Goal: Task Accomplishment & Management: Manage account settings

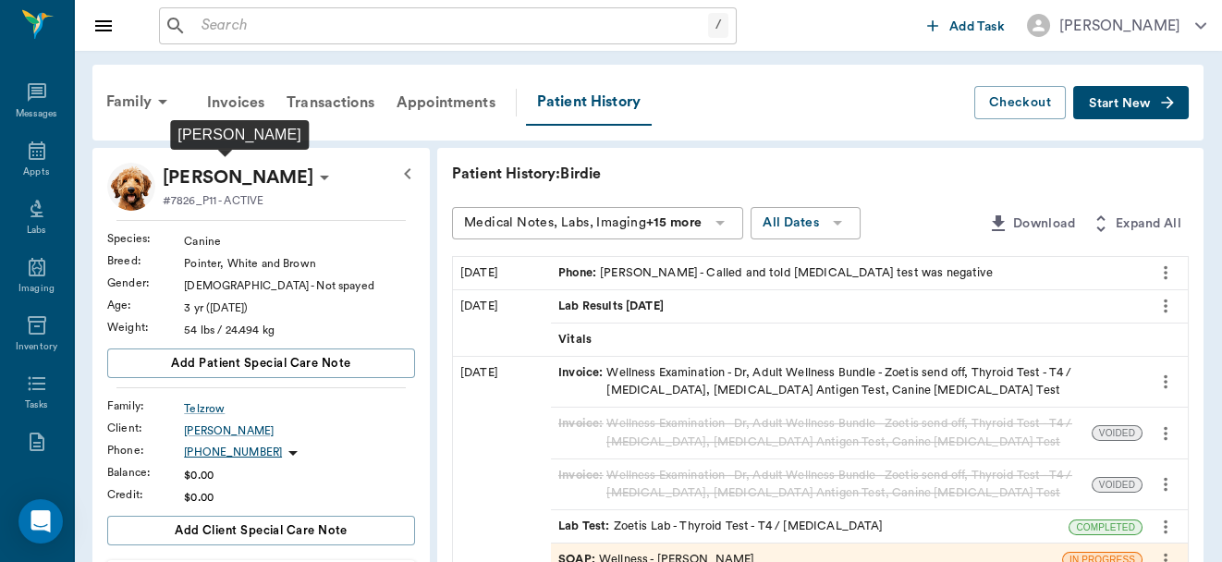
click at [252, 170] on p "[PERSON_NAME]" at bounding box center [238, 178] width 151 height 30
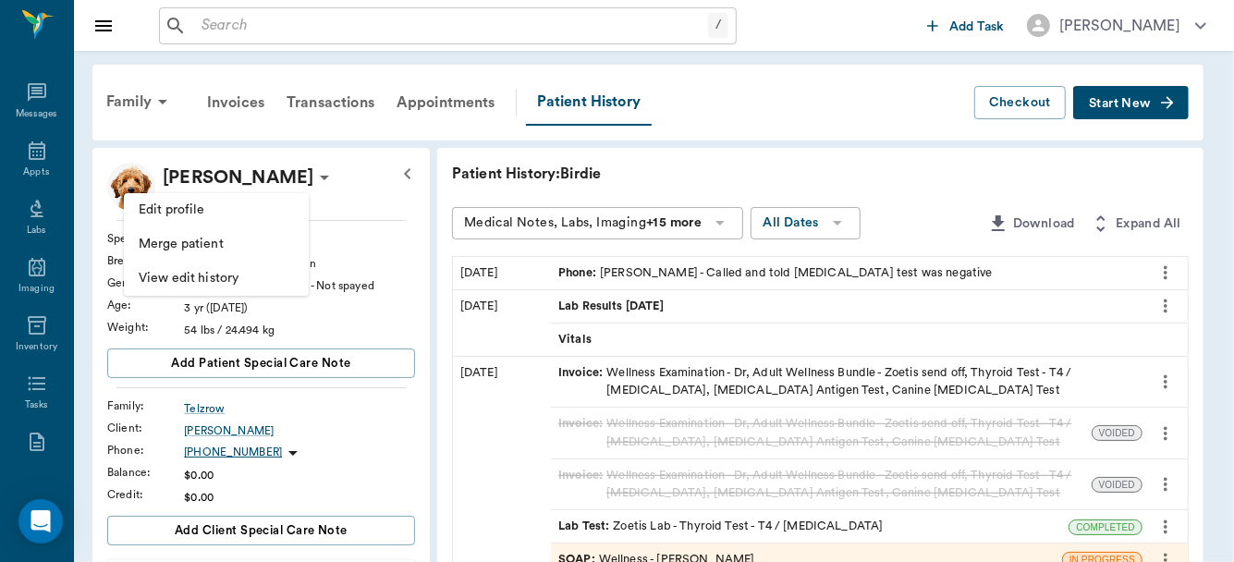
click at [134, 99] on div at bounding box center [617, 281] width 1234 height 562
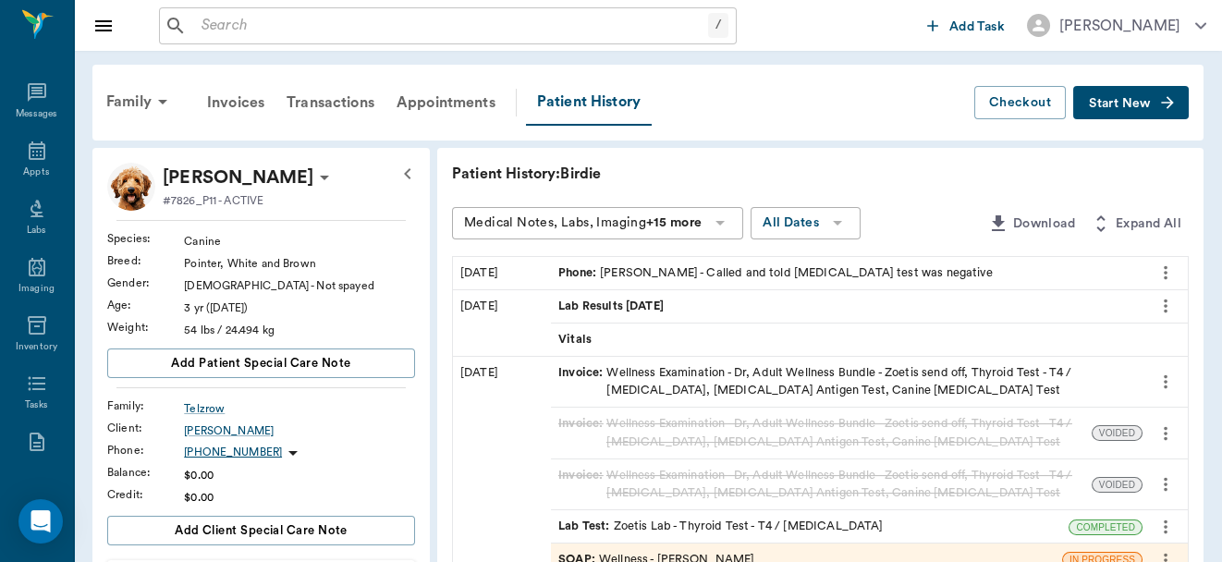
click at [134, 99] on div "Family" at bounding box center [140, 101] width 90 height 44
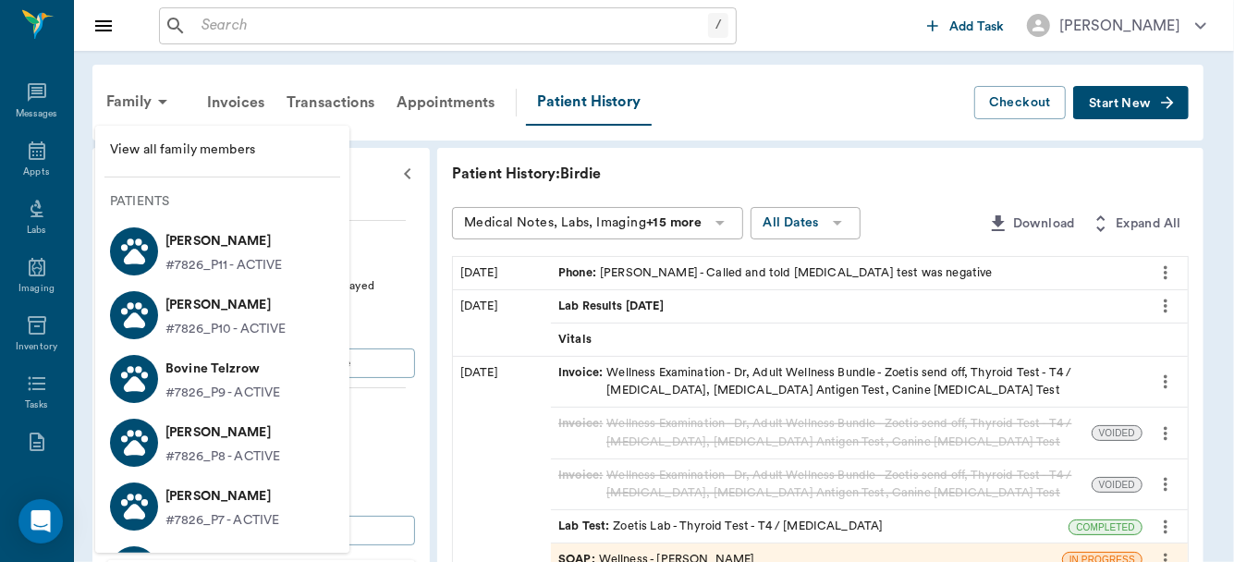
click at [208, 304] on p "[PERSON_NAME]" at bounding box center [225, 305] width 120 height 30
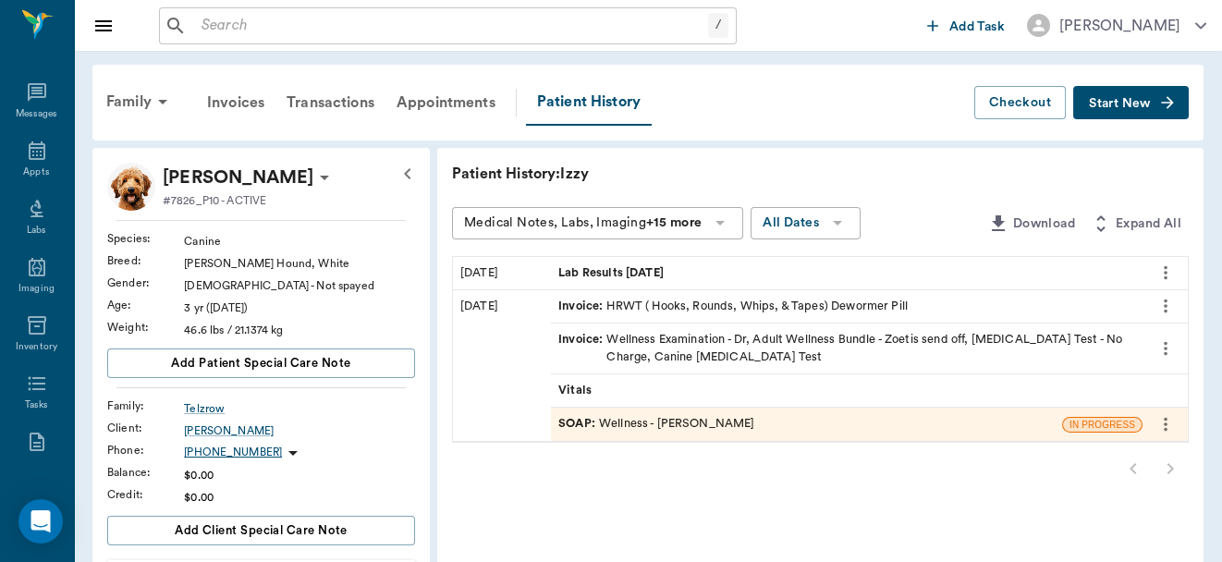
click at [1104, 104] on span "Start New" at bounding box center [1120, 104] width 62 height 0
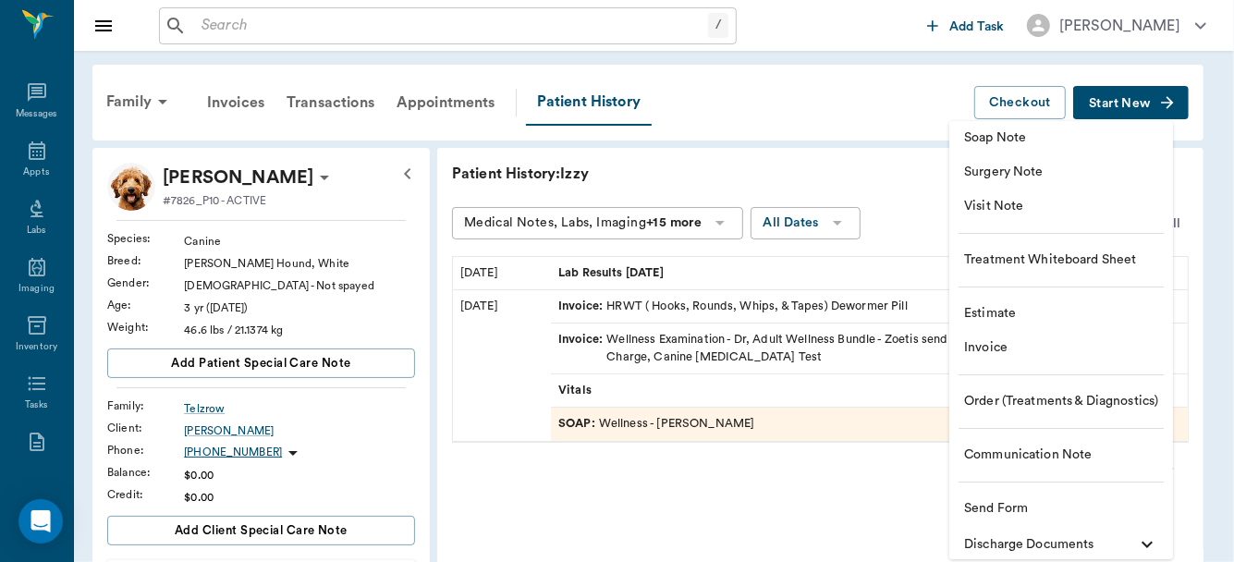
click at [1045, 449] on span "Communication Note" at bounding box center [1061, 455] width 194 height 19
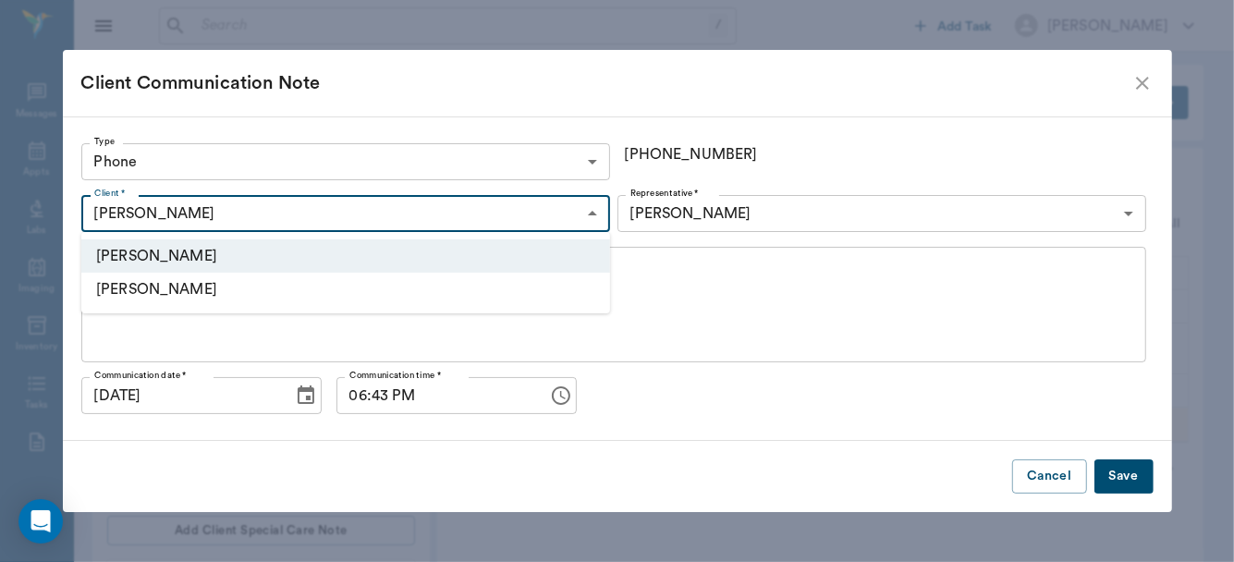
click at [506, 287] on li "[PERSON_NAME]" at bounding box center [345, 289] width 529 height 33
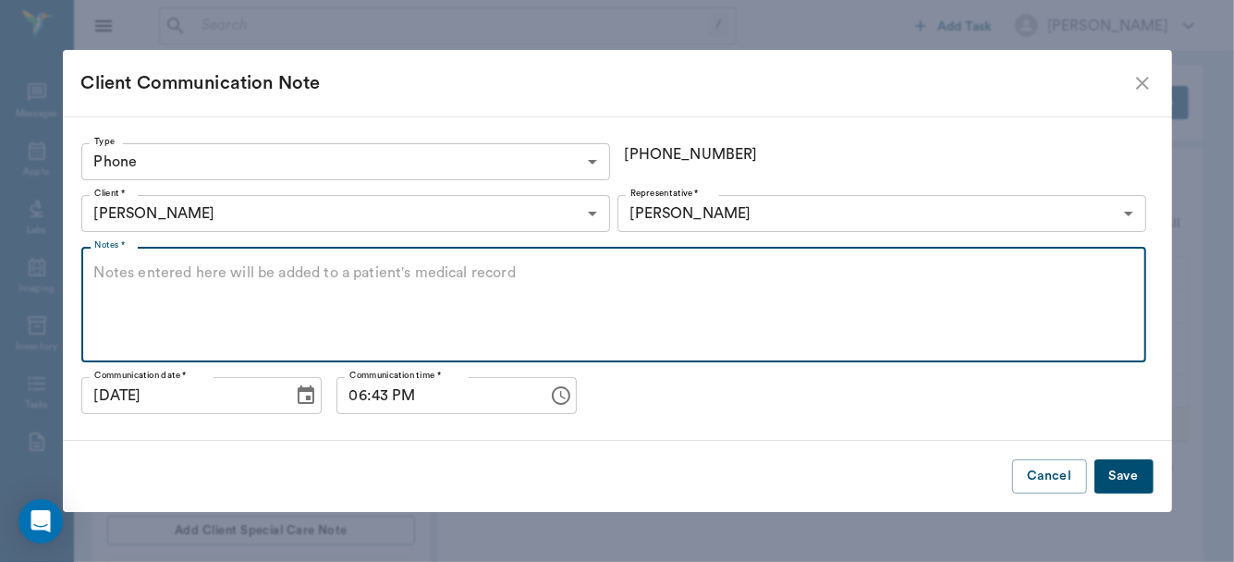
click at [434, 277] on textarea "Notes *" at bounding box center [613, 305] width 1039 height 85
type textarea "Called and let know [MEDICAL_DATA] test was negative"
click at [550, 396] on icon "Choose time, selected time is 6:43 PM" at bounding box center [561, 396] width 22 height 22
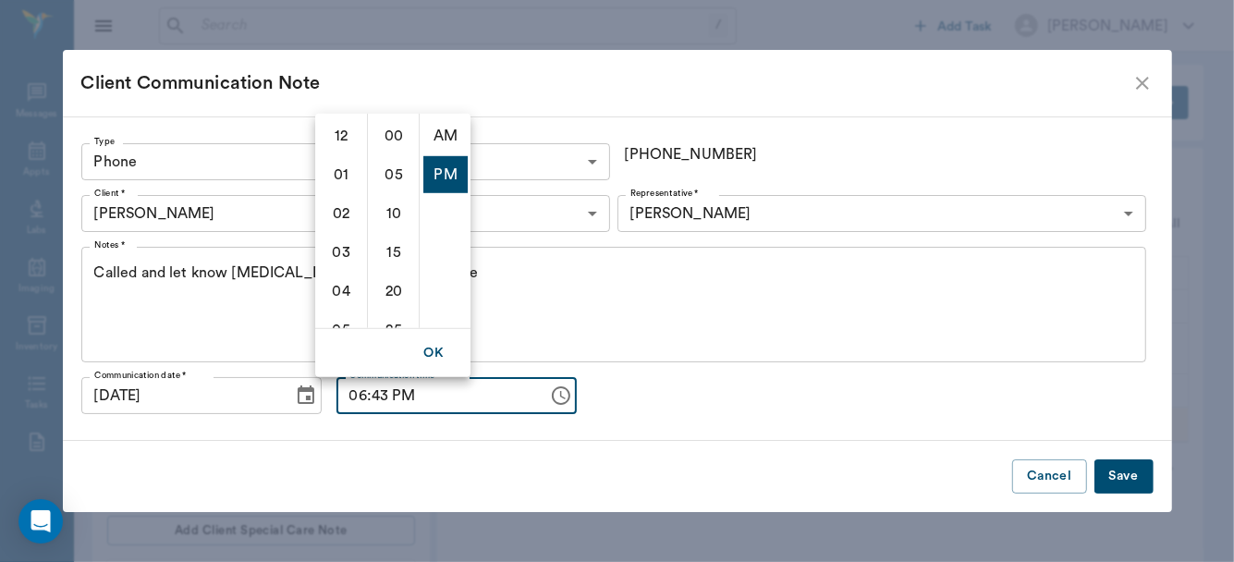
scroll to position [38, 0]
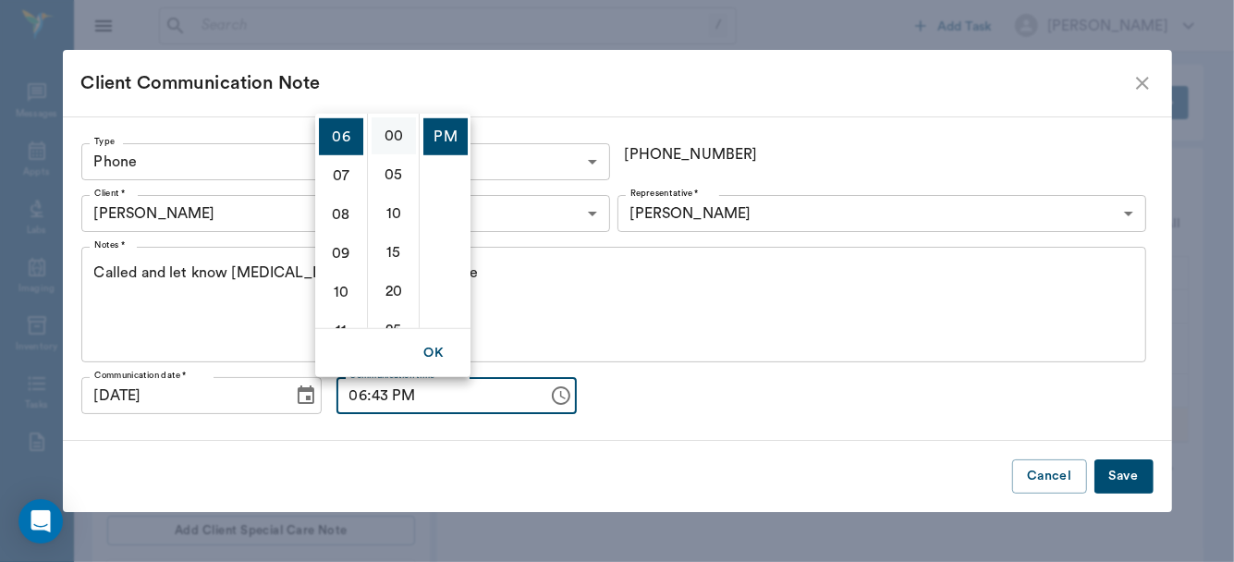
click at [392, 140] on li "00" at bounding box center [394, 134] width 44 height 37
type input "06:00 PM"
click at [518, 447] on div "Cancel Save" at bounding box center [617, 476] width 1109 height 71
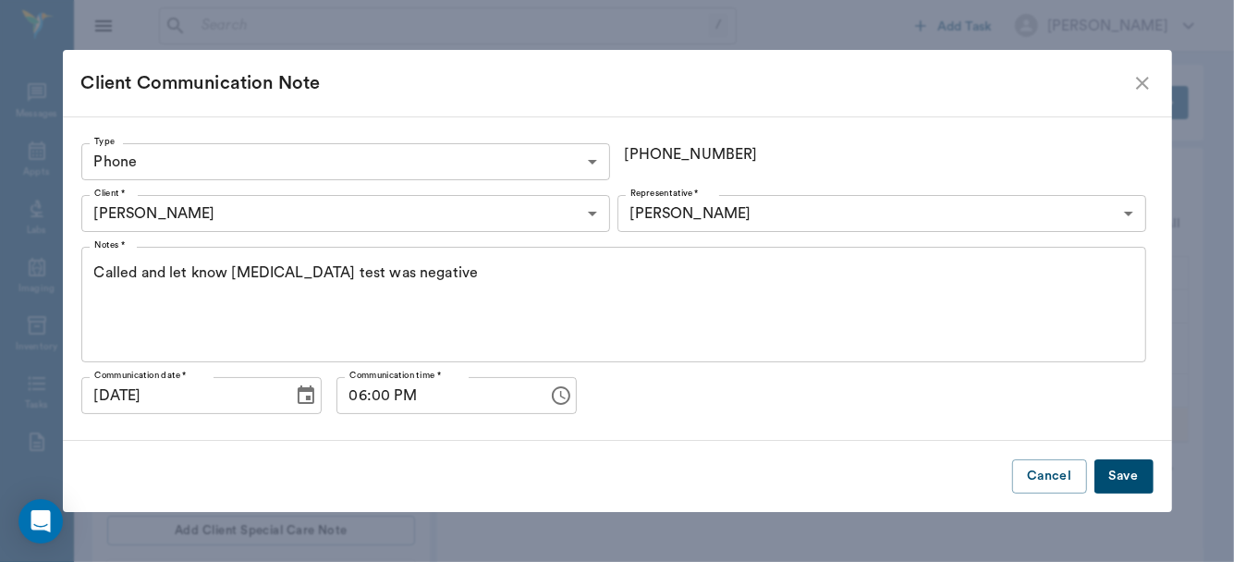
click at [1115, 474] on button "Save" at bounding box center [1123, 476] width 59 height 34
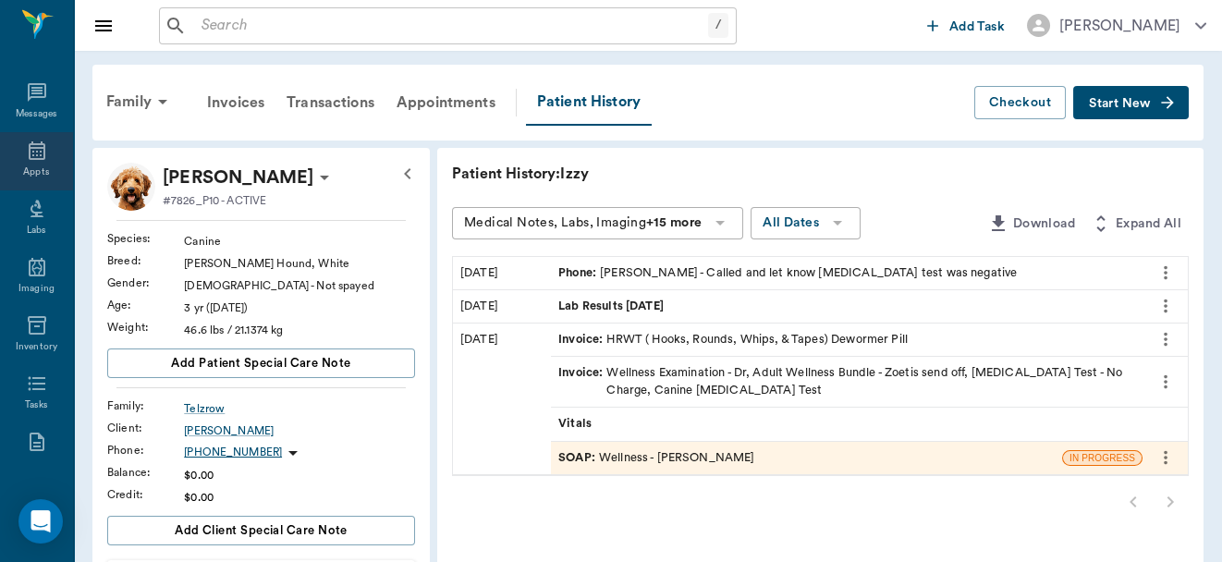
click at [42, 163] on div "Appts" at bounding box center [36, 161] width 73 height 58
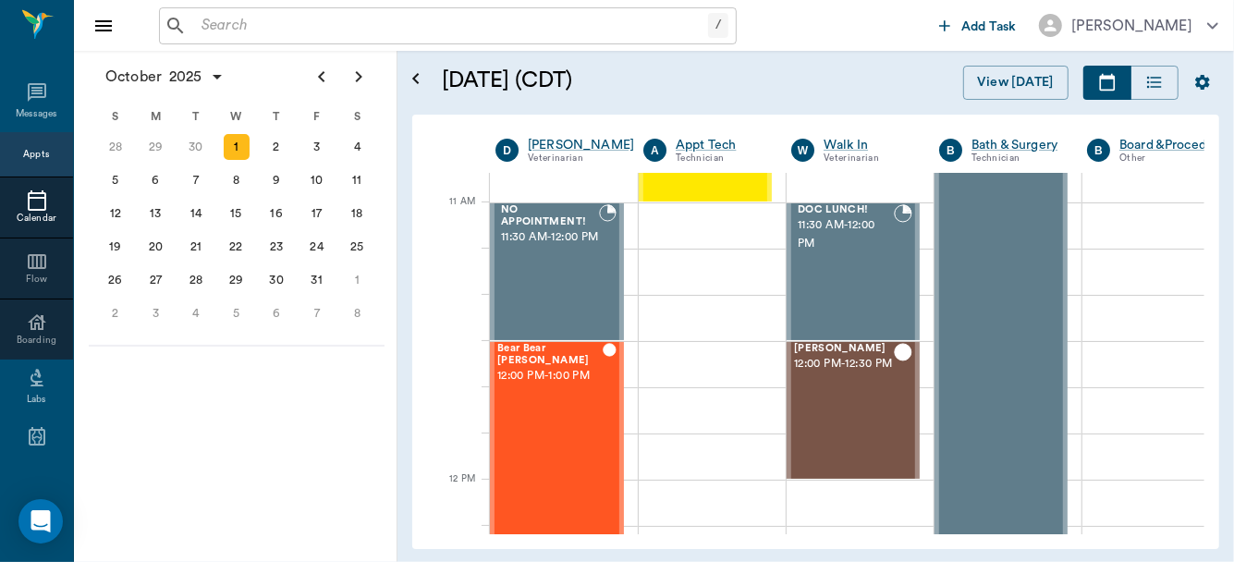
scroll to position [811, 0]
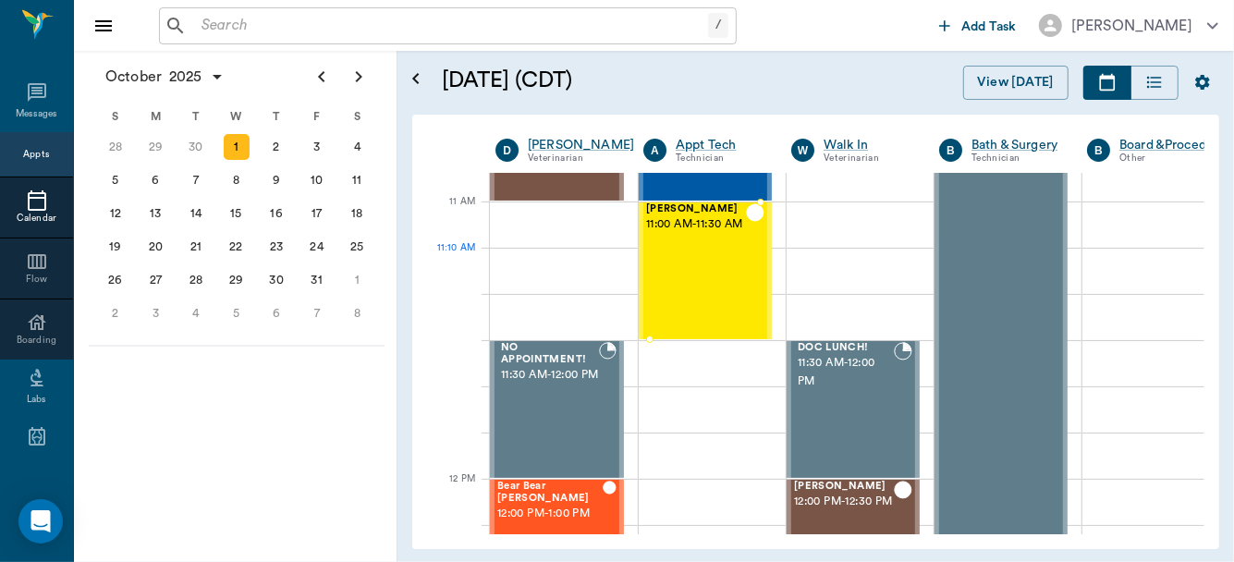
click at [717, 270] on div "[PERSON_NAME] 11:00 AM - 11:30 AM" at bounding box center [696, 270] width 100 height 135
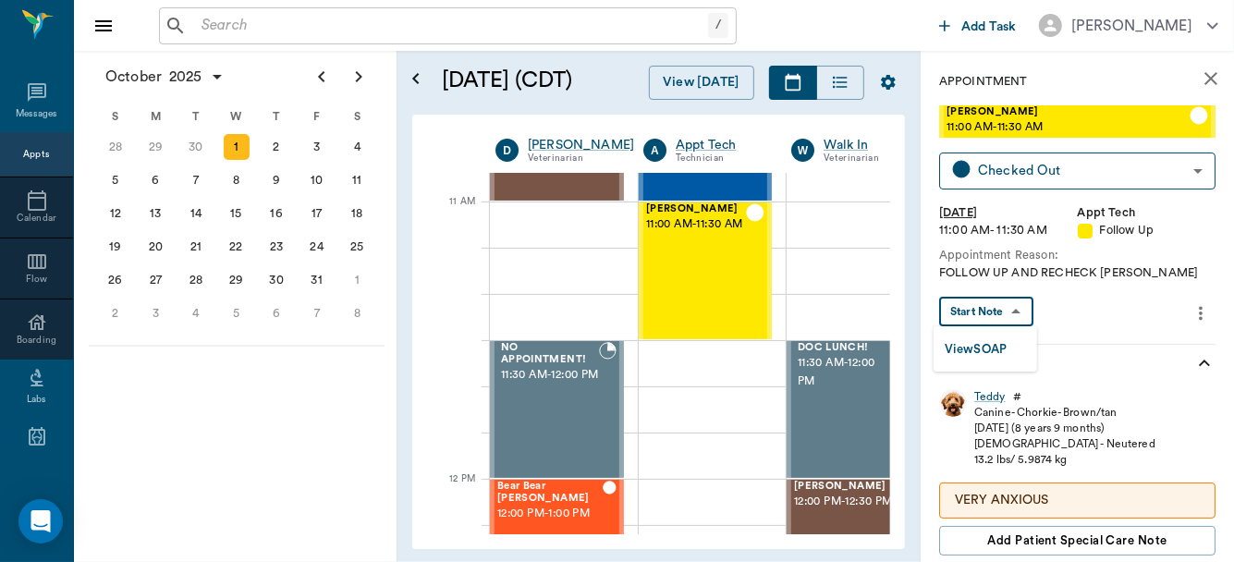
click at [1007, 306] on body "/ ​ Add Task [PERSON_NAME] Nectar Messages Appts Calendar Flow Boarding Labs Im…" at bounding box center [617, 281] width 1234 height 562
click at [984, 349] on button "View SOAP" at bounding box center [976, 349] width 63 height 21
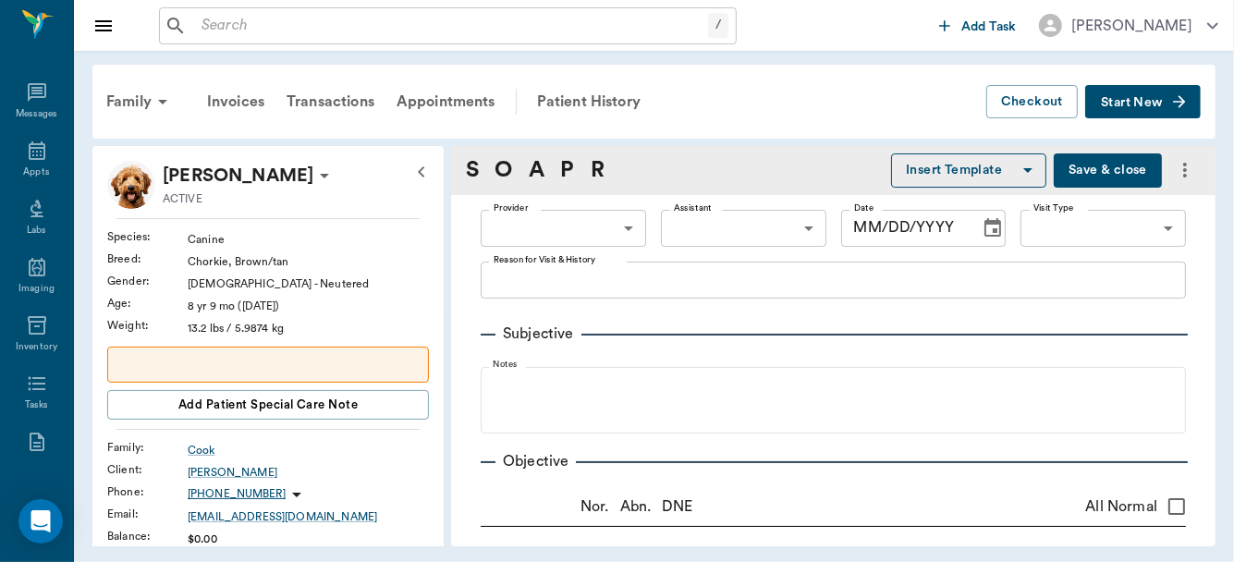
type input "63ec2f075fda476ae8351a4d"
type input "63ec2f075fda476ae8351a4c"
type input "65d2be4f46e3a538d89b8c16"
type textarea "FOLLOW UP AND RECHECK [PERSON_NAME]"
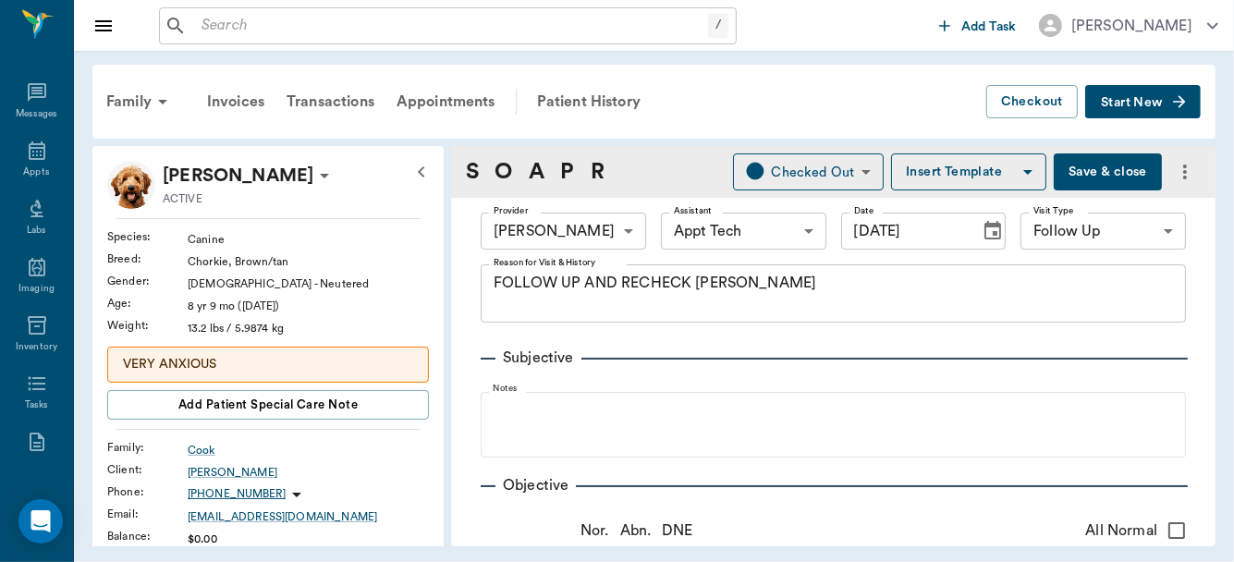
type input "[DATE]"
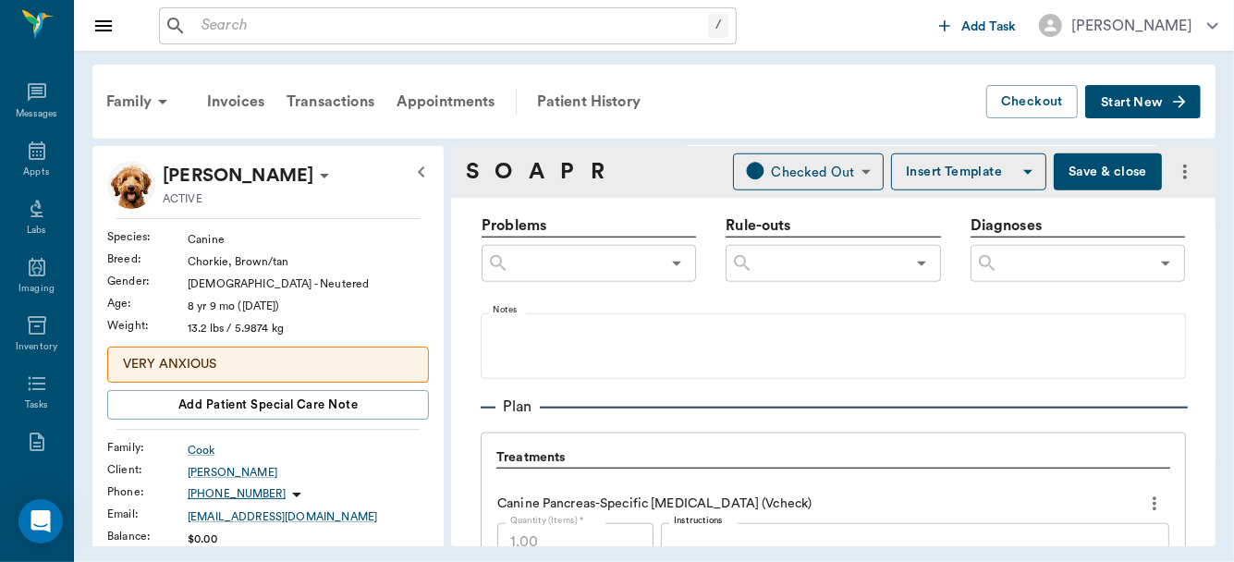
scroll to position [1224, 0]
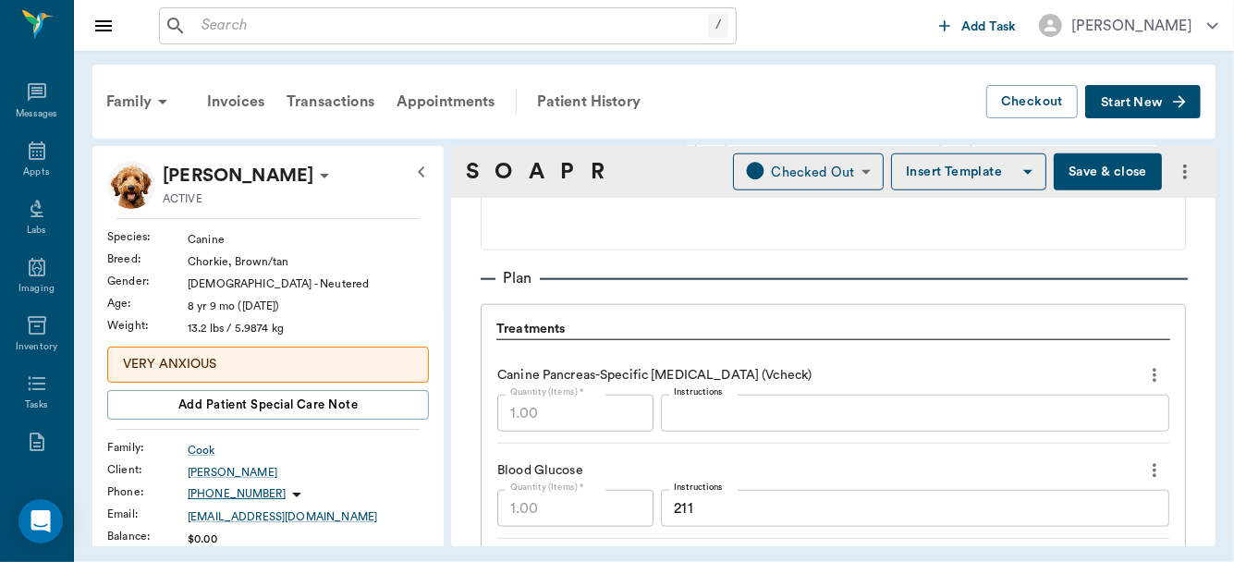
click at [805, 405] on textarea "Instructions" at bounding box center [915, 413] width 483 height 21
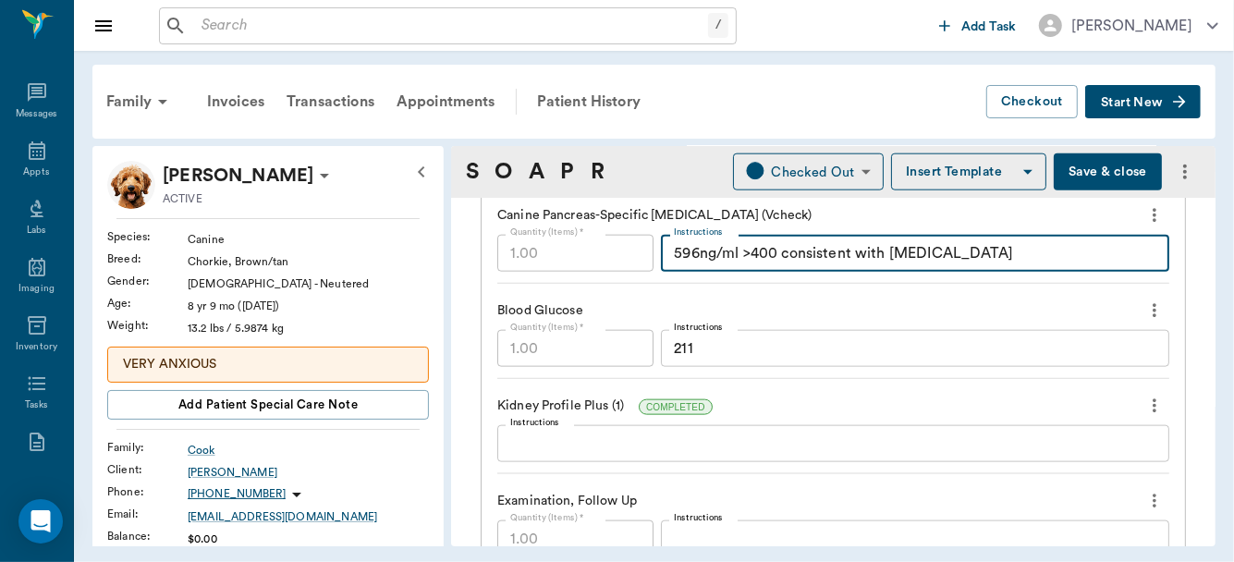
scroll to position [1388, 0]
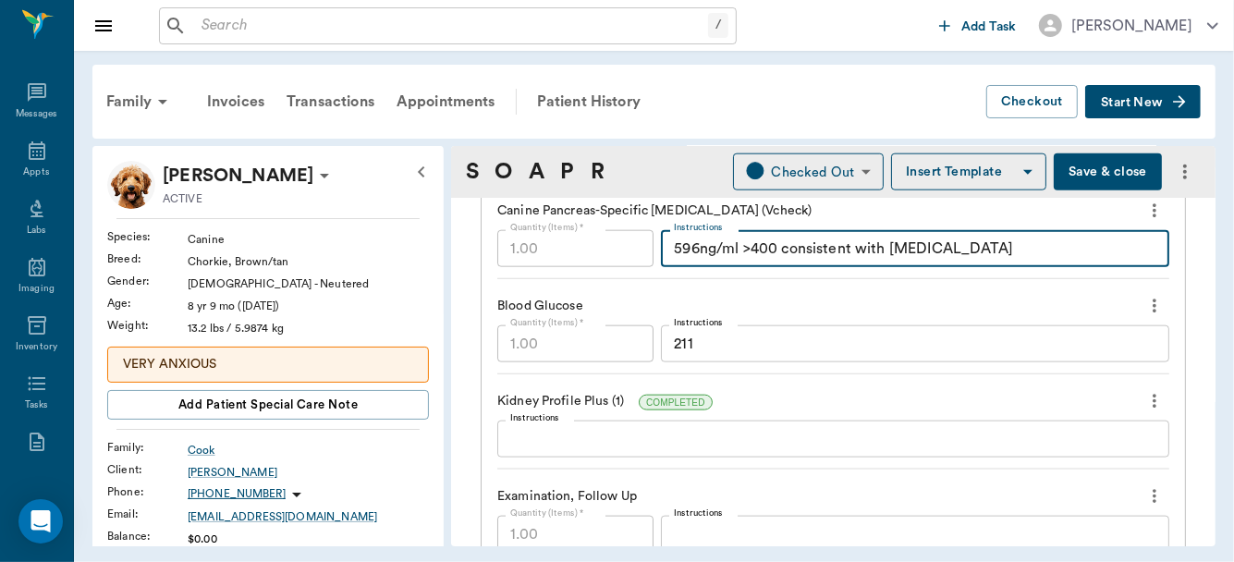
type textarea "596ng/ml >400 consistent with [MEDICAL_DATA]"
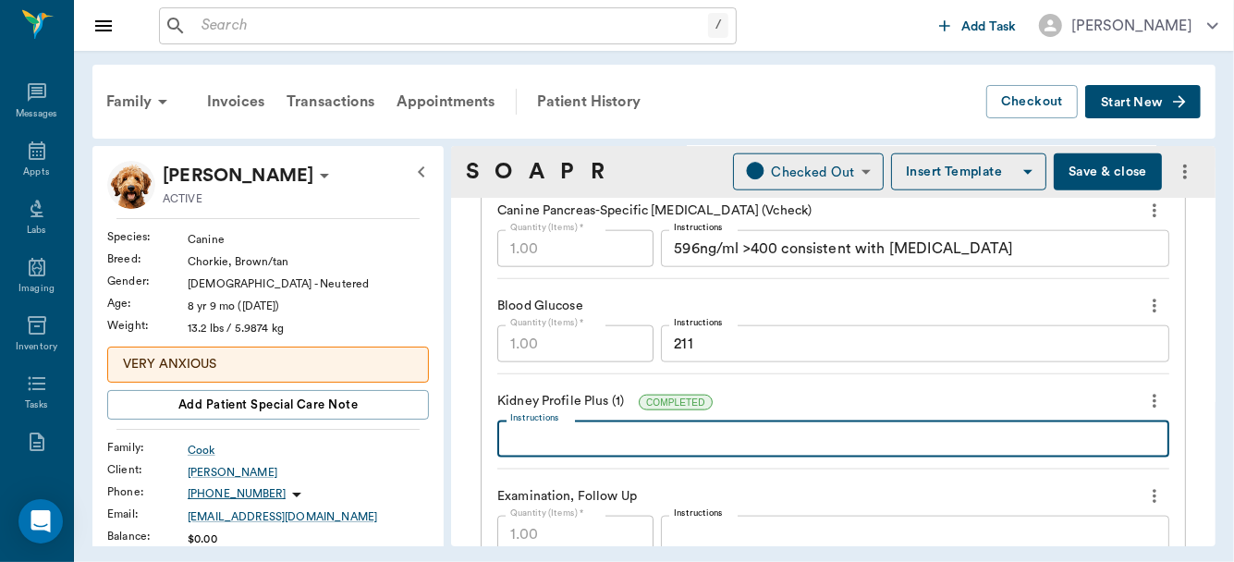
click at [694, 439] on textarea "Instructions" at bounding box center [833, 439] width 646 height 21
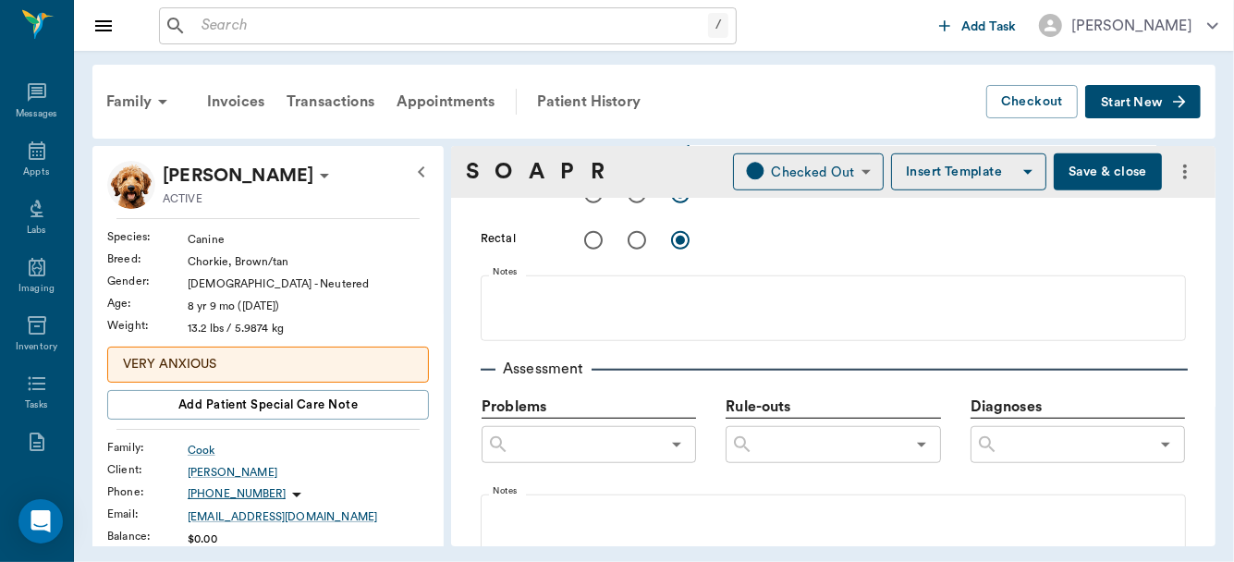
scroll to position [993, 0]
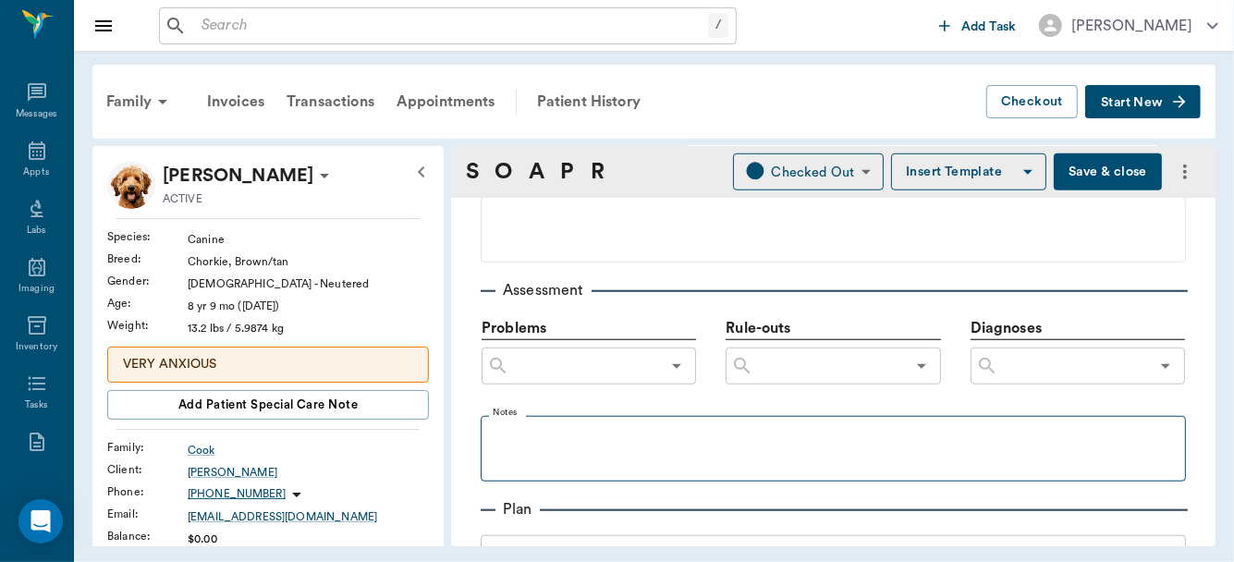
type textarea "BUN 62 but CRE normal, rest normal"
click at [578, 420] on fieldset "Notes" at bounding box center [833, 445] width 705 height 74
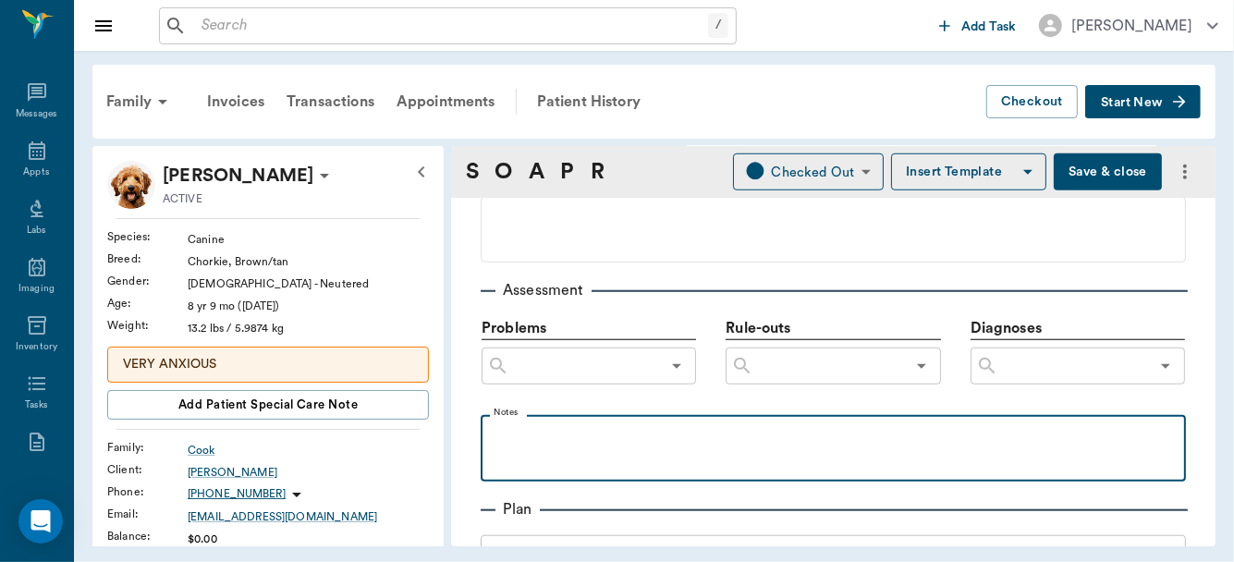
click at [546, 442] on p at bounding box center [833, 435] width 687 height 22
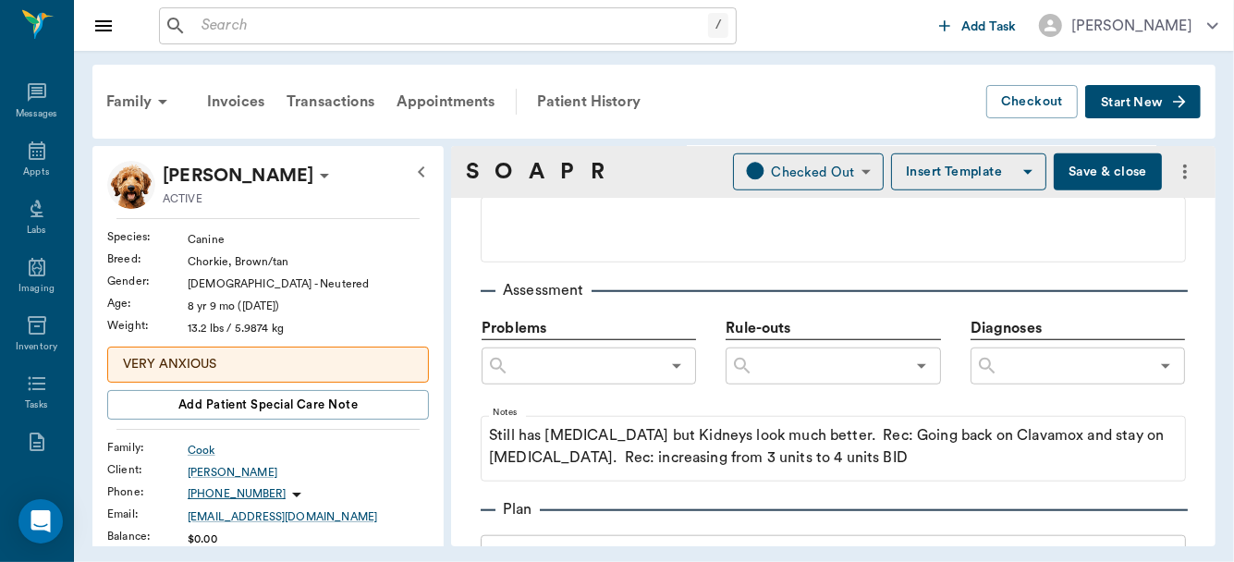
click at [1091, 171] on button "Save & close" at bounding box center [1108, 171] width 108 height 37
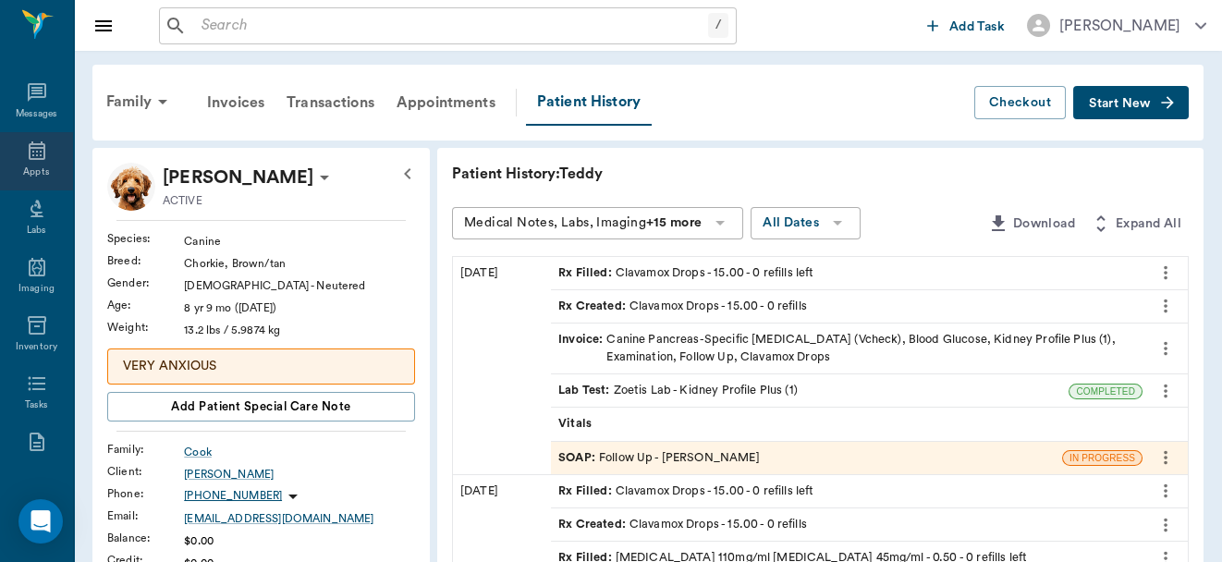
click at [29, 146] on icon at bounding box center [37, 151] width 22 height 22
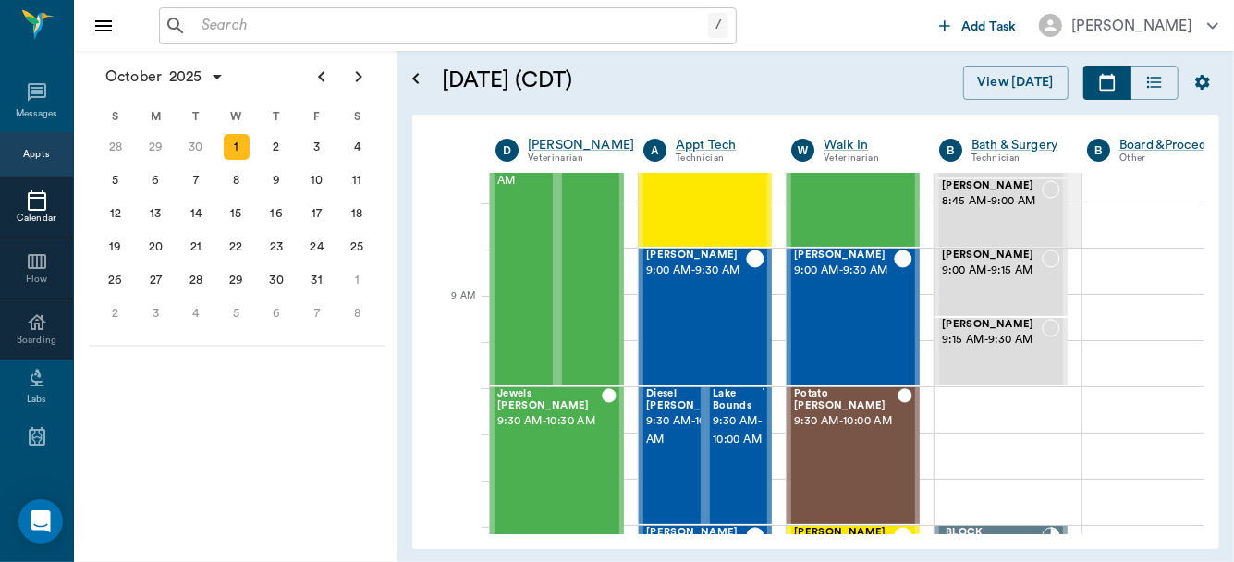
scroll to position [275, 0]
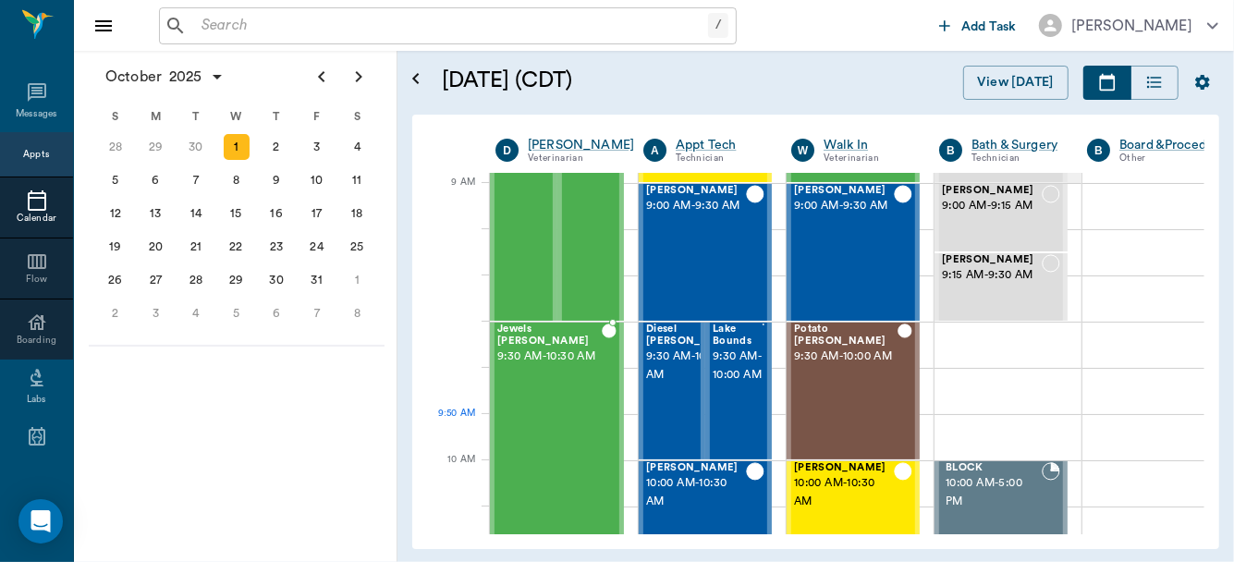
click at [534, 417] on div "Jewels [PERSON_NAME] 9:30 AM - 10:30 AM" at bounding box center [549, 461] width 104 height 274
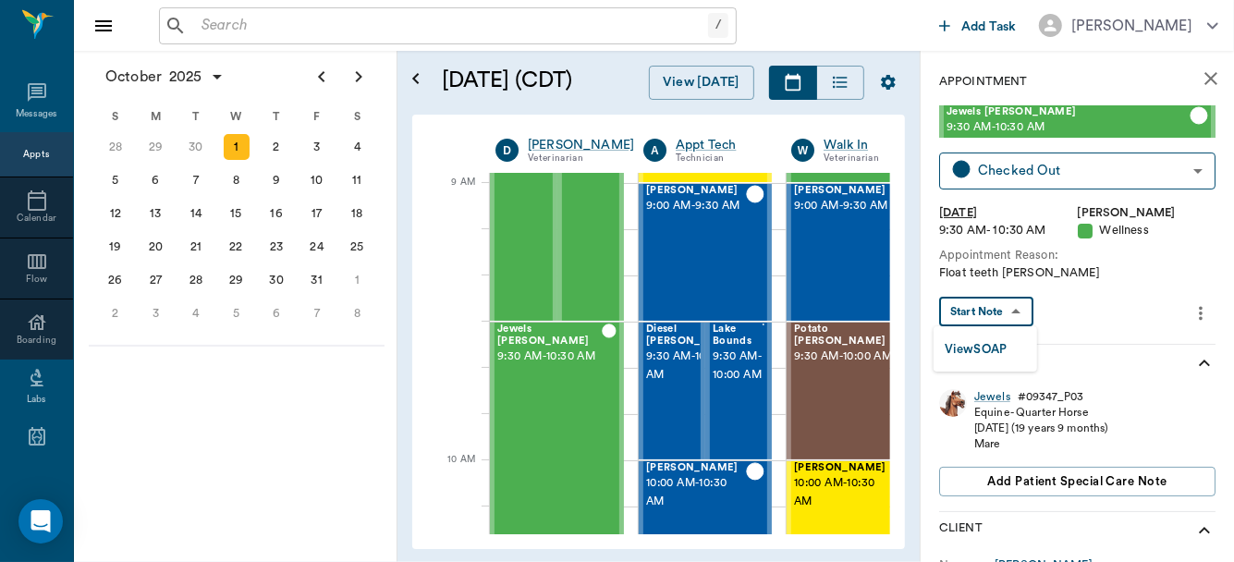
click at [1011, 315] on body "/ ​ Add Task [PERSON_NAME] Nectar Messages Appts Calendar Flow Boarding Labs Im…" at bounding box center [617, 281] width 1234 height 562
click at [995, 345] on button "View SOAP" at bounding box center [976, 349] width 63 height 21
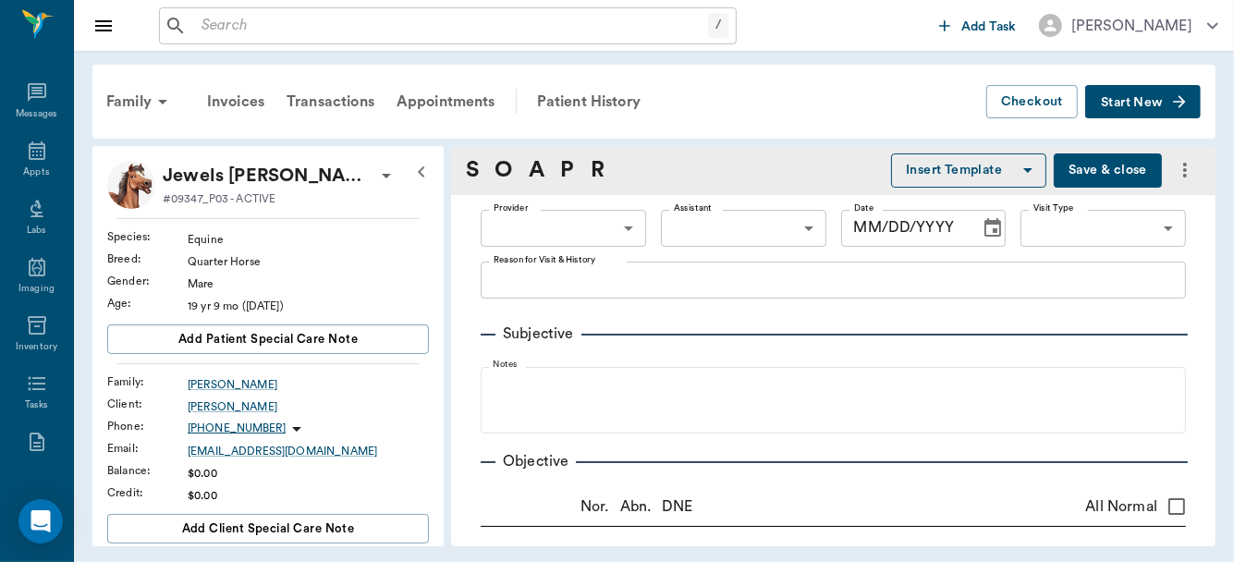
type input "63ec2f075fda476ae8351a4d"
type input "65d2be4f46e3a538d89b8c14"
type textarea "Float teeth [PERSON_NAME]"
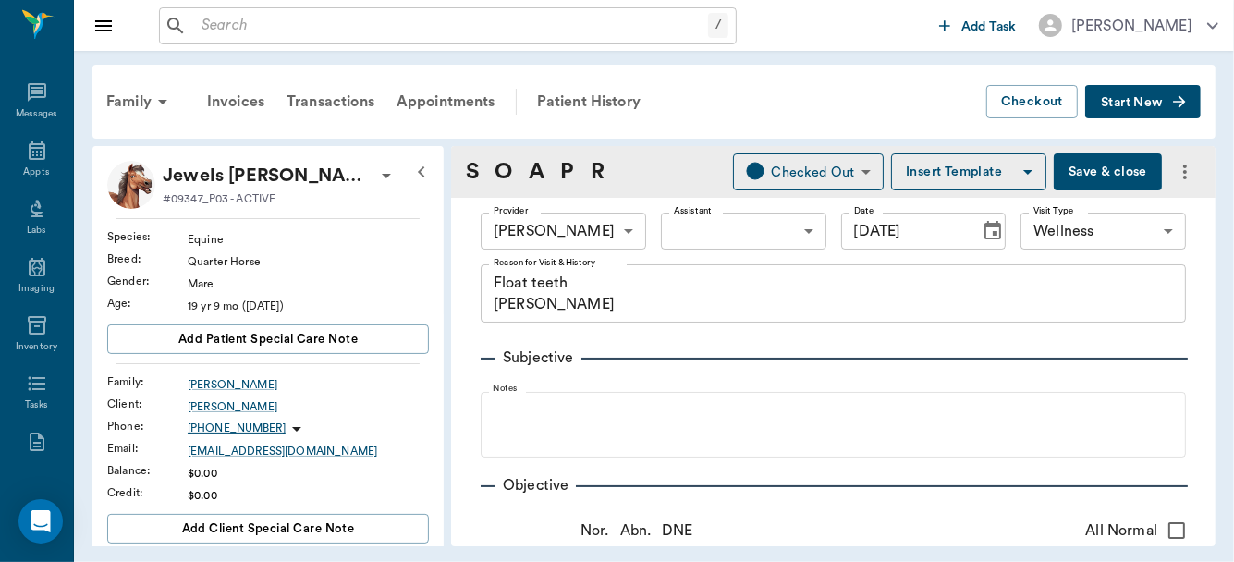
type input "[DATE]"
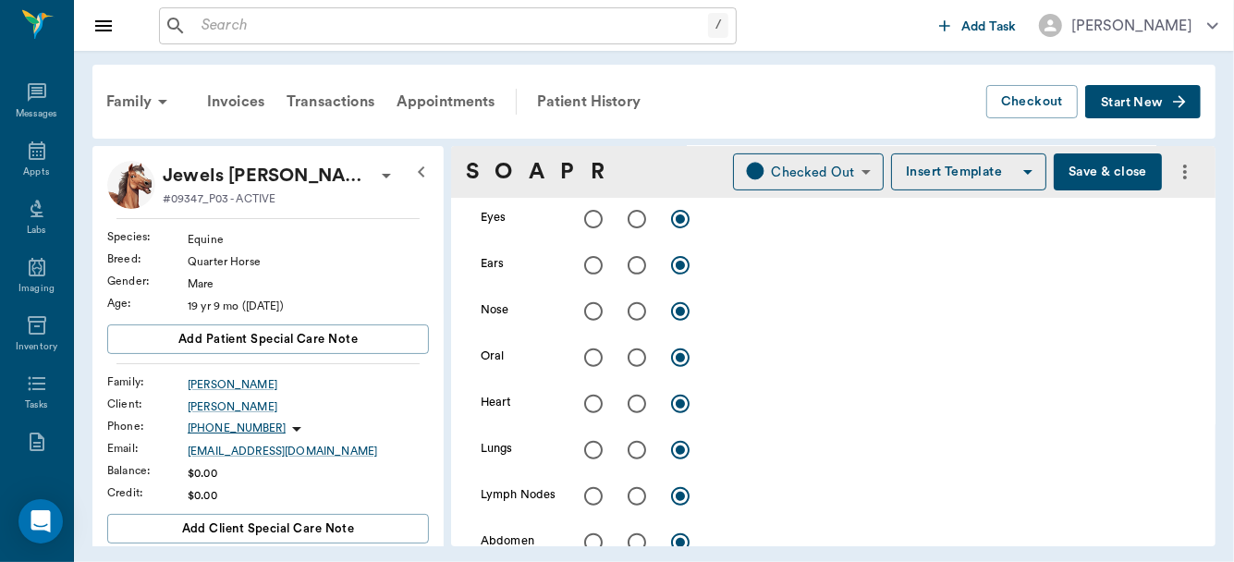
scroll to position [406, 0]
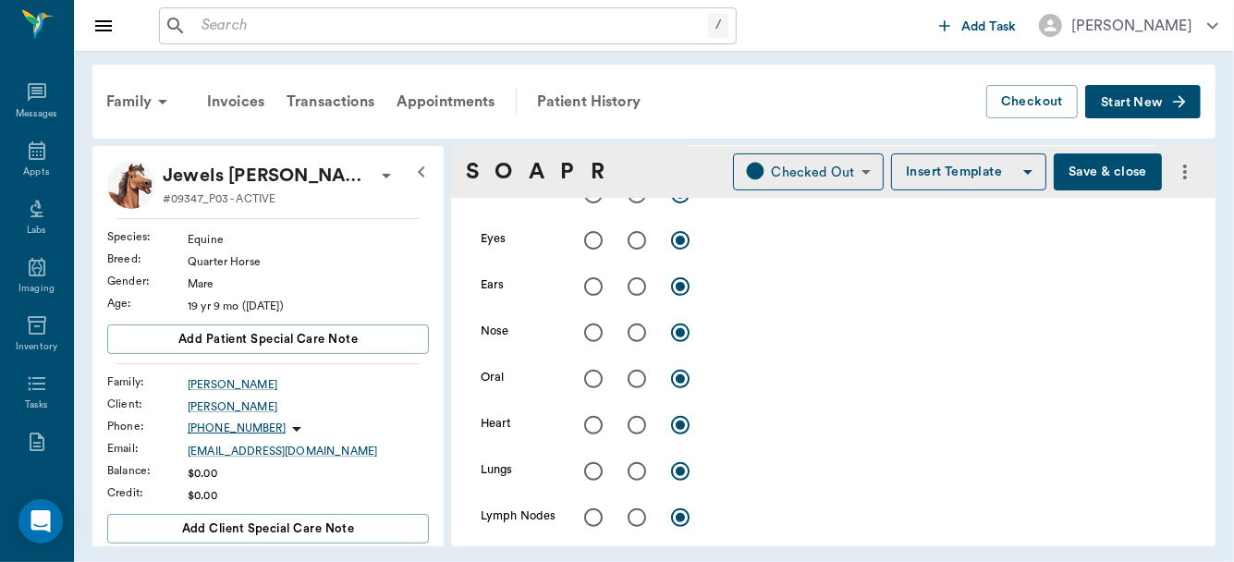
click at [641, 373] on input "radio" at bounding box center [637, 379] width 39 height 39
radio input "true"
click at [817, 380] on textarea at bounding box center [950, 378] width 471 height 21
type textarea "worn and cupped cheek teeth"
click at [1093, 169] on button "Save & close" at bounding box center [1108, 171] width 108 height 37
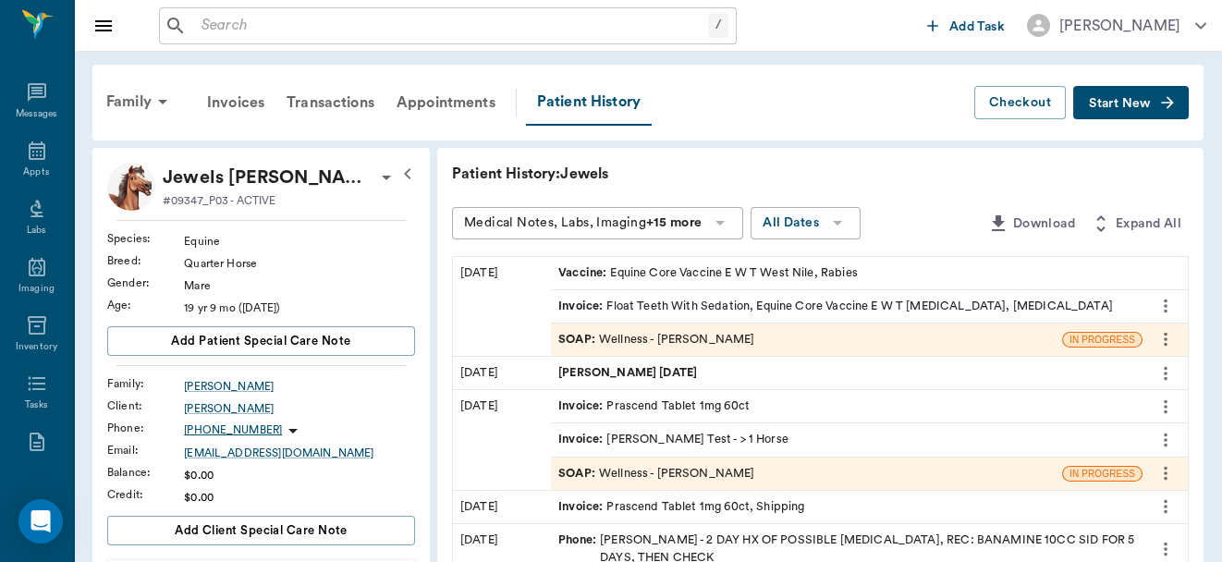
click at [334, 21] on input "text" at bounding box center [451, 26] width 514 height 26
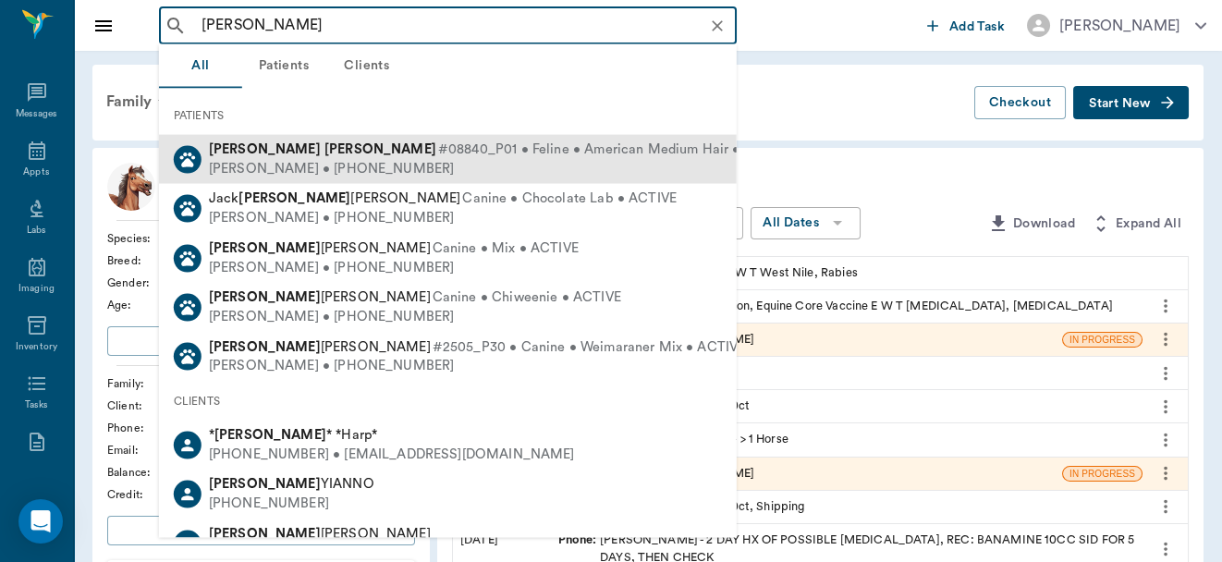
click at [438, 141] on span "#08840_P01 • Feline • American Medium Hair • ACTIVE" at bounding box center [615, 150] width 354 height 19
type input "[PERSON_NAME]"
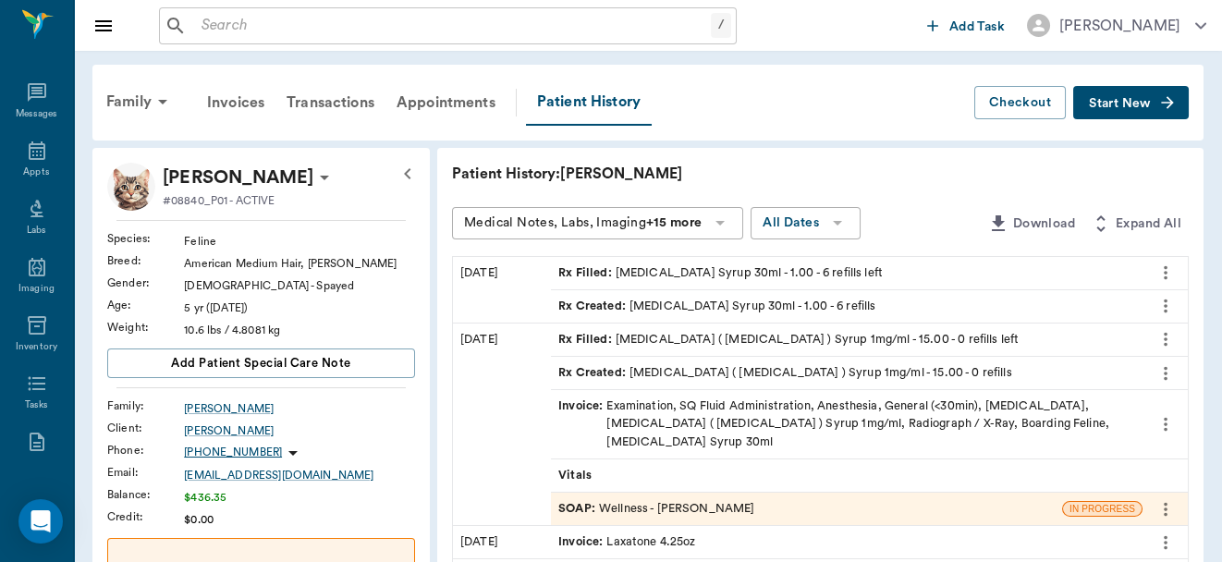
click at [736, 500] on div "SOAP : Wellness - [PERSON_NAME]" at bounding box center [656, 509] width 196 height 18
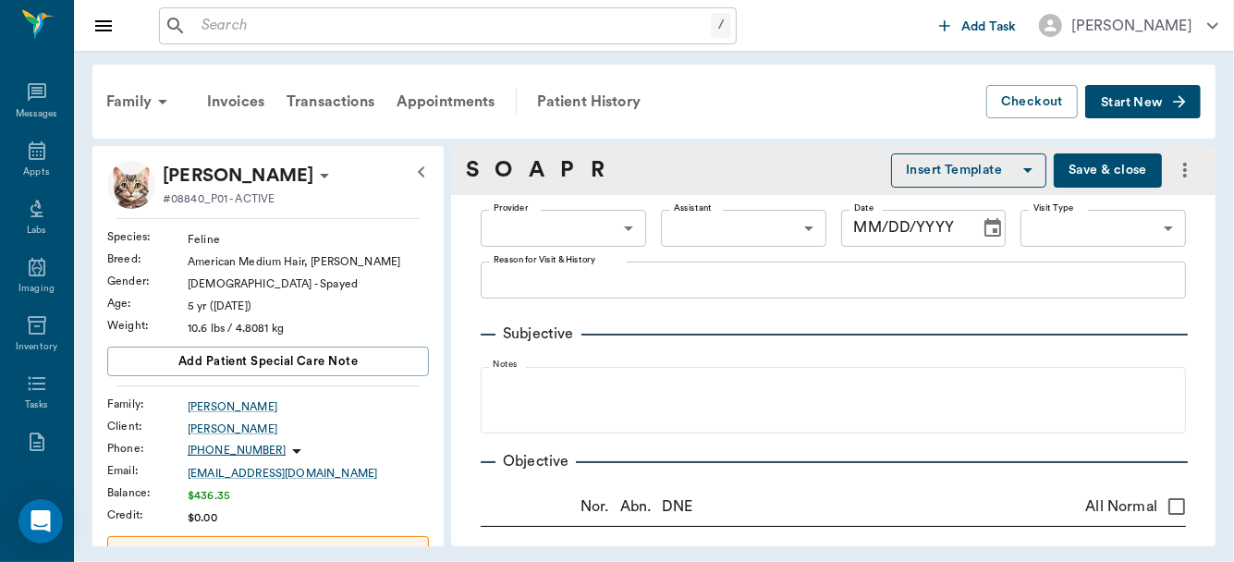
type input "63ec2f075fda476ae8351a4d"
type input "65d2be4f46e3a538d89b8c14"
type textarea "Has been constipated for two weeks, has tried everything, [MEDICAL_DATA] that s…"
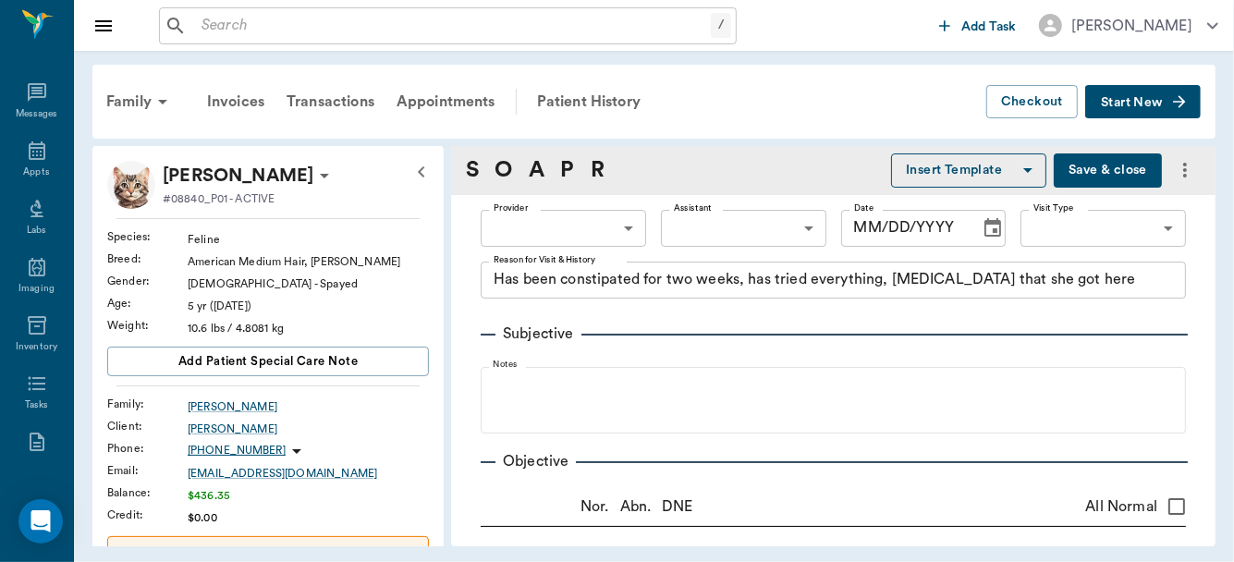
radio input "true"
type textarea "Large, firm, full colon"
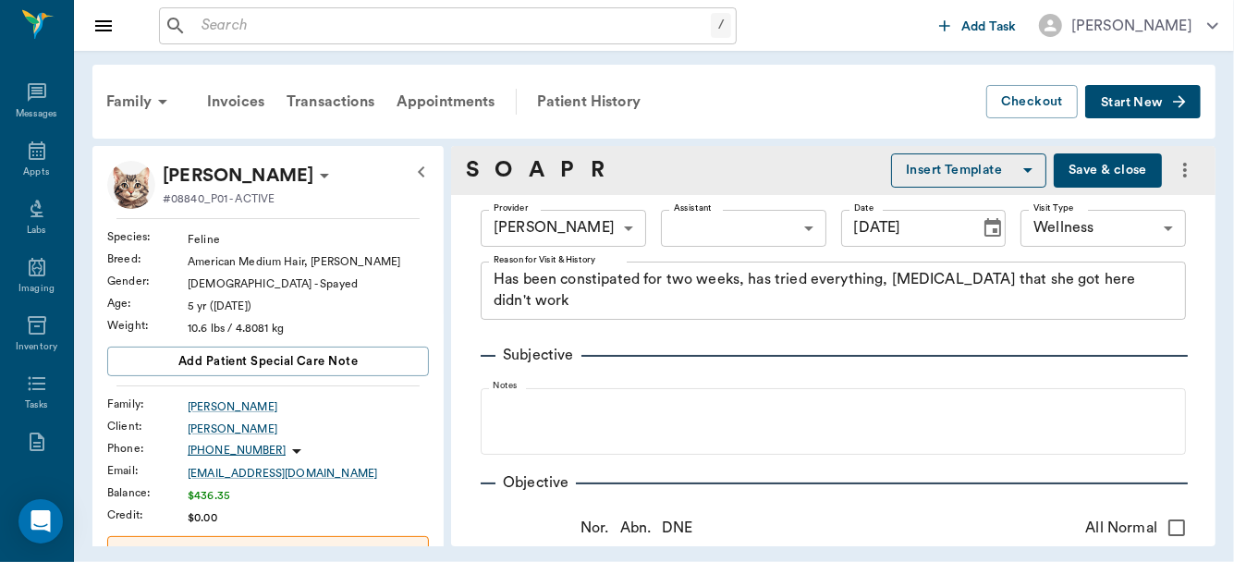
type input "[DATE]"
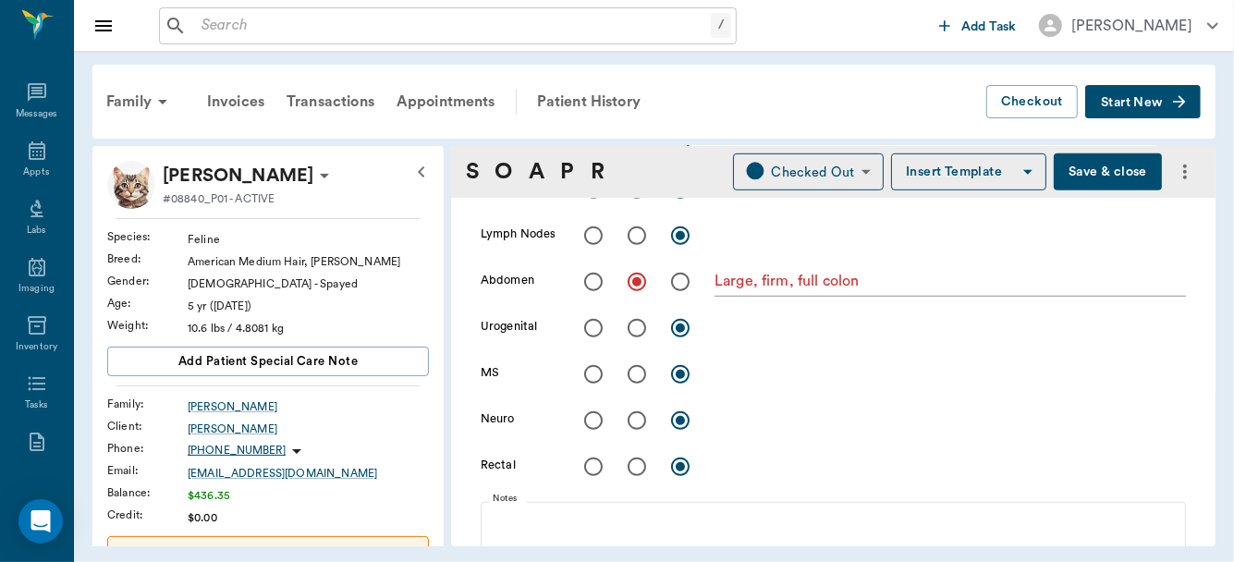
scroll to position [705, 0]
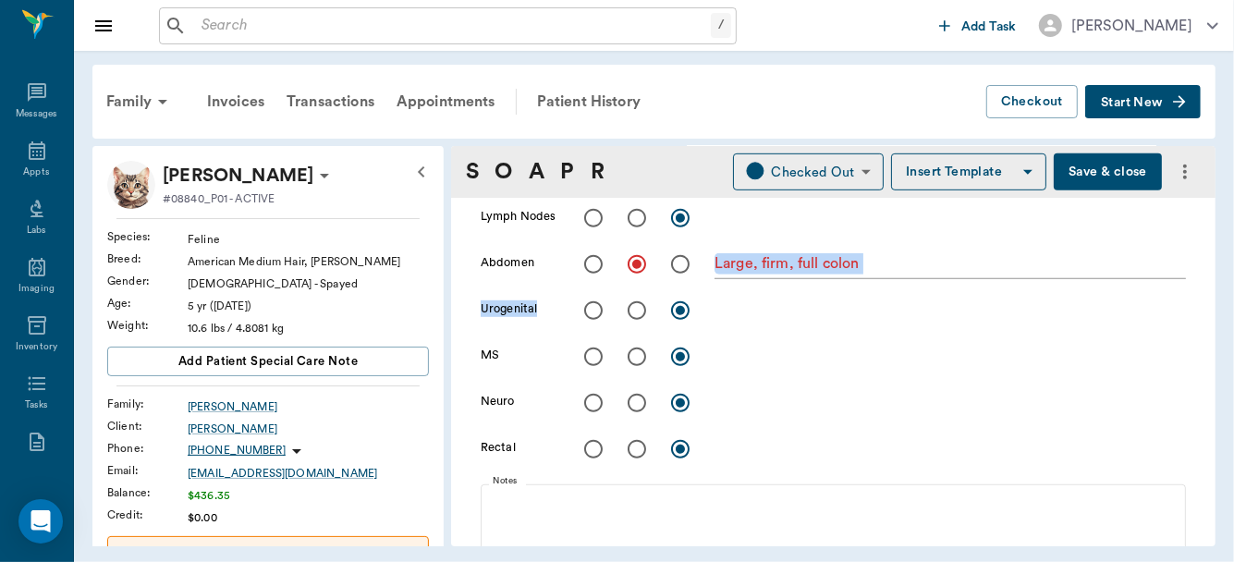
drag, startPoint x: 1189, startPoint y: 281, endPoint x: 1197, endPoint y: 329, distance: 48.8
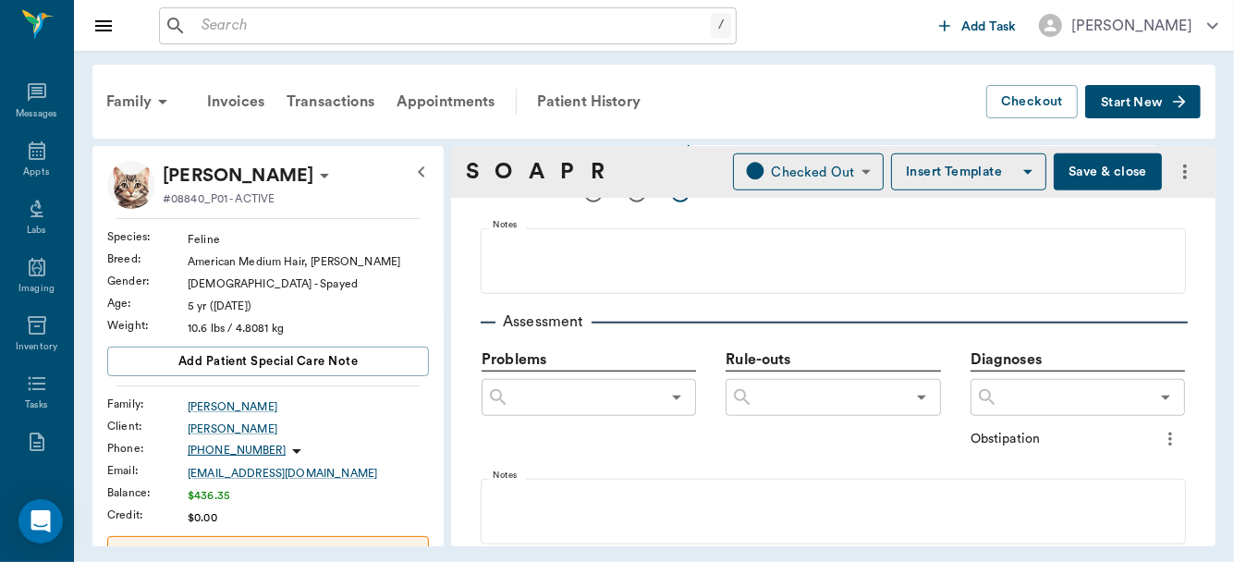
scroll to position [1021, 0]
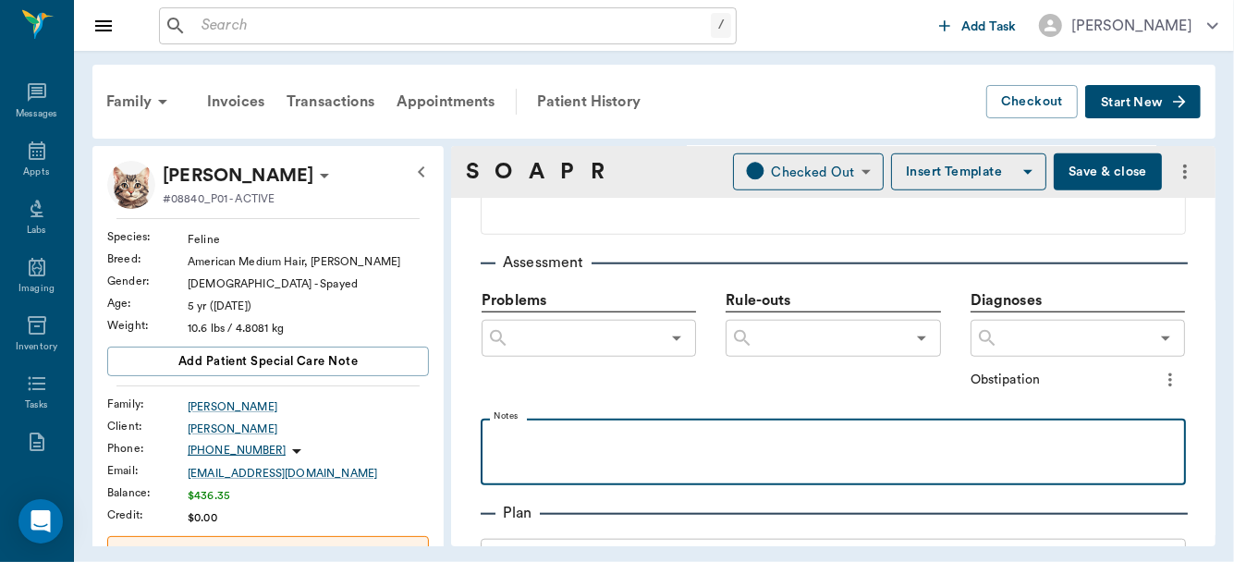
click at [536, 441] on p at bounding box center [833, 439] width 687 height 22
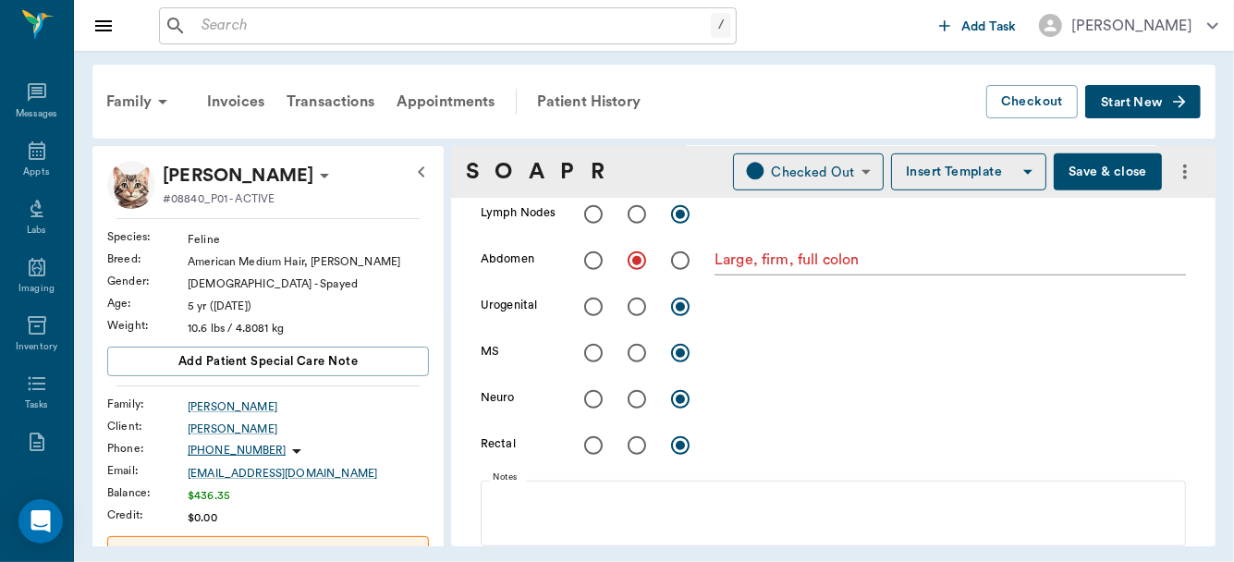
scroll to position [780, 0]
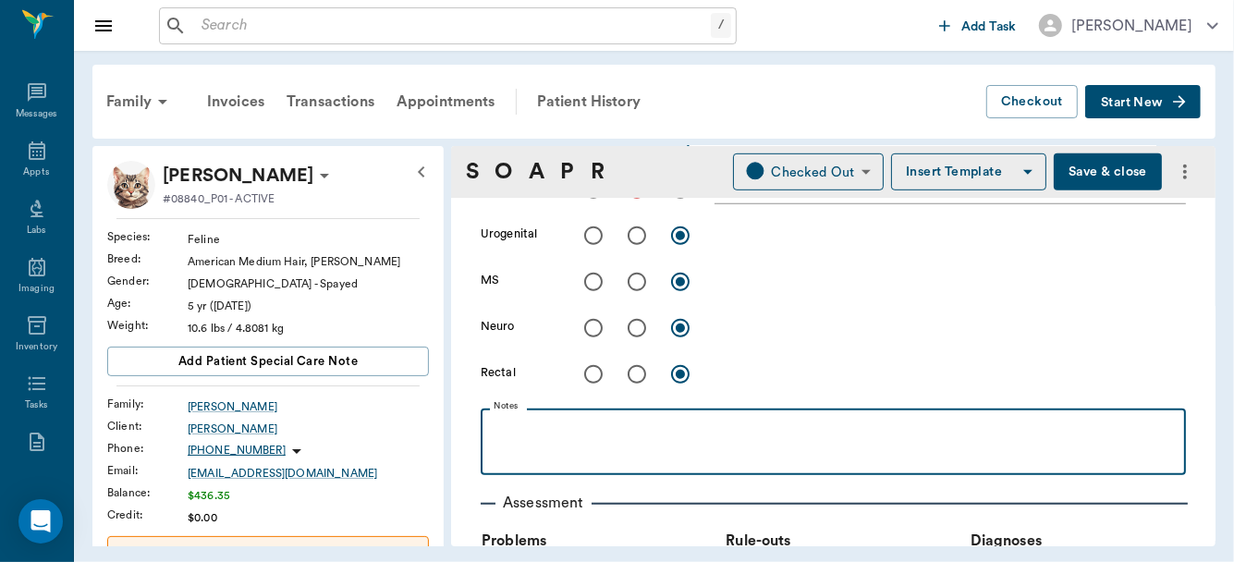
click at [603, 428] on p at bounding box center [833, 429] width 687 height 22
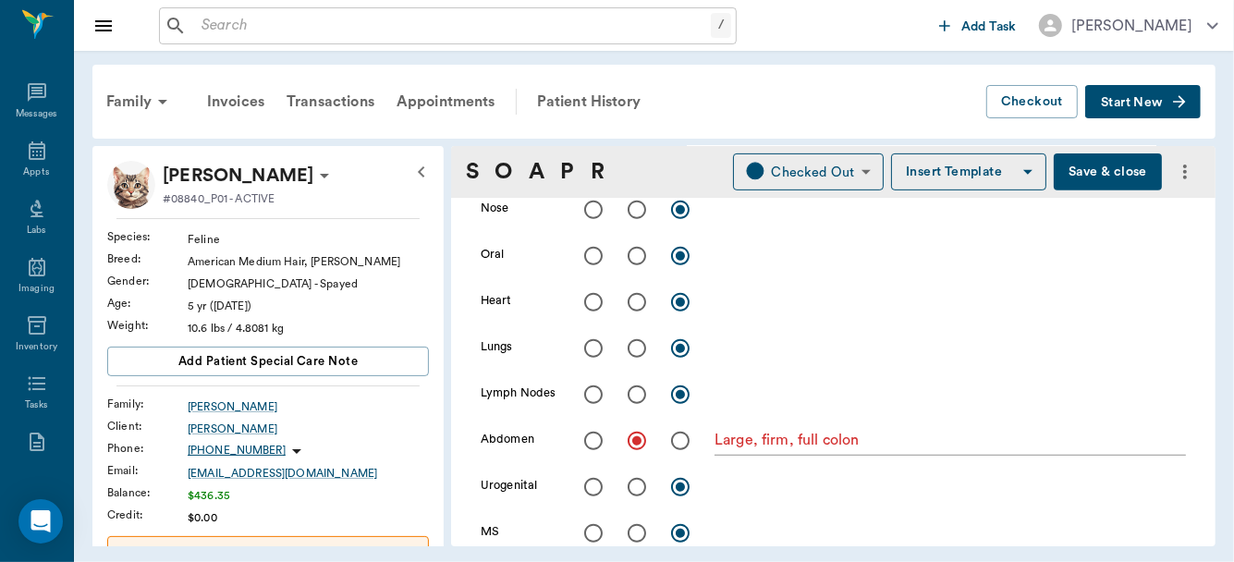
scroll to position [0, 0]
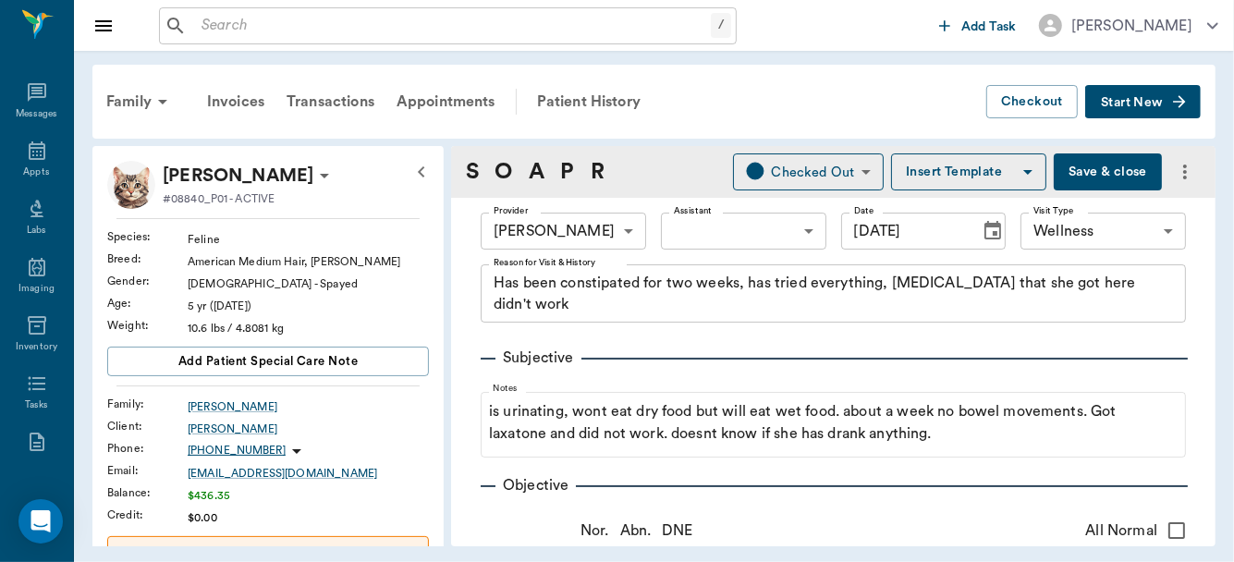
click at [1087, 165] on button "Save & close" at bounding box center [1108, 171] width 108 height 37
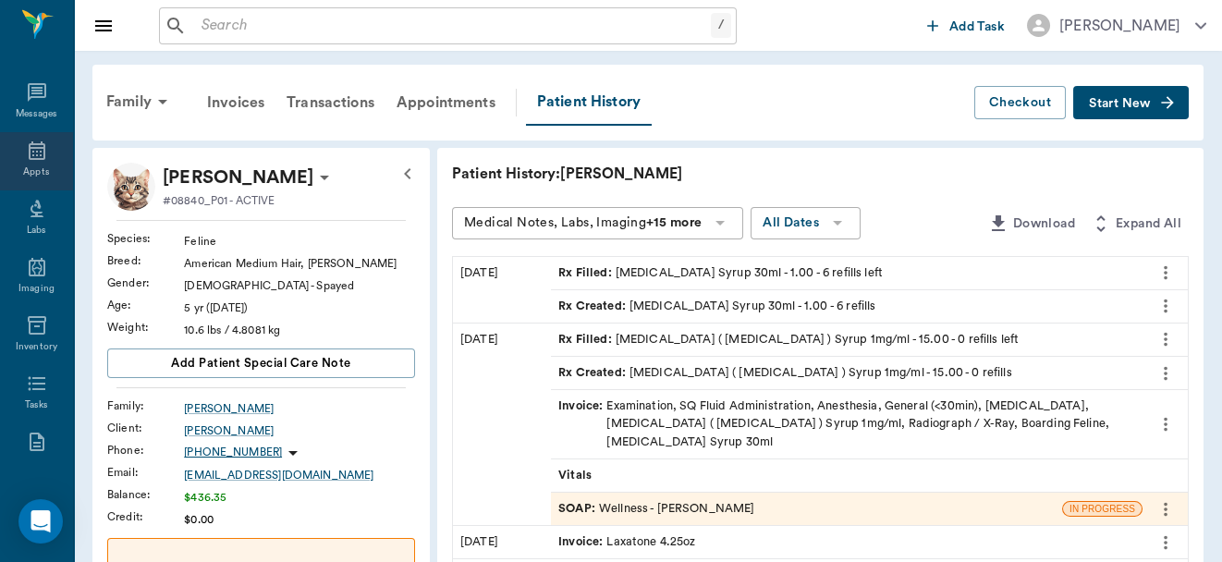
click at [12, 163] on div "Appts" at bounding box center [36, 161] width 73 height 58
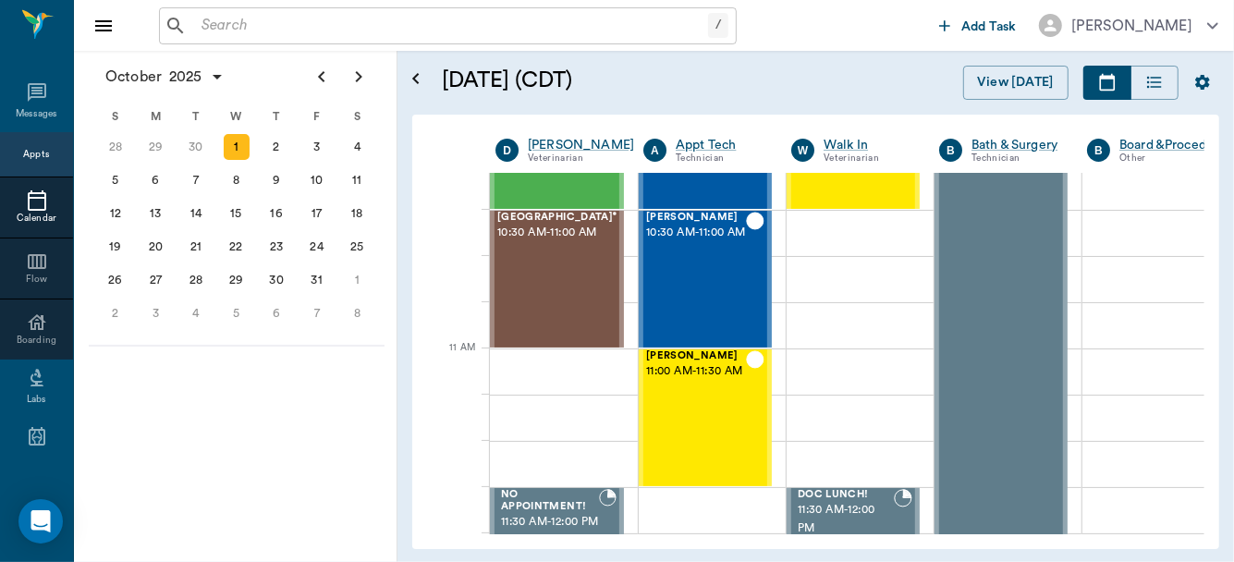
scroll to position [461, 0]
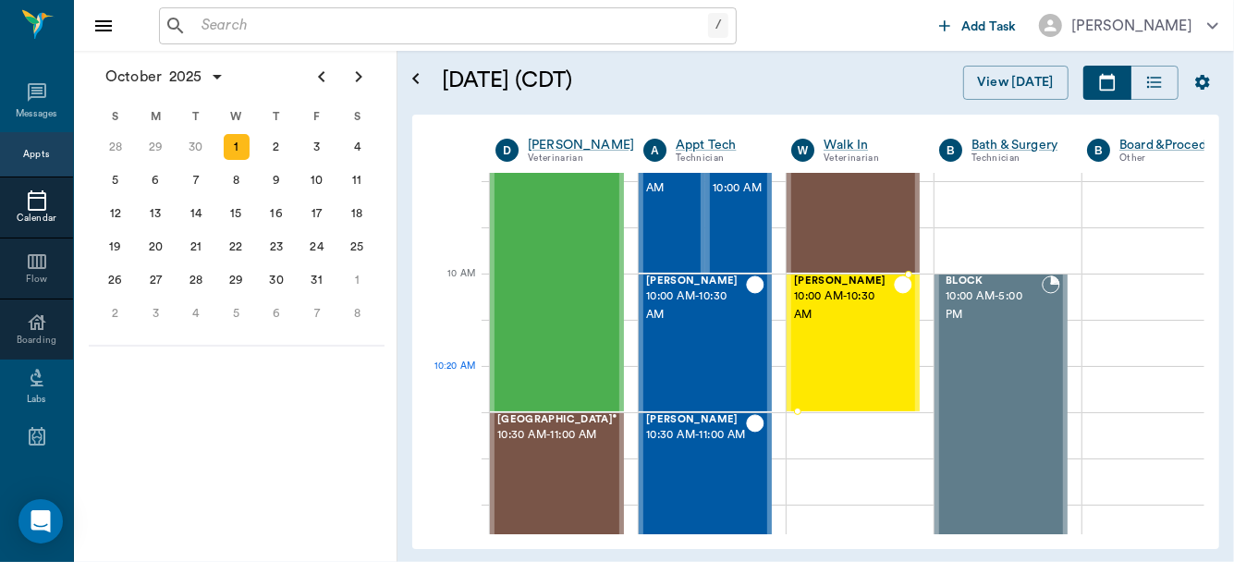
click at [861, 370] on div "[PERSON_NAME] 10:00 AM - 10:30 AM" at bounding box center [844, 342] width 100 height 135
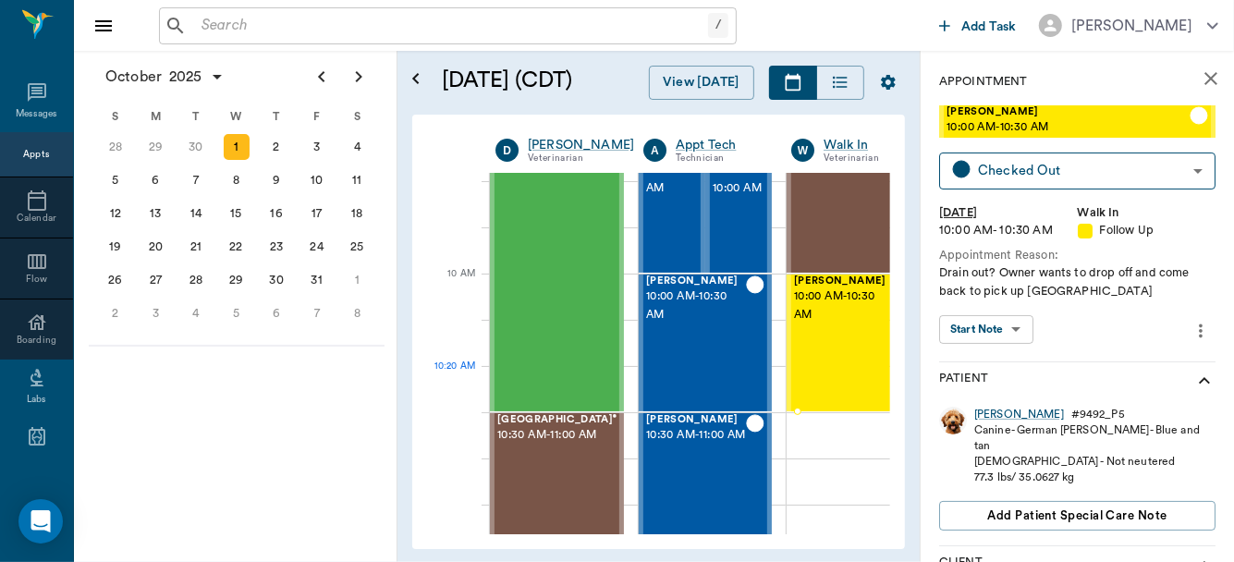
click at [861, 370] on div "[PERSON_NAME] 10:00 AM - 10:30 AM" at bounding box center [844, 342] width 100 height 135
click at [1022, 330] on body "/ ​ Add Task [PERSON_NAME] Nectar Messages Appts Calendar Flow Boarding Labs Im…" at bounding box center [617, 281] width 1234 height 562
click at [991, 365] on button "View SOAP" at bounding box center [976, 367] width 63 height 21
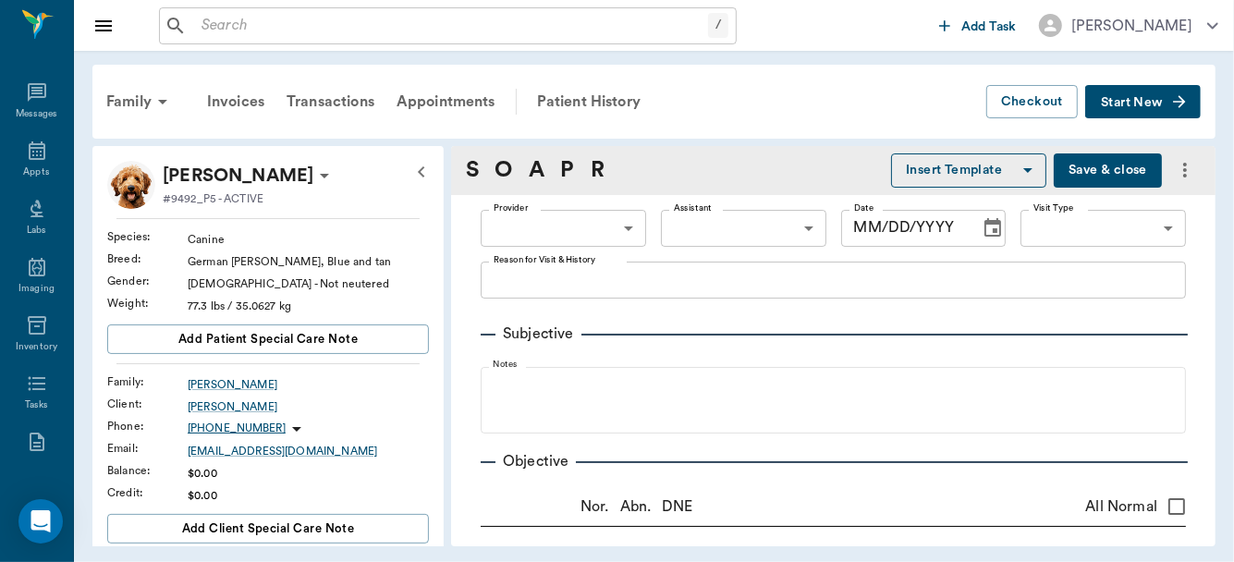
type input "63ec2f075fda476ae8351a4d"
type input "642ef10e332a41444de2bad1"
type input "65d2be4f46e3a538d89b8c16"
type textarea "Drain out? Owner wants to drop off and come back to pick up [GEOGRAPHIC_DATA]"
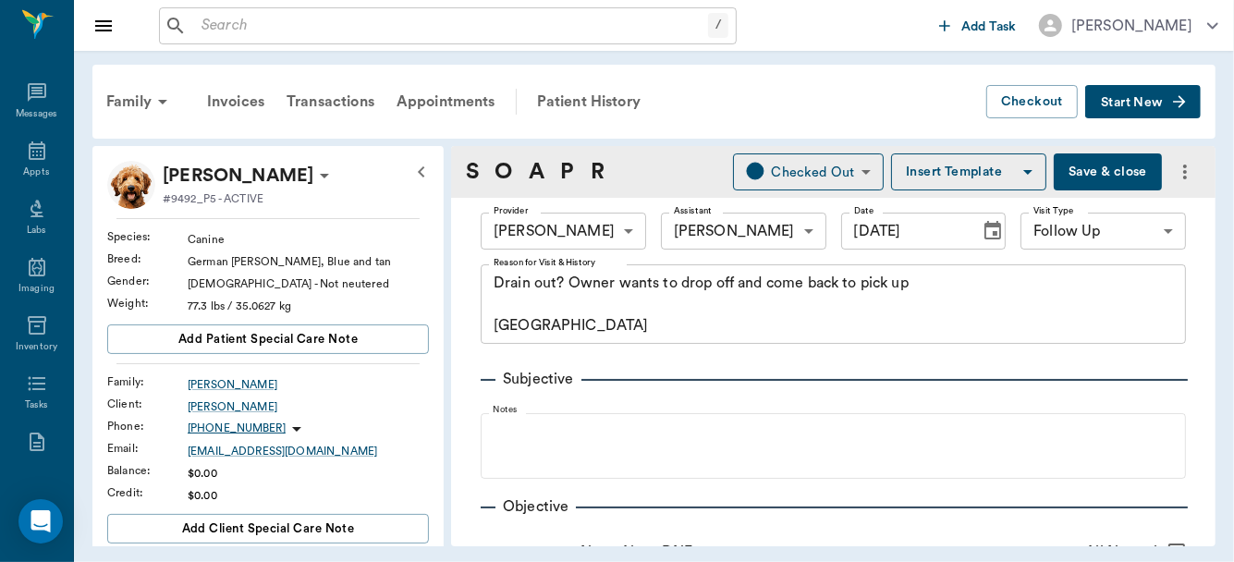
type input "[DATE]"
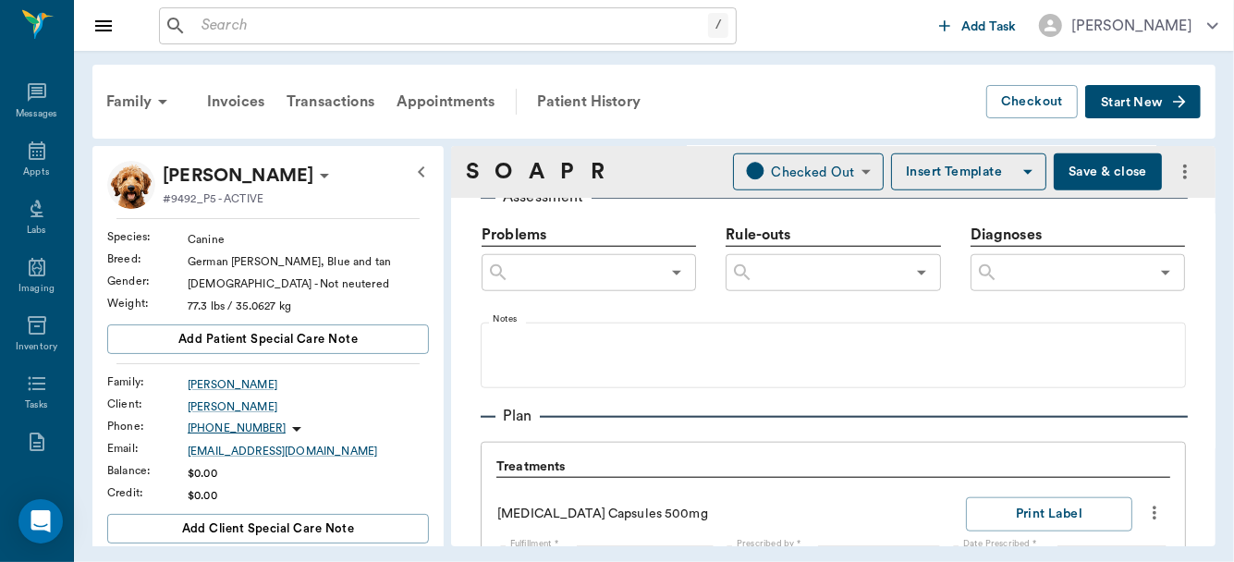
scroll to position [1056, 0]
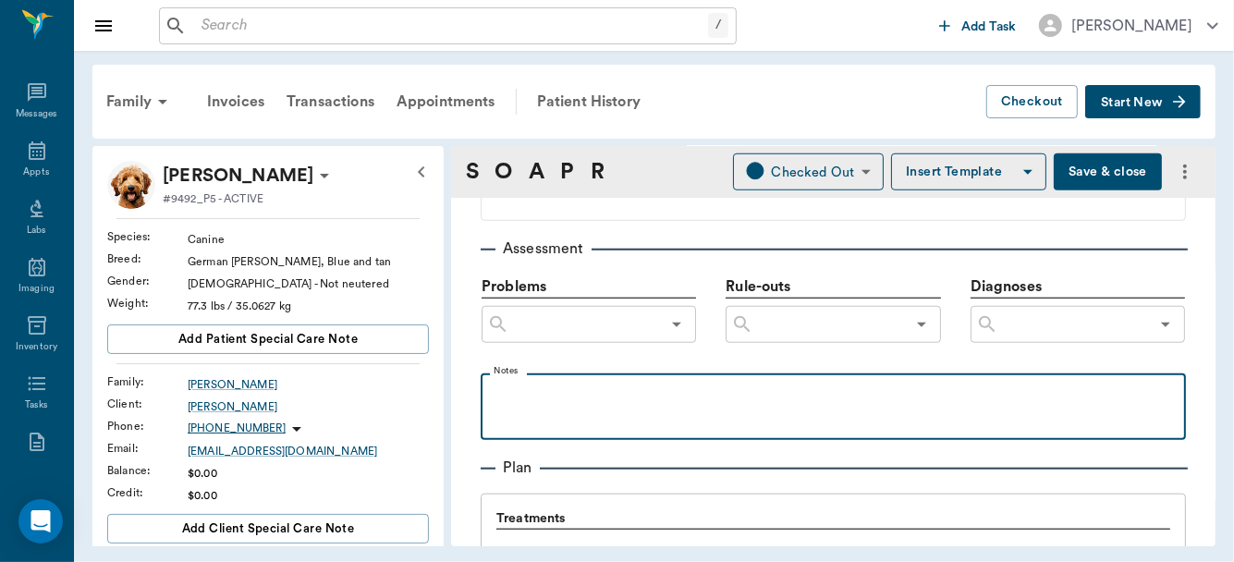
click at [635, 403] on p at bounding box center [833, 394] width 687 height 22
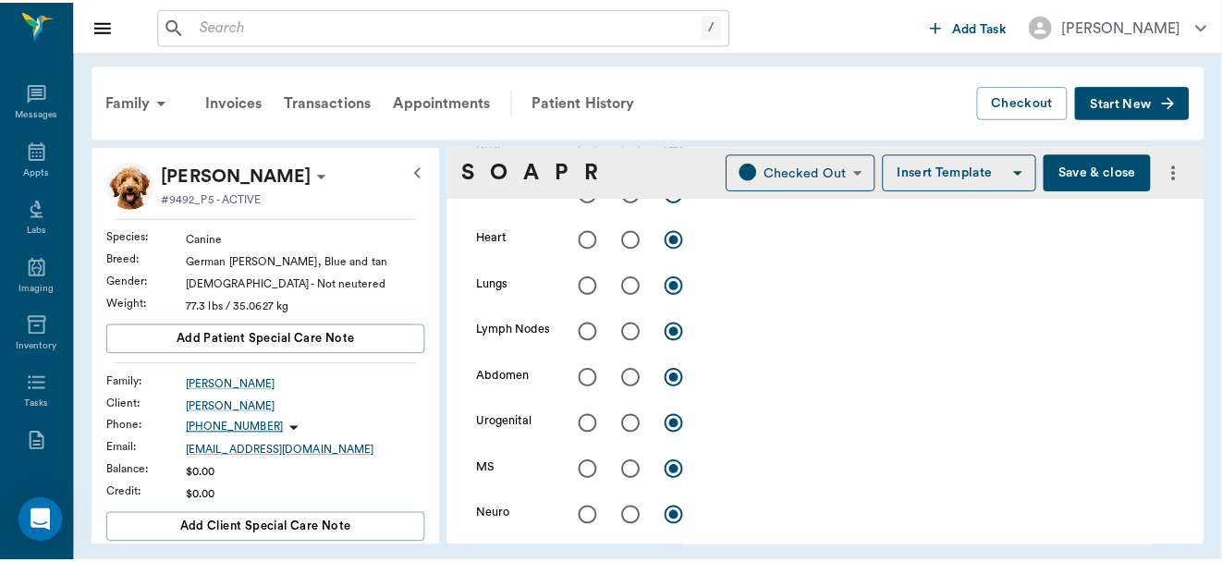
scroll to position [0, 0]
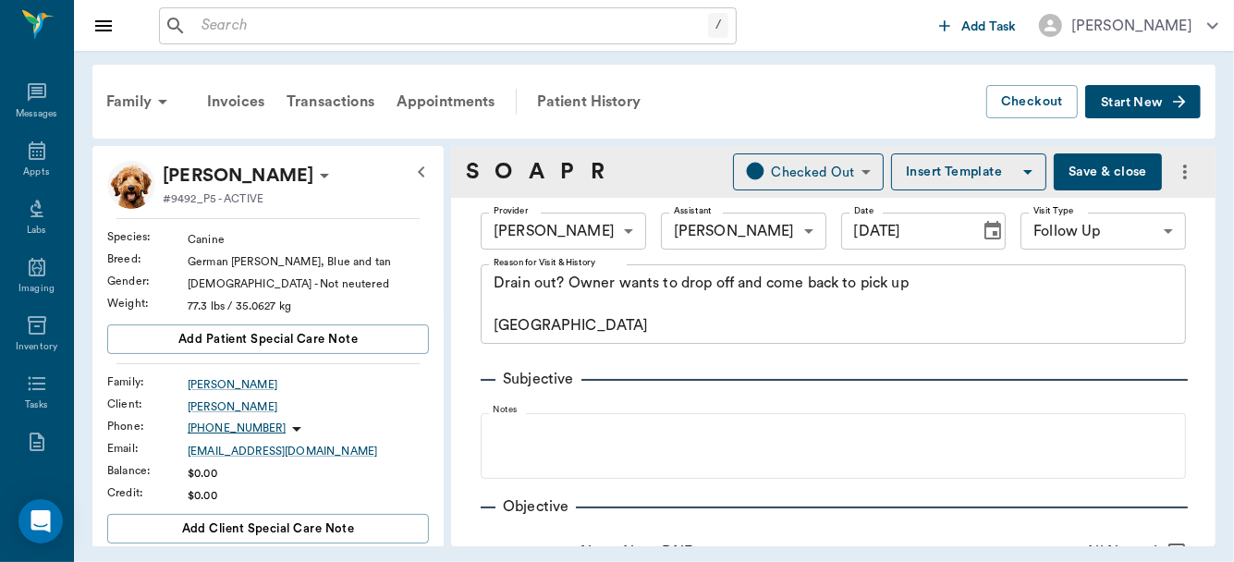
click at [1112, 169] on button "Save & close" at bounding box center [1108, 171] width 108 height 37
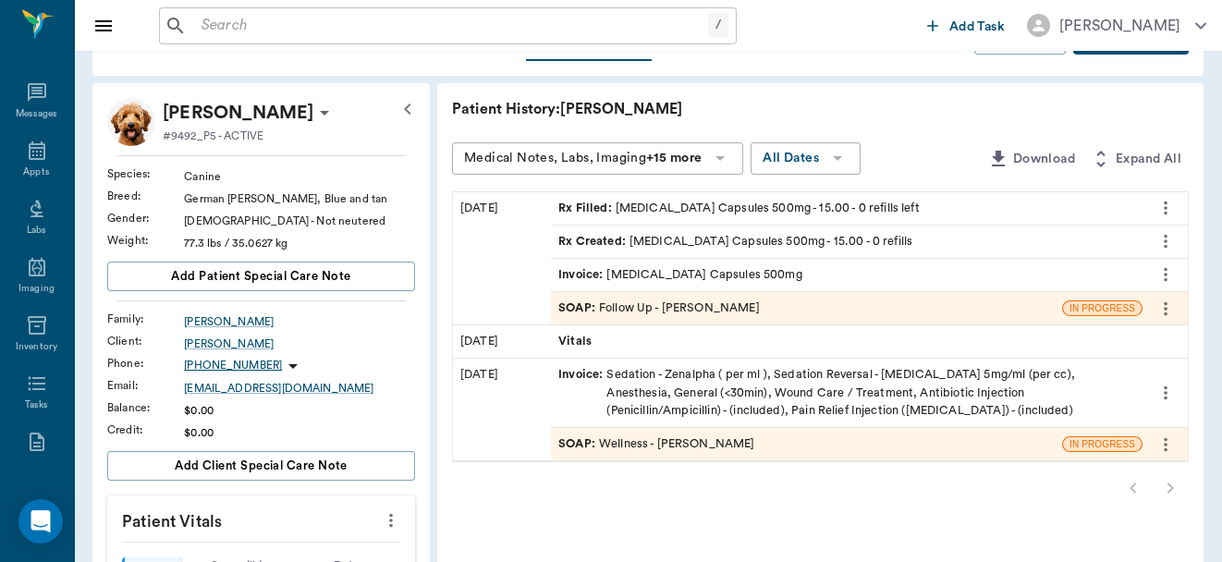
scroll to position [171, 0]
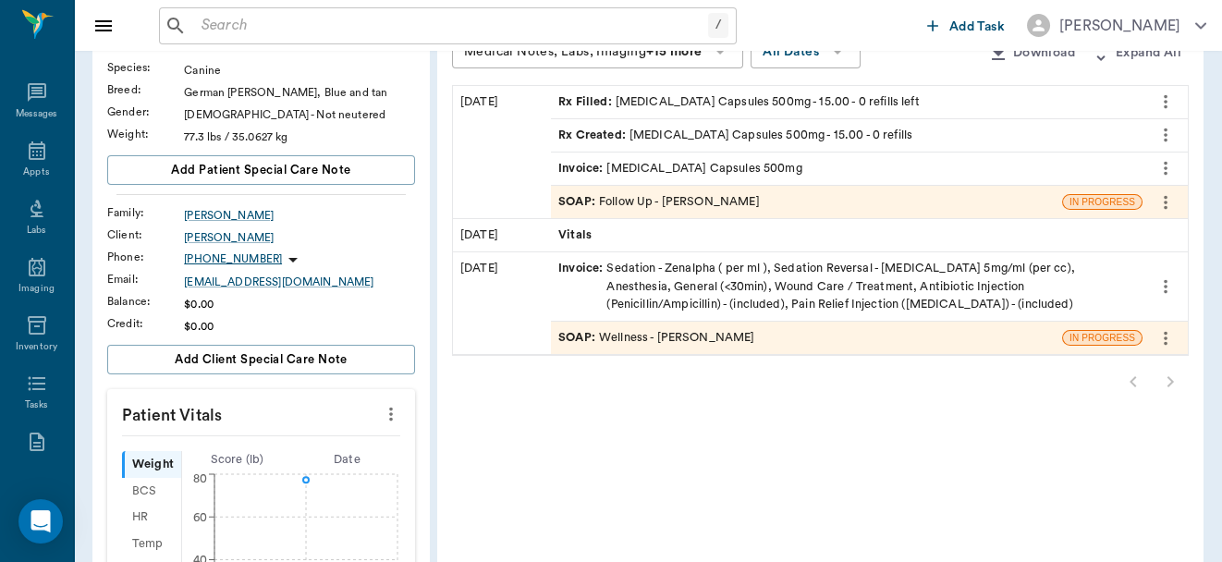
click at [396, 410] on icon "more" at bounding box center [391, 414] width 20 height 22
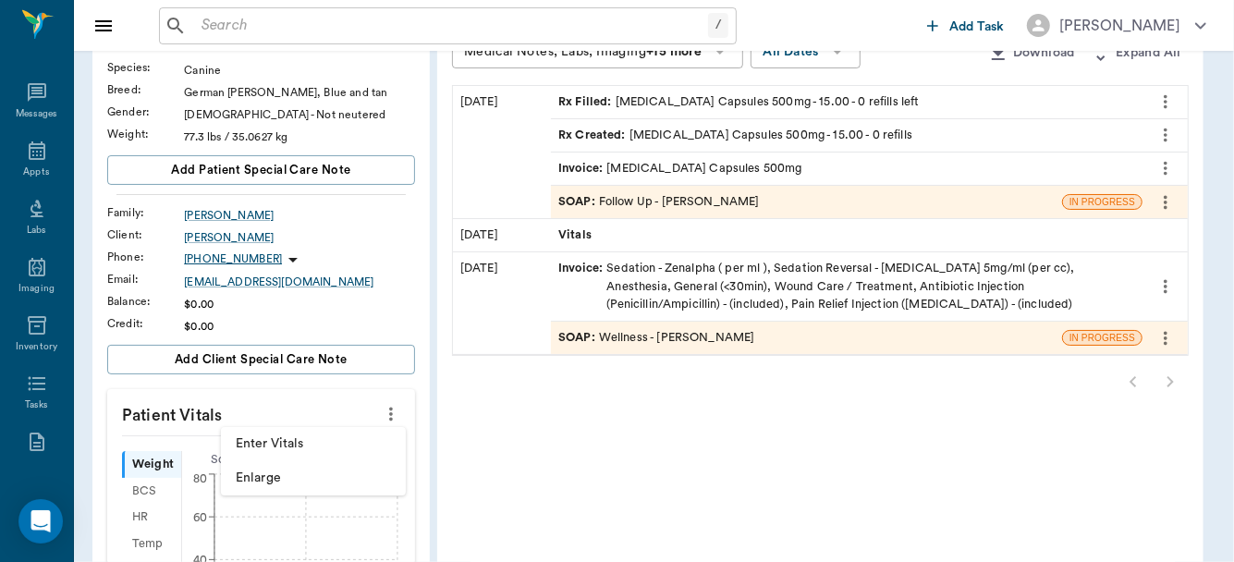
click at [343, 456] on li "Enter Vitals" at bounding box center [313, 444] width 185 height 34
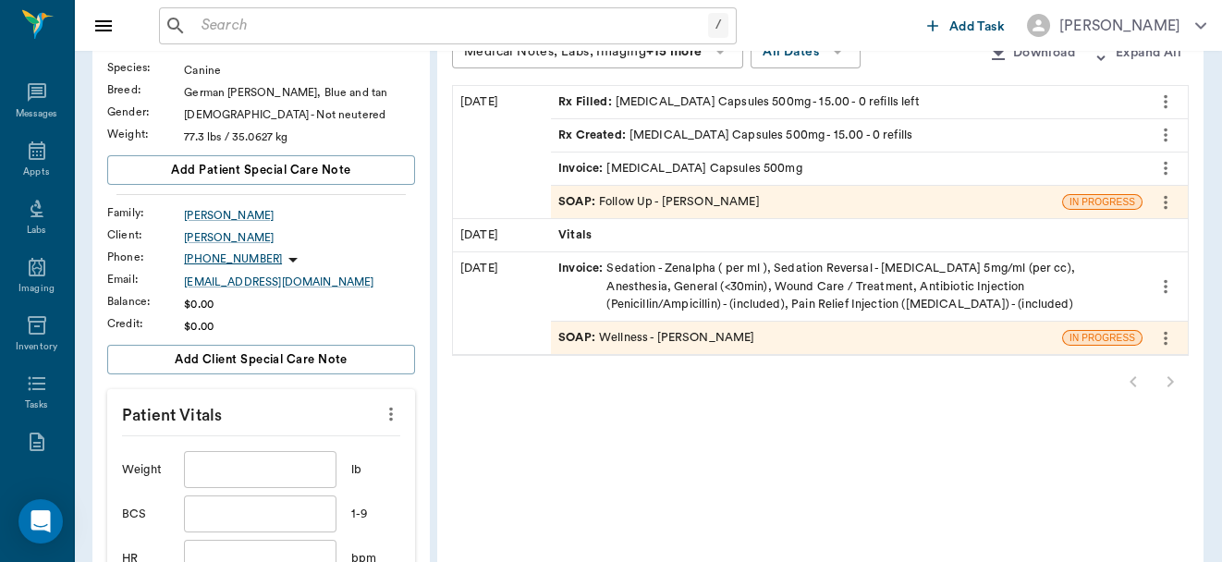
click at [292, 475] on input "text" at bounding box center [260, 469] width 152 height 37
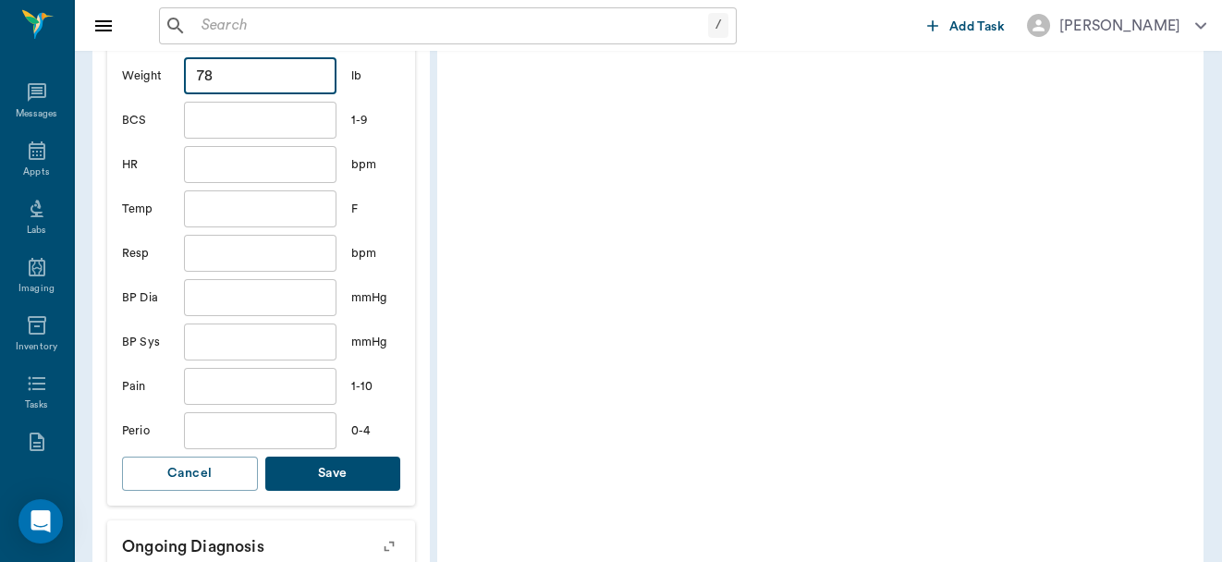
scroll to position [581, 0]
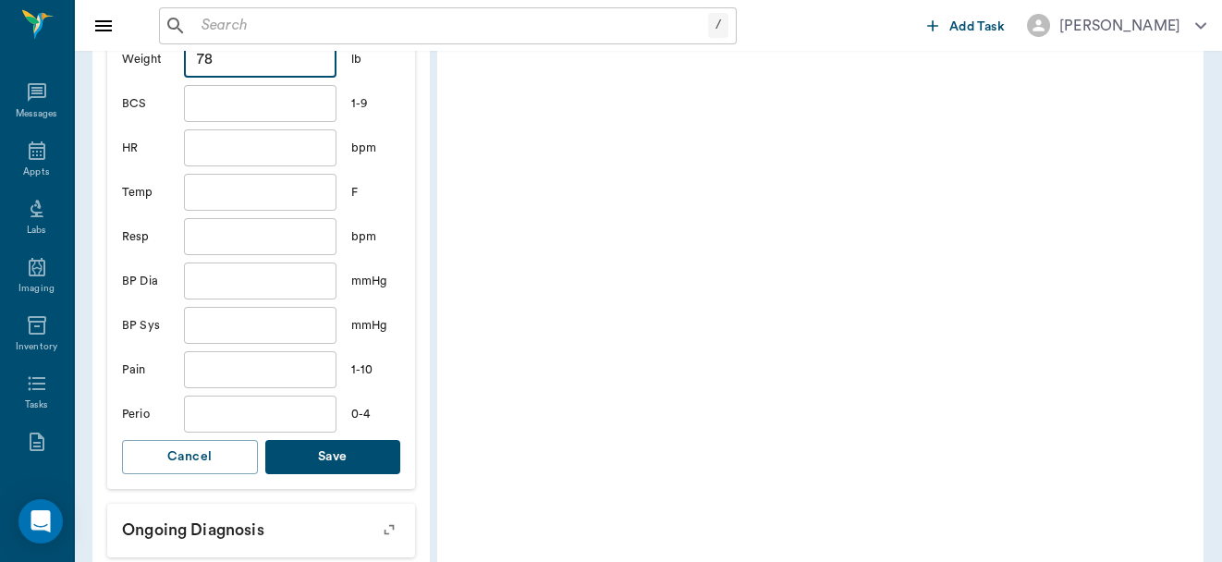
type input "78"
click at [373, 446] on button "Save" at bounding box center [333, 457] width 136 height 34
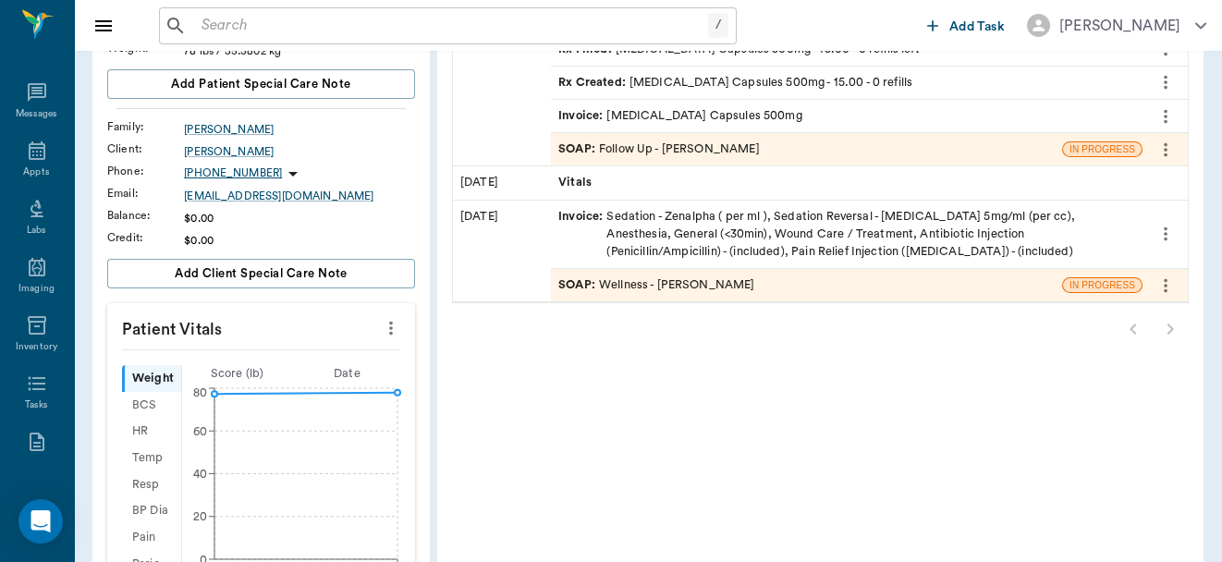
scroll to position [253, 0]
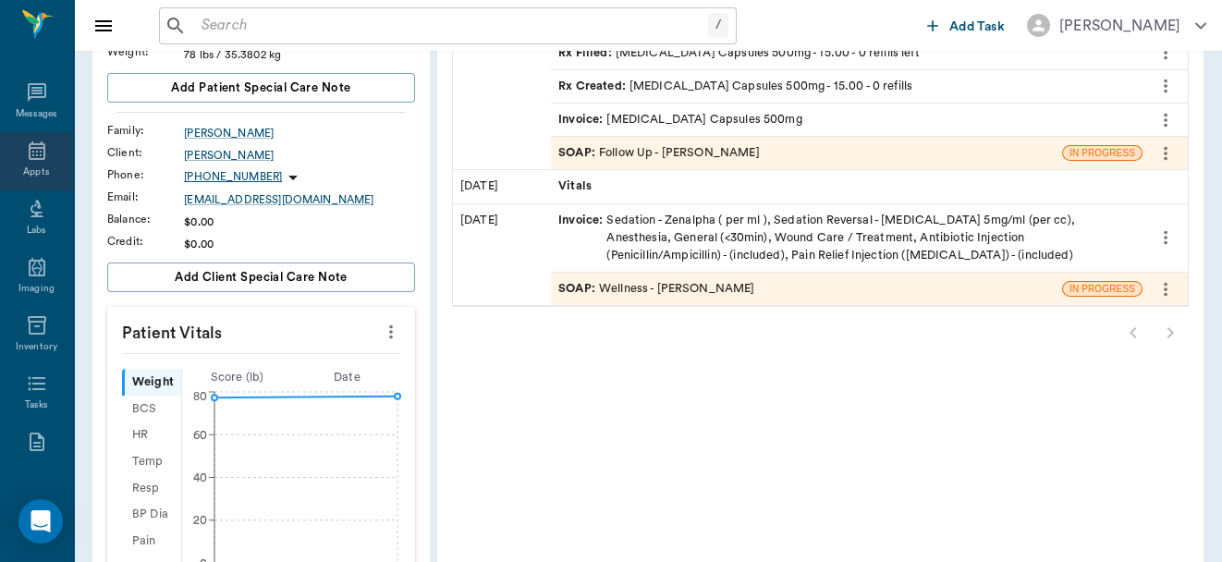
click at [31, 153] on icon at bounding box center [37, 151] width 22 height 22
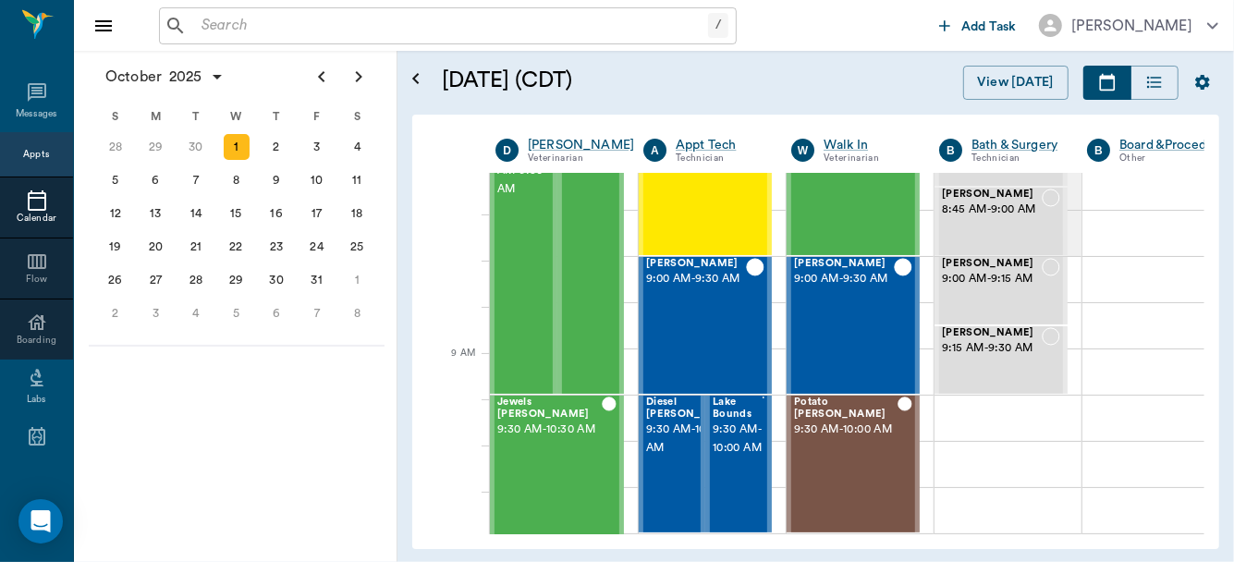
scroll to position [104, 0]
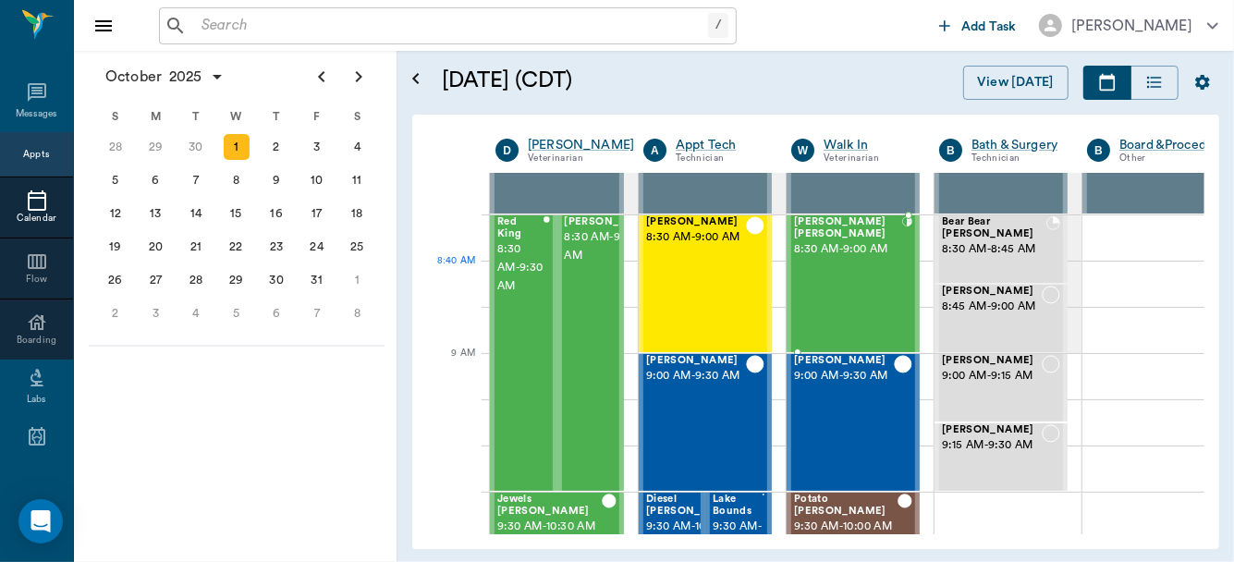
click at [817, 299] on div "[PERSON_NAME] [PERSON_NAME] 8:30 AM - 9:00 AM" at bounding box center [848, 283] width 108 height 135
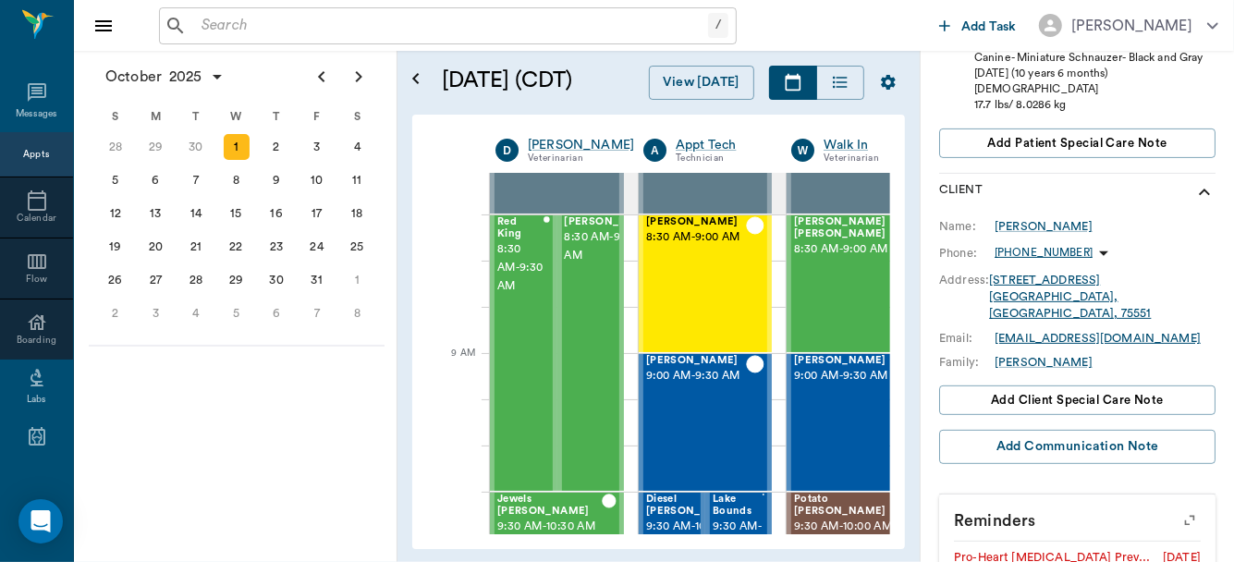
scroll to position [43, 0]
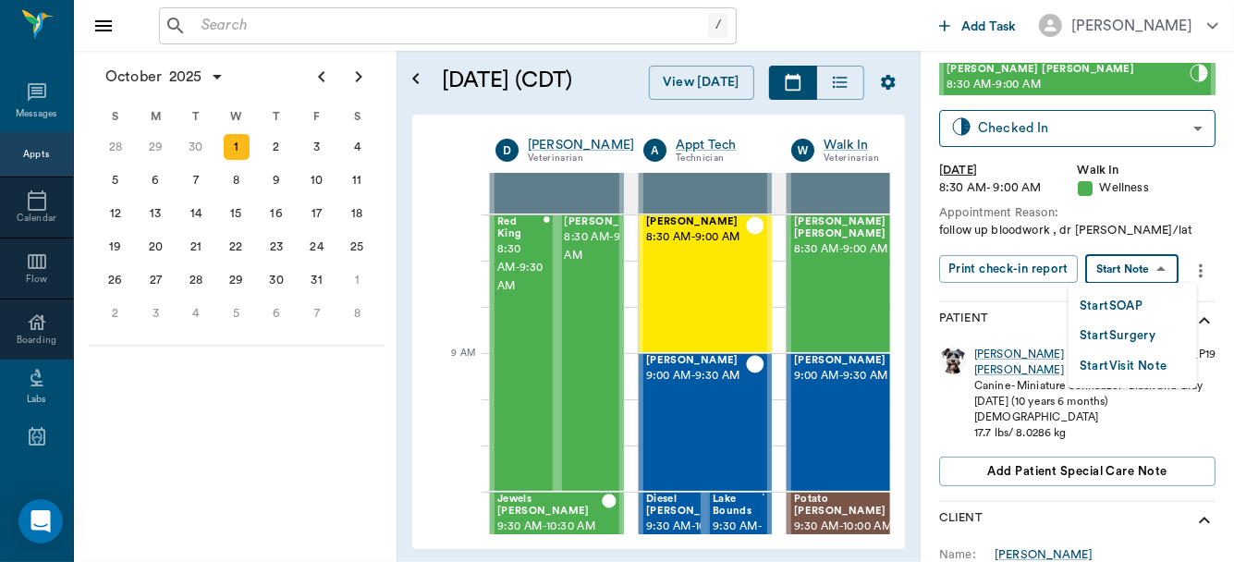
click at [1148, 261] on body "/ ​ Add Task [PERSON_NAME] Nectar Messages Appts Calendar Flow Boarding Labs Im…" at bounding box center [617, 281] width 1234 height 562
click at [1125, 300] on button "Start SOAP" at bounding box center [1111, 306] width 63 height 21
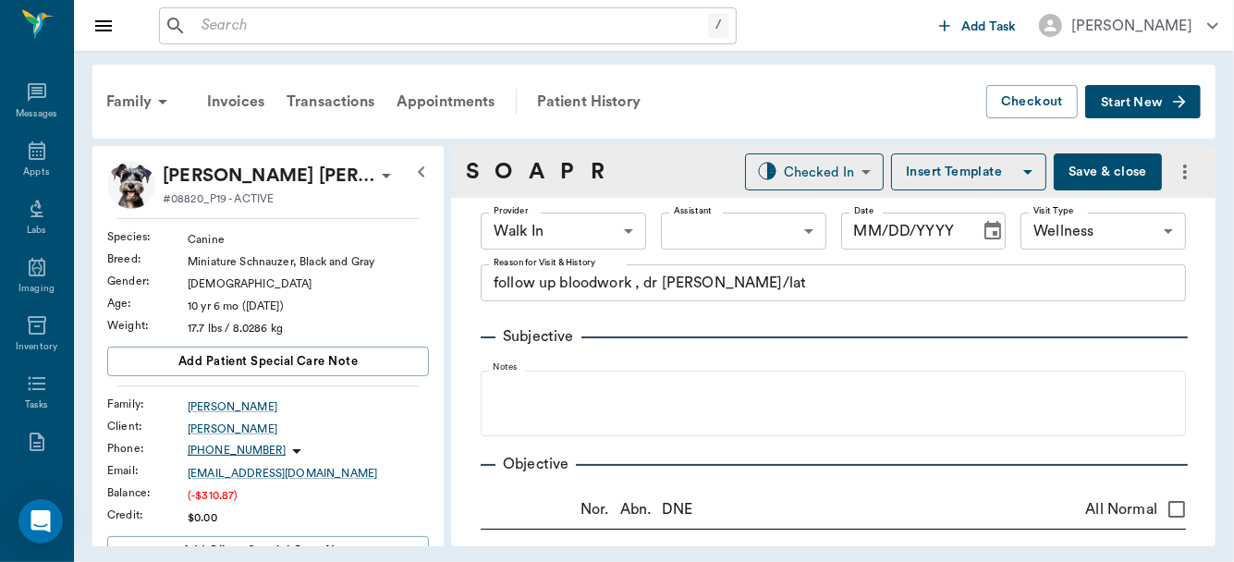
type input "63ee68728bdb516679580557"
type input "65d2be4f46e3a538d89b8c14"
type textarea "follow up bloodwork , dr [PERSON_NAME]/lat"
type input "[DATE]"
click at [596, 105] on div "Patient History" at bounding box center [589, 101] width 126 height 44
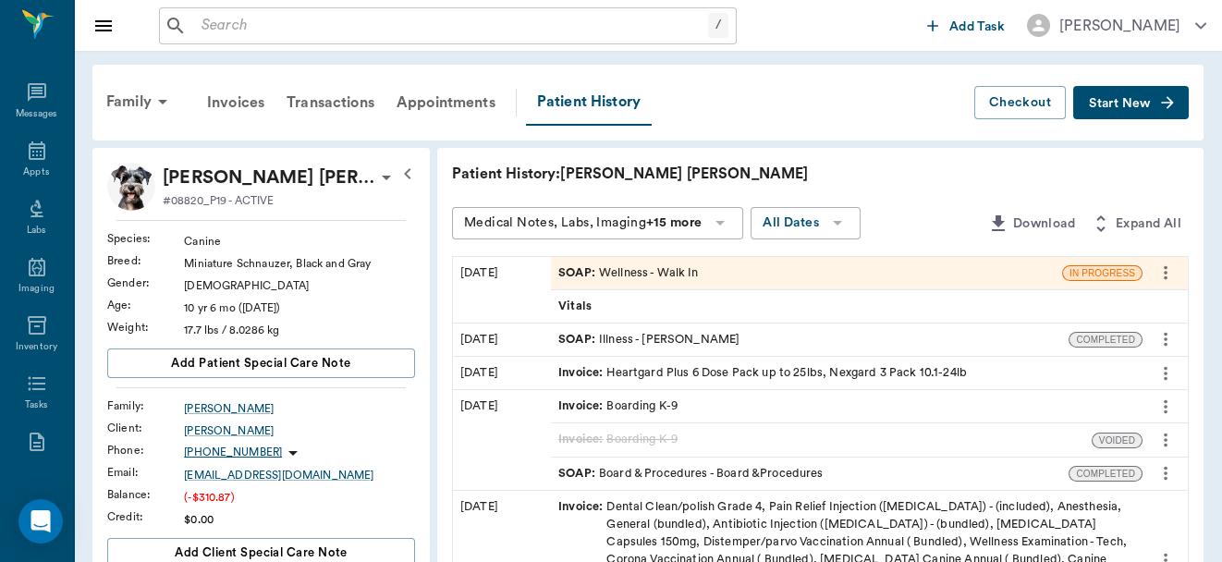
click at [618, 311] on div "Vitals" at bounding box center [847, 306] width 592 height 32
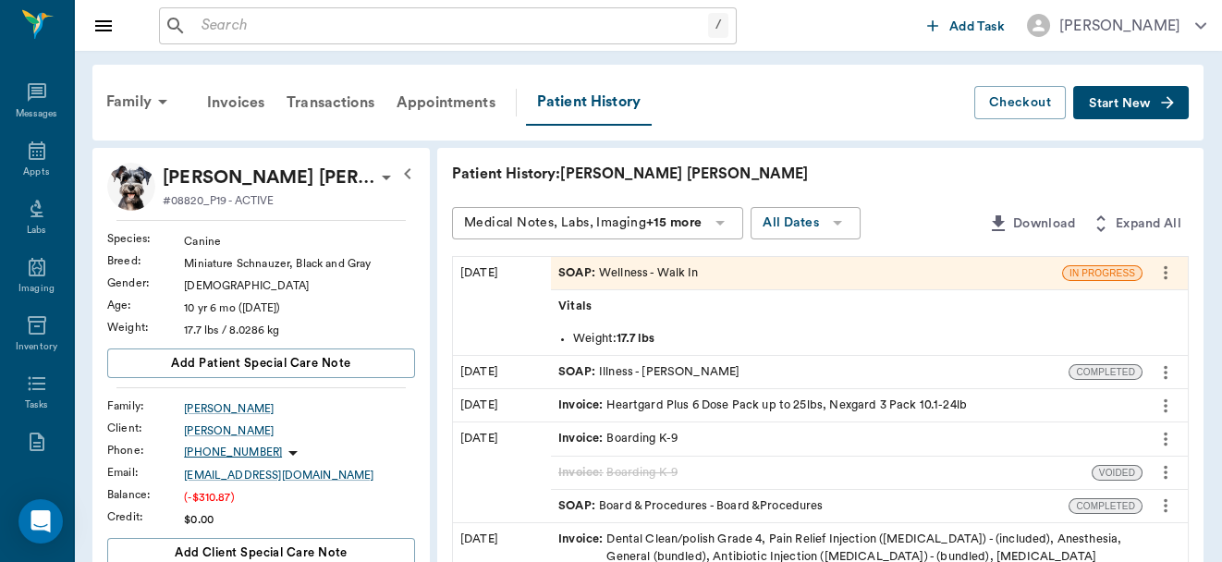
click at [617, 278] on div "SOAP : Wellness - Walk In" at bounding box center [628, 273] width 140 height 18
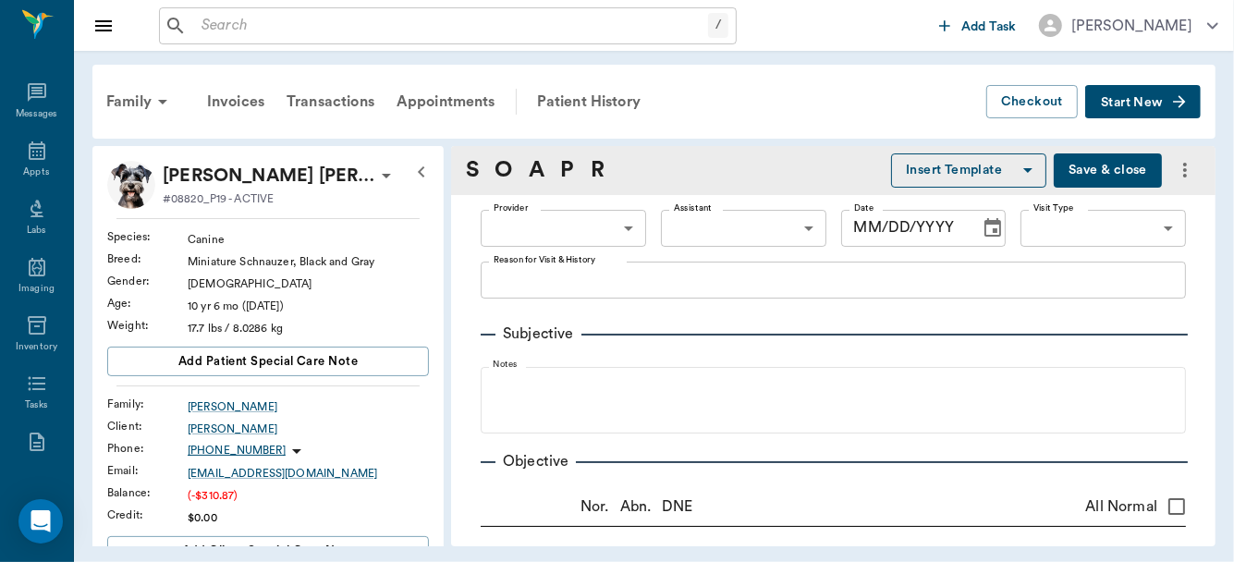
type input "63ee68728bdb516679580557"
type input "65d2be4f46e3a538d89b8c14"
type textarea "follow up bloodwork , dr [PERSON_NAME]/lat"
type input "[DATE]"
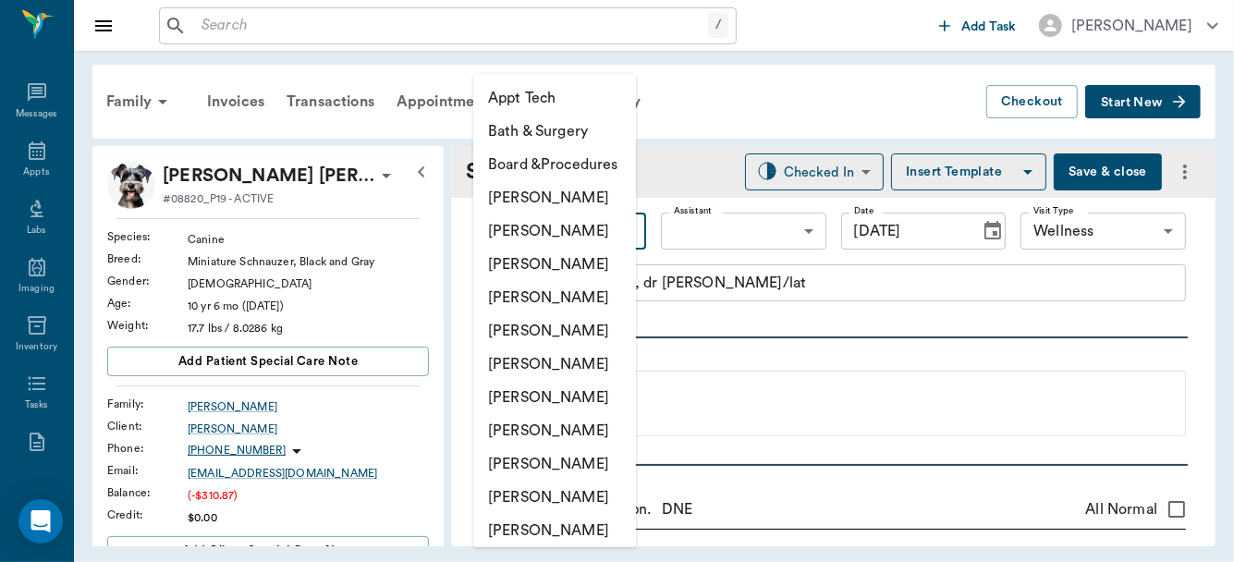
click at [622, 225] on body "/ ​ Add Task [PERSON_NAME] Nectar Messages Appts Labs Imaging Inventory Tasks F…" at bounding box center [617, 281] width 1234 height 562
click at [594, 259] on li "[PERSON_NAME]" at bounding box center [554, 265] width 163 height 33
type input "63ec2f075fda476ae8351a4d"
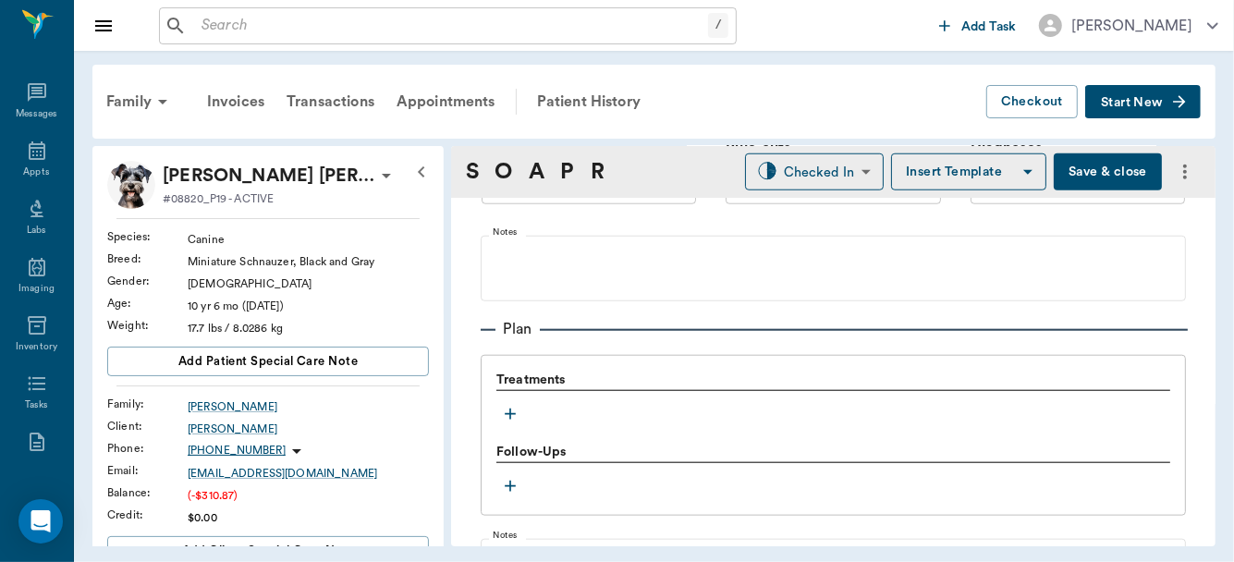
scroll to position [1159, 0]
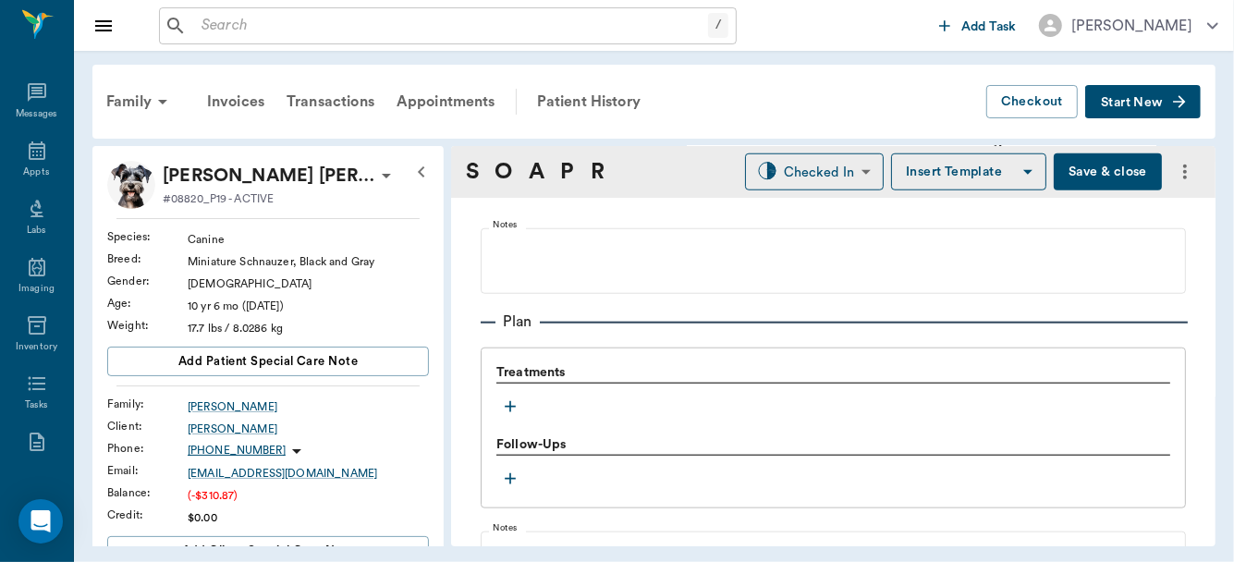
click at [506, 404] on icon "button" at bounding box center [510, 406] width 11 height 11
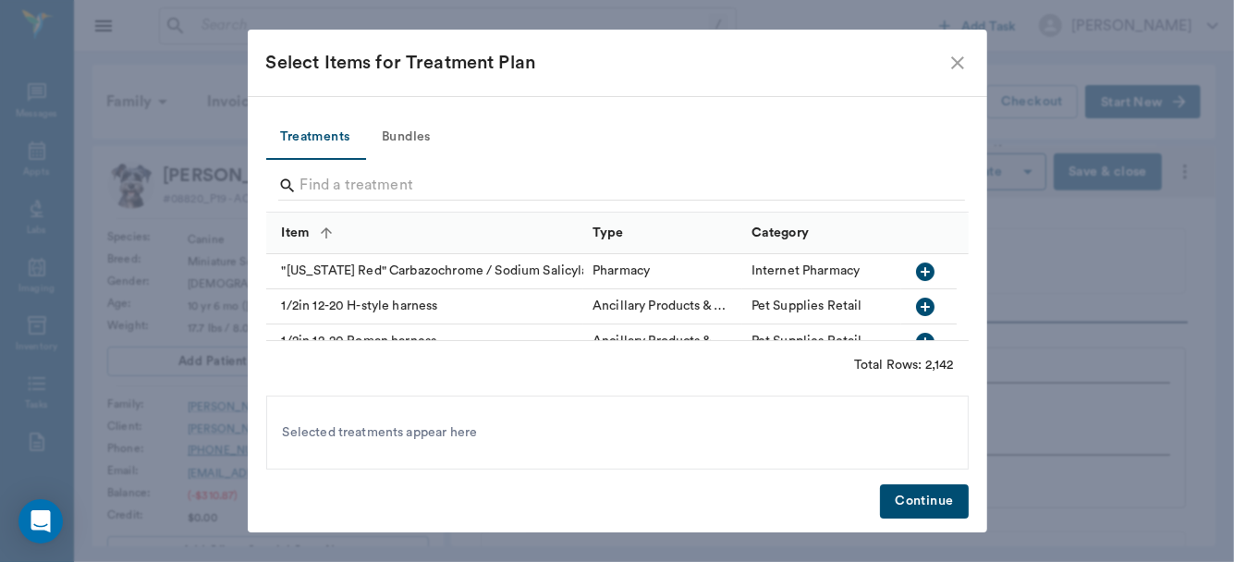
click at [506, 404] on div "Selected treatments appear here" at bounding box center [617, 433] width 703 height 74
click at [349, 182] on input "Search" at bounding box center [618, 186] width 637 height 30
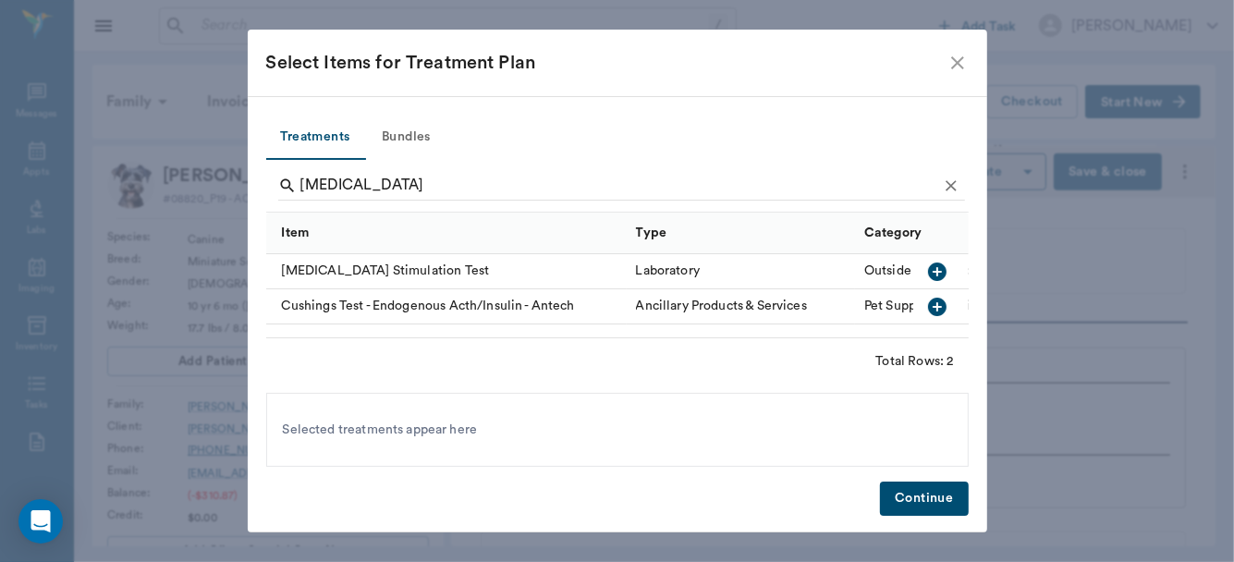
click at [580, 279] on div "[MEDICAL_DATA] Stimulation Test" at bounding box center [446, 271] width 361 height 35
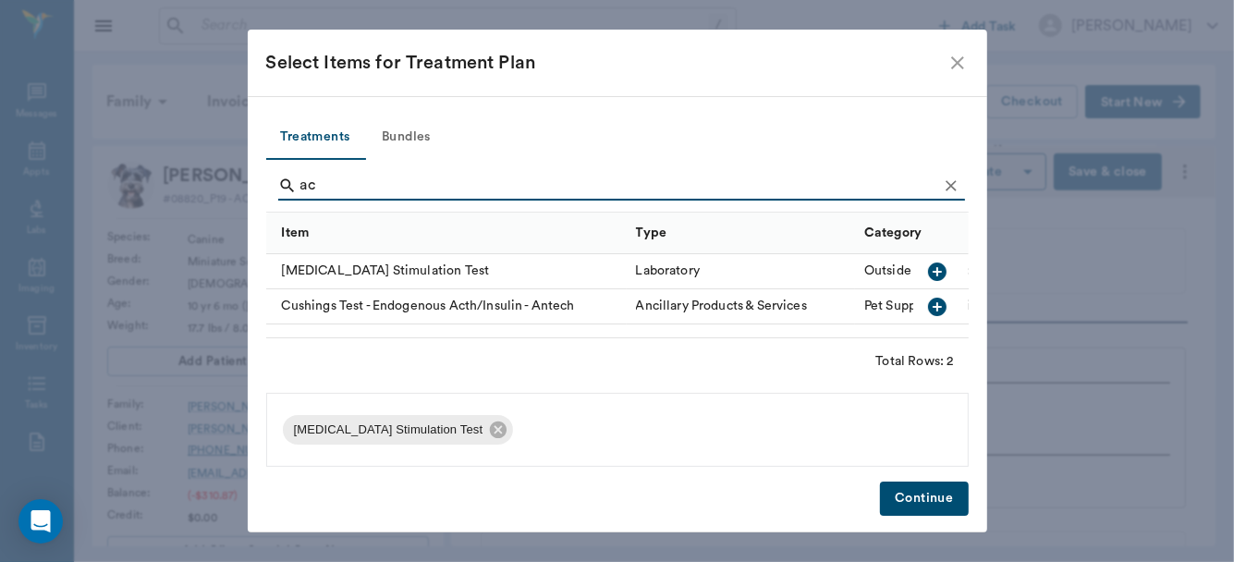
type input "a"
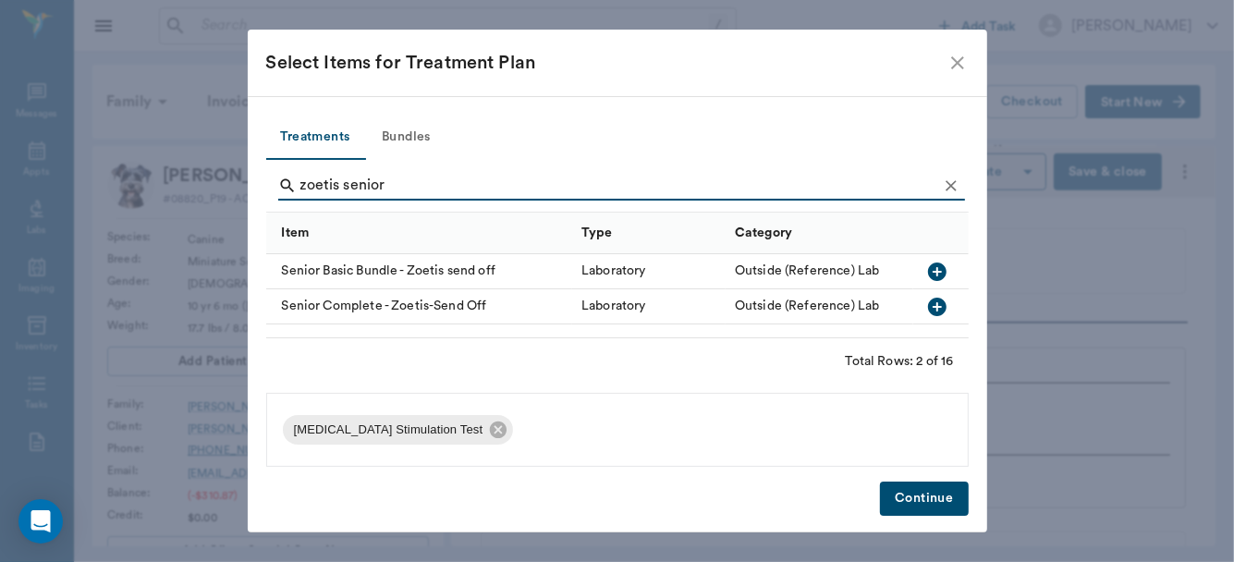
type input "zoetis senior"
click at [934, 272] on icon "button" at bounding box center [937, 272] width 18 height 18
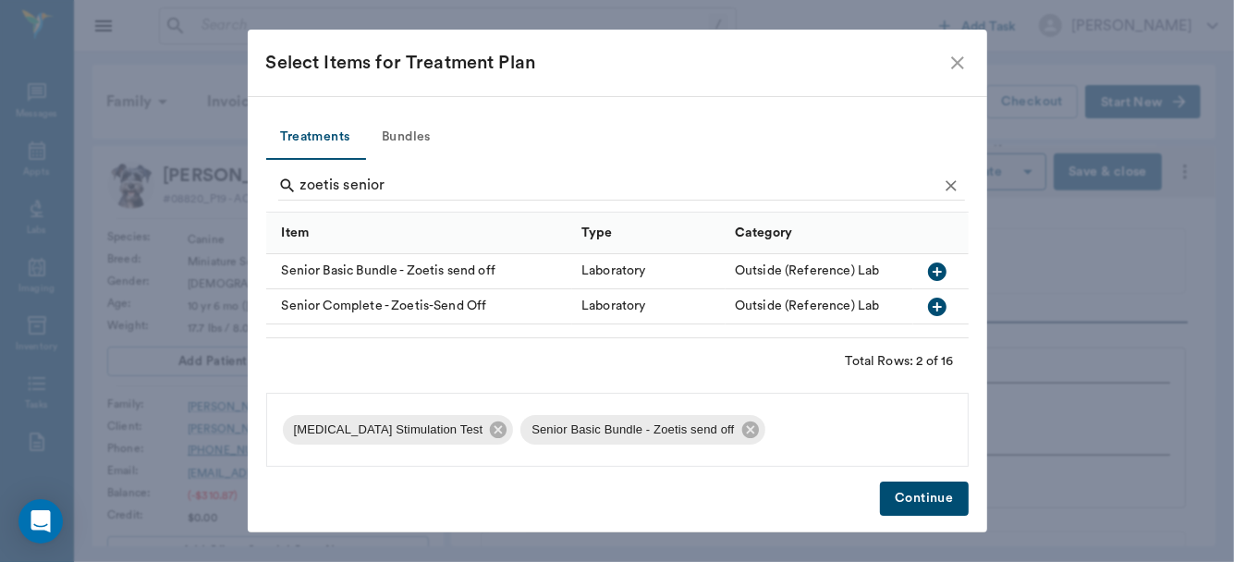
click at [914, 500] on button "Continue" at bounding box center [924, 499] width 88 height 34
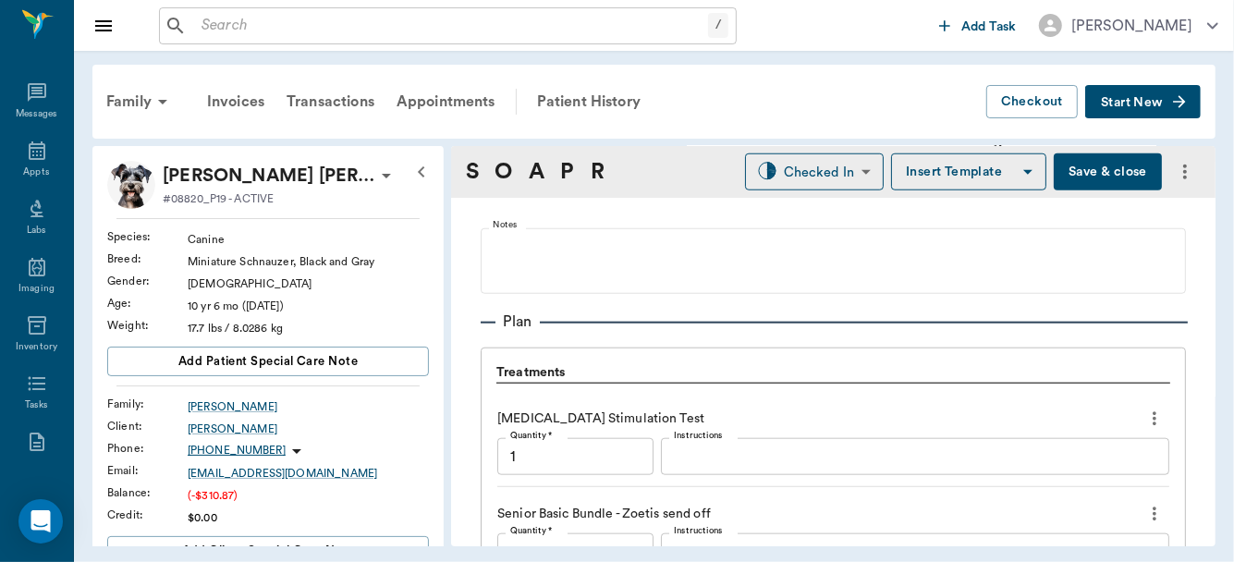
scroll to position [1415, 0]
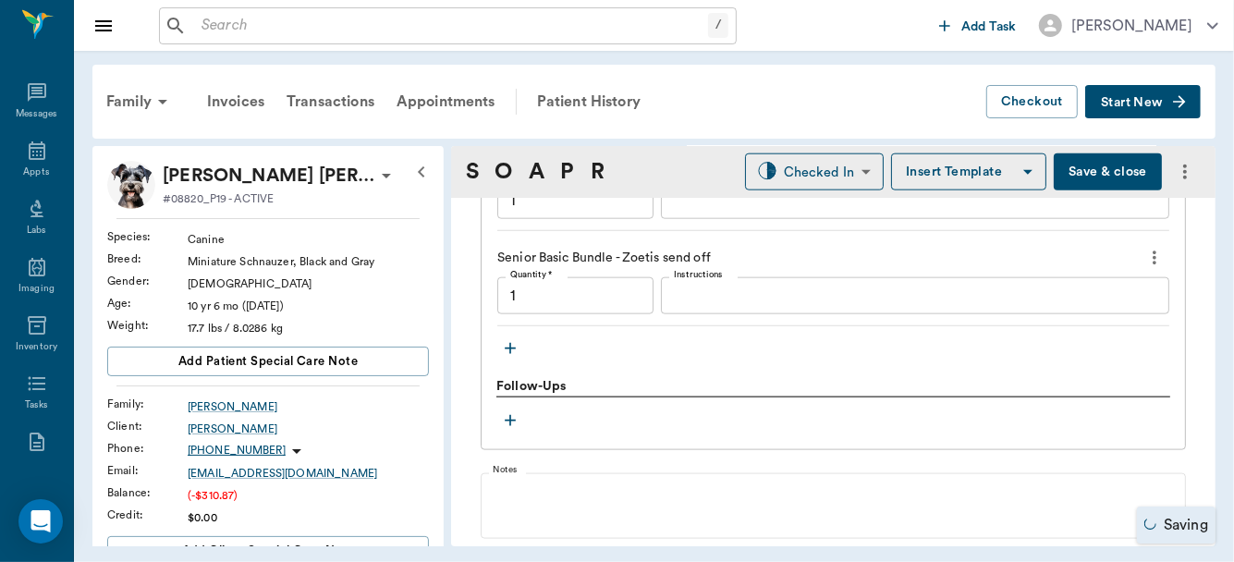
type input "1.00"
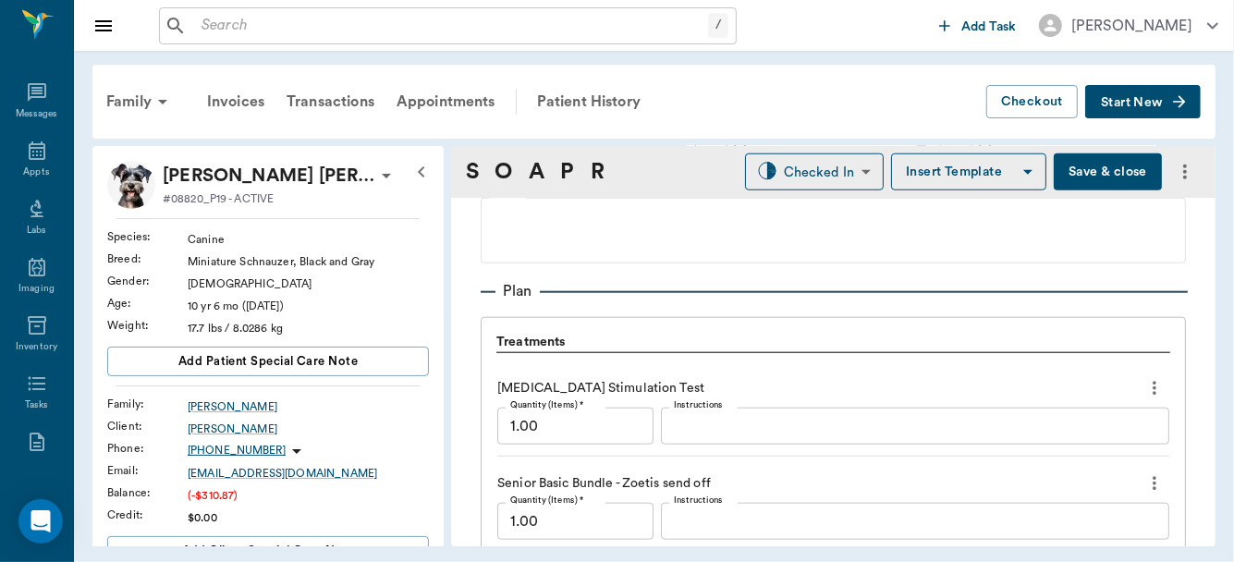
scroll to position [1165, 0]
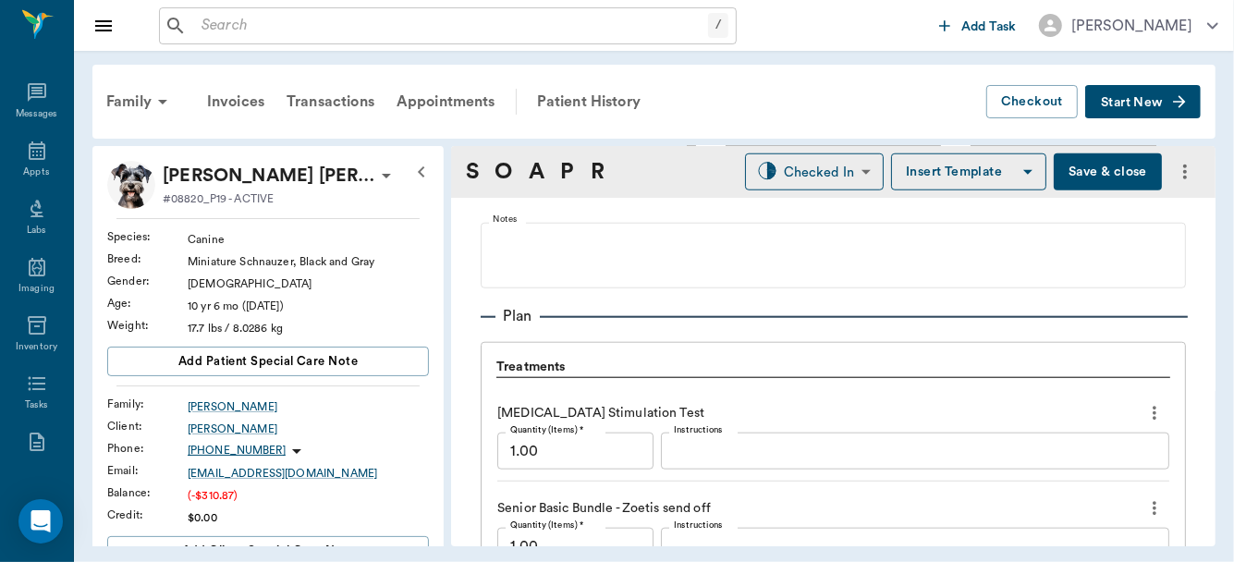
click at [746, 459] on div "x Instructions" at bounding box center [915, 451] width 508 height 37
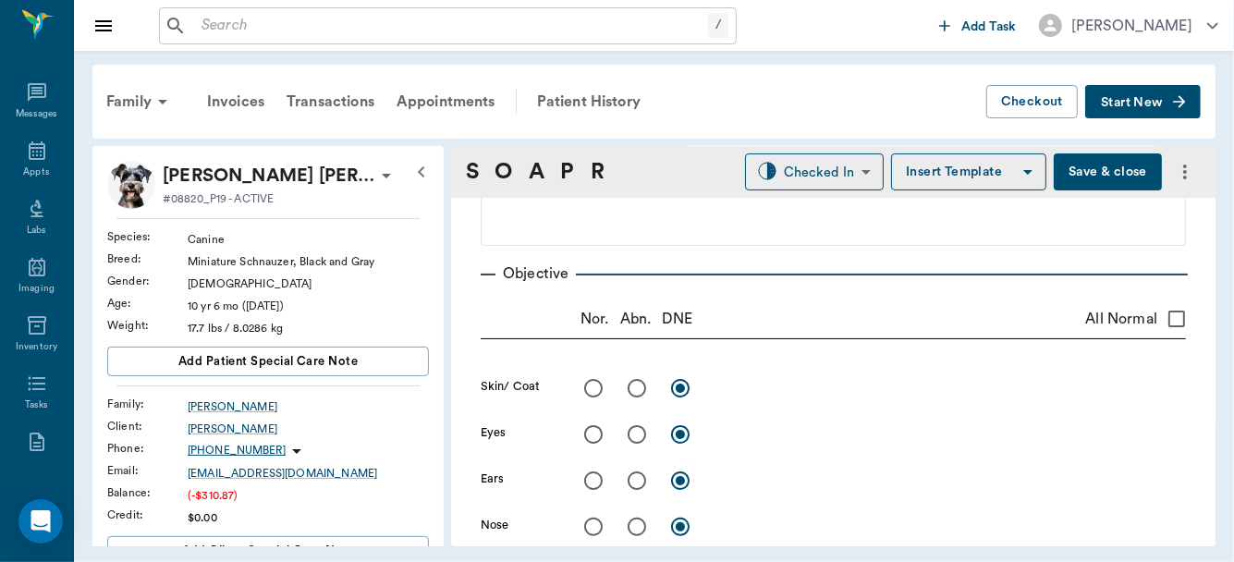
scroll to position [162, 0]
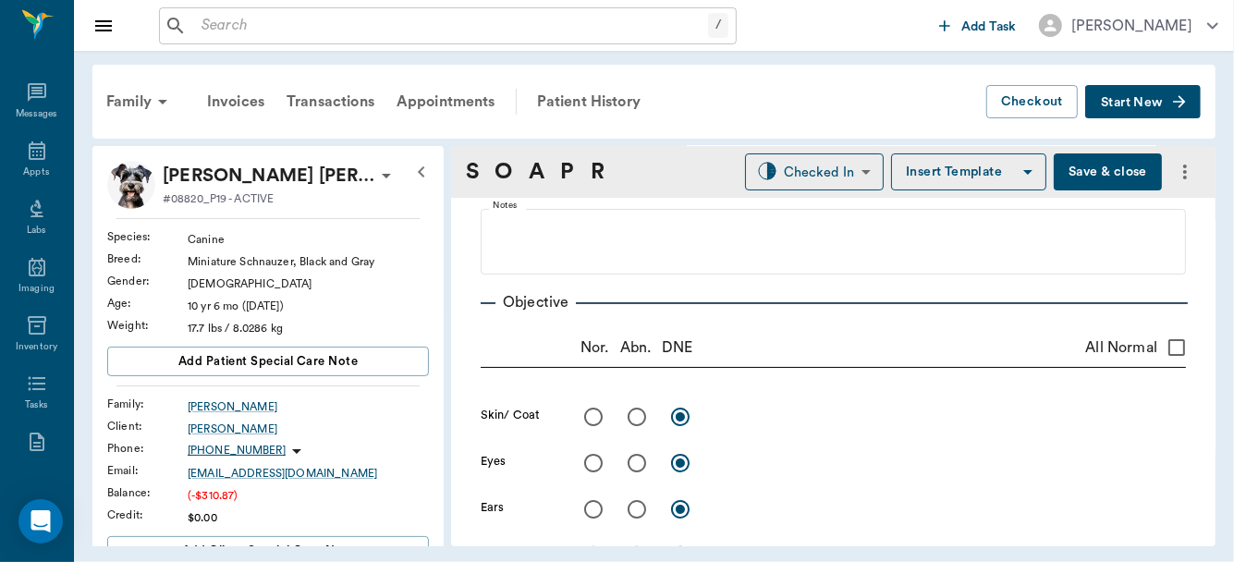
type textarea "Cortosyn .1 (25mcg) IV"
click at [1167, 347] on input "All Normal" at bounding box center [1176, 347] width 39 height 39
checkbox input "true"
radio input "true"
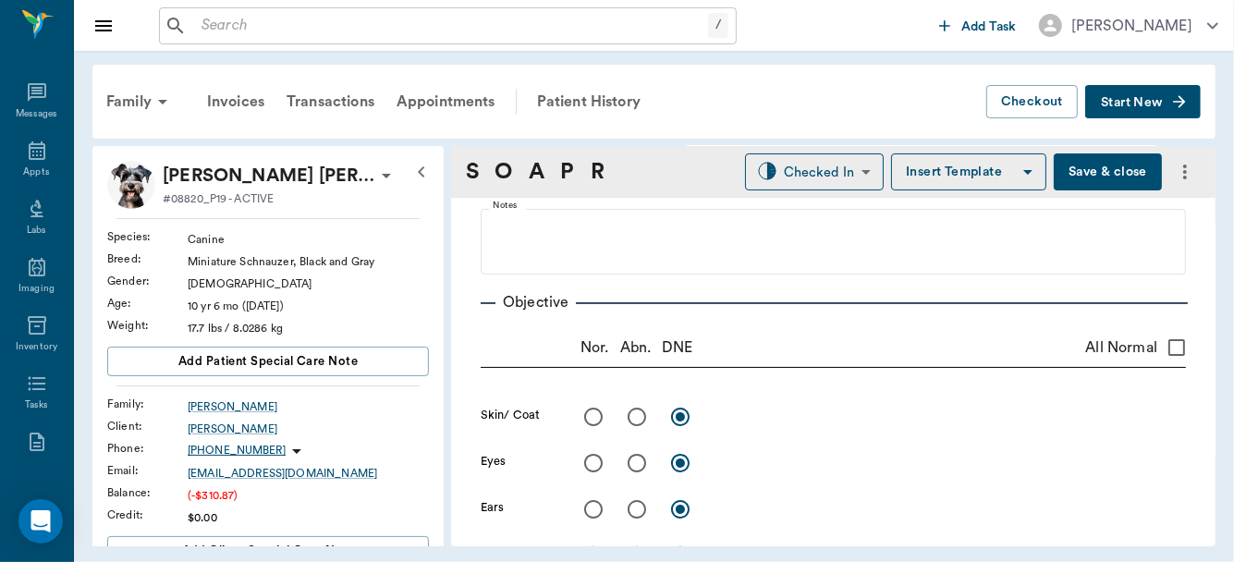
radio input "true"
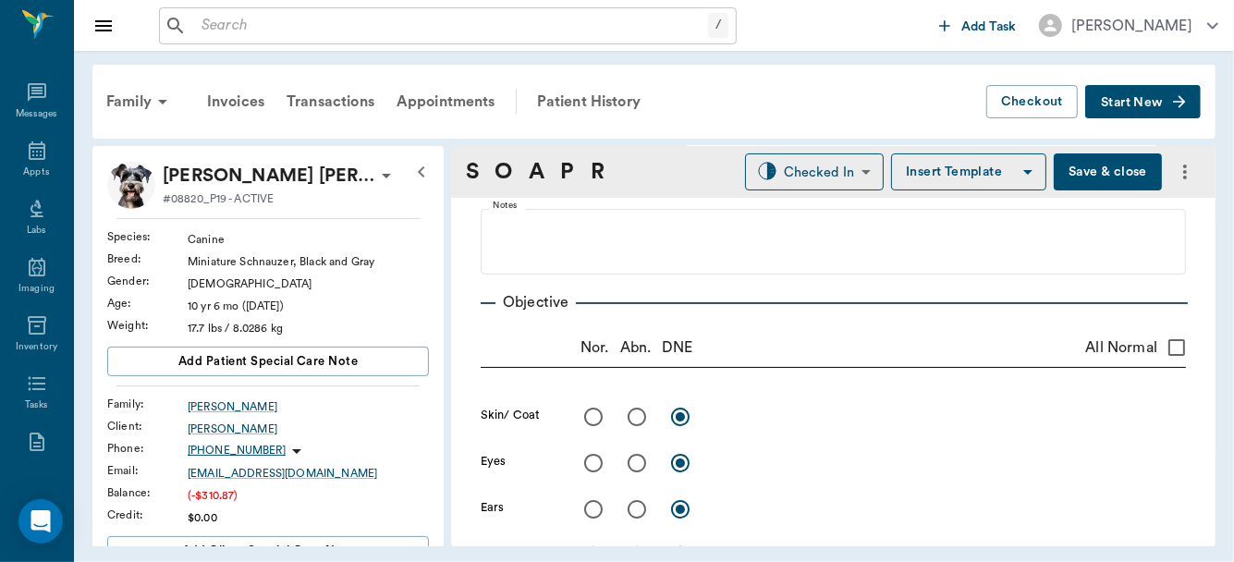
radio input "true"
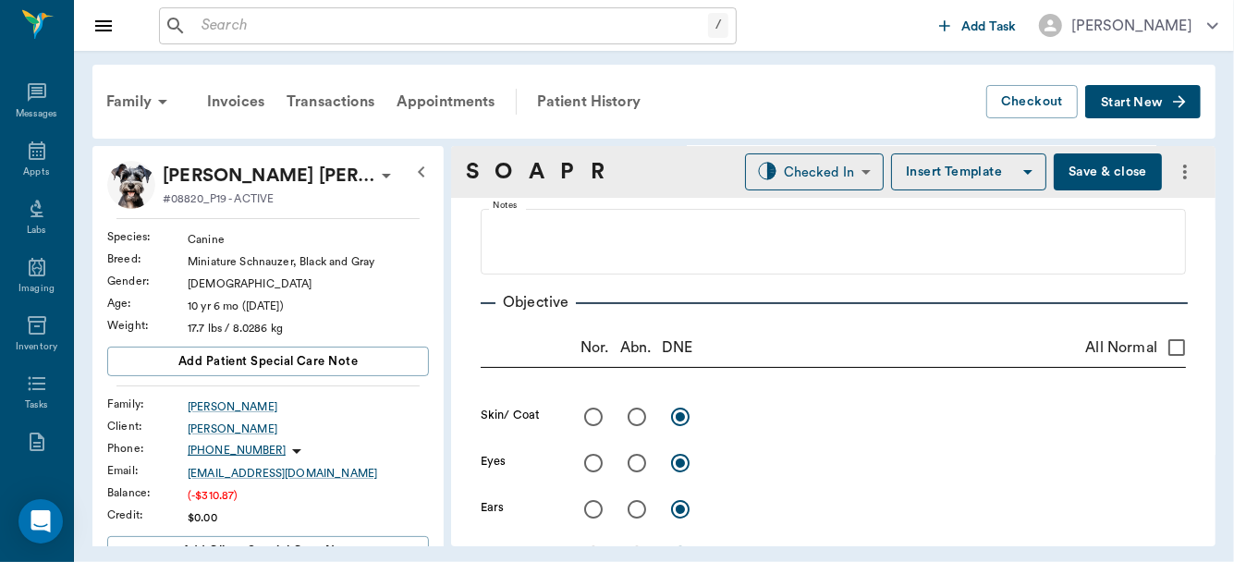
radio input "true"
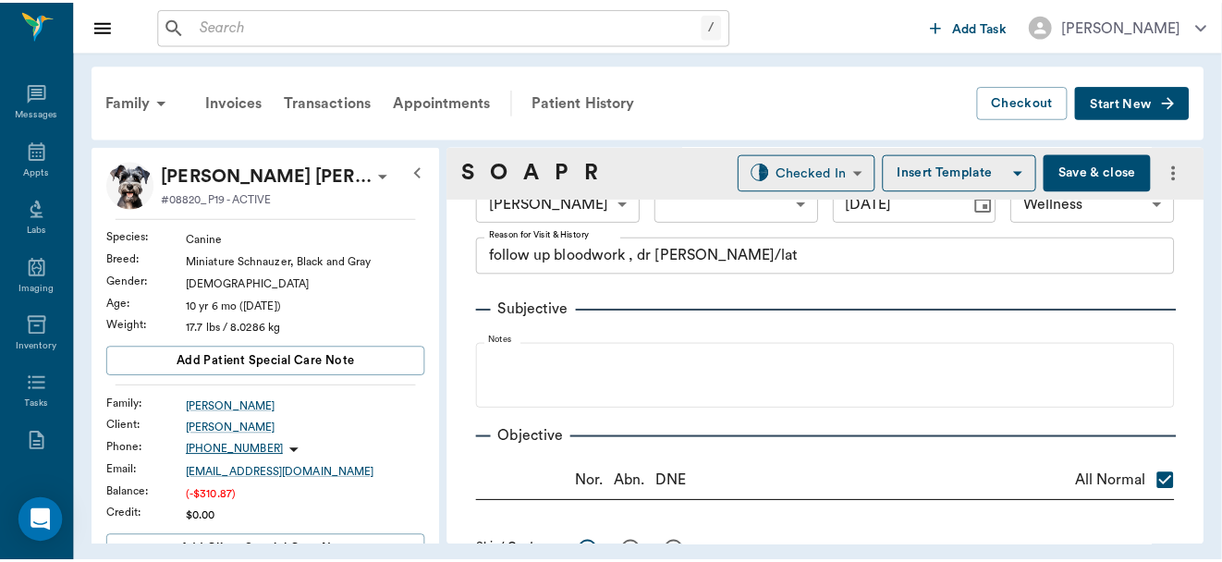
scroll to position [0, 0]
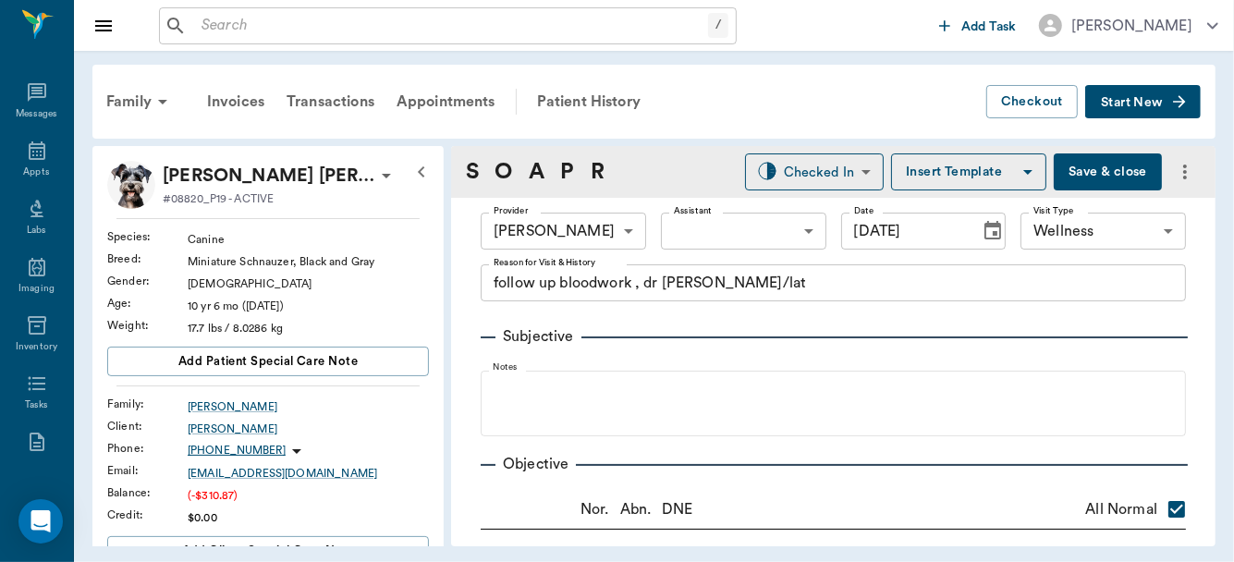
click at [1084, 165] on button "Save & close" at bounding box center [1108, 171] width 108 height 37
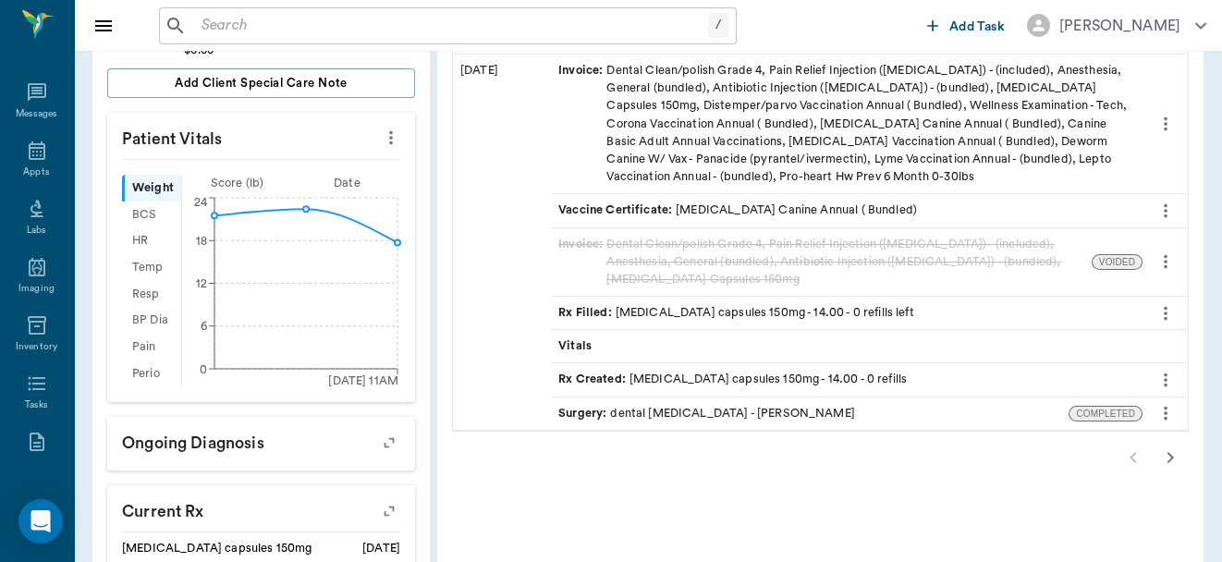
scroll to position [496, 0]
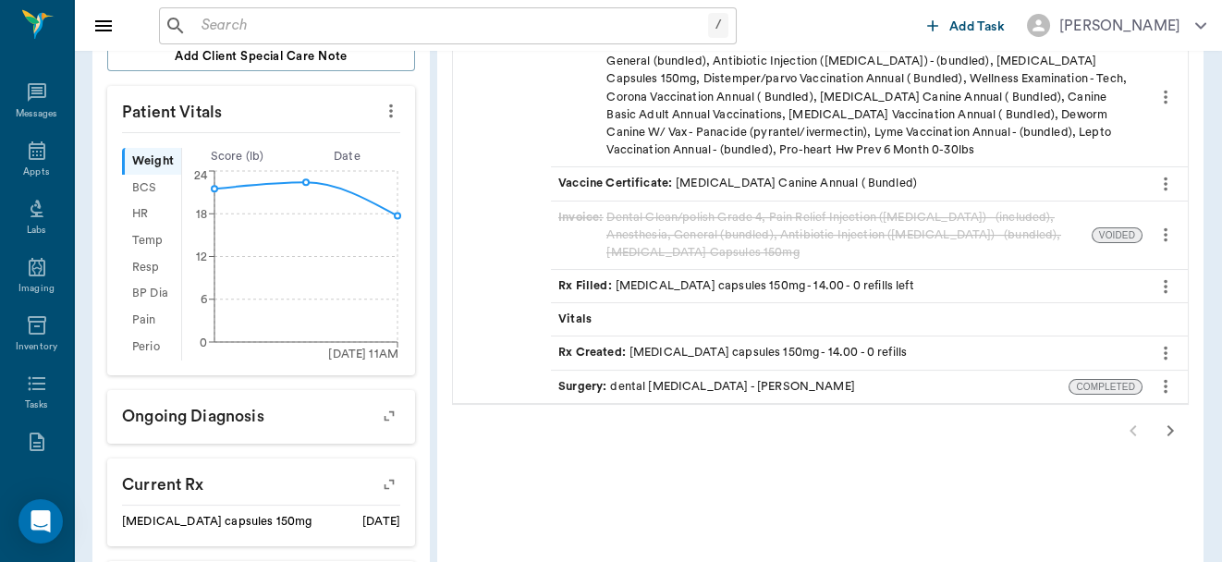
click at [1170, 431] on icon "button" at bounding box center [1170, 431] width 22 height 22
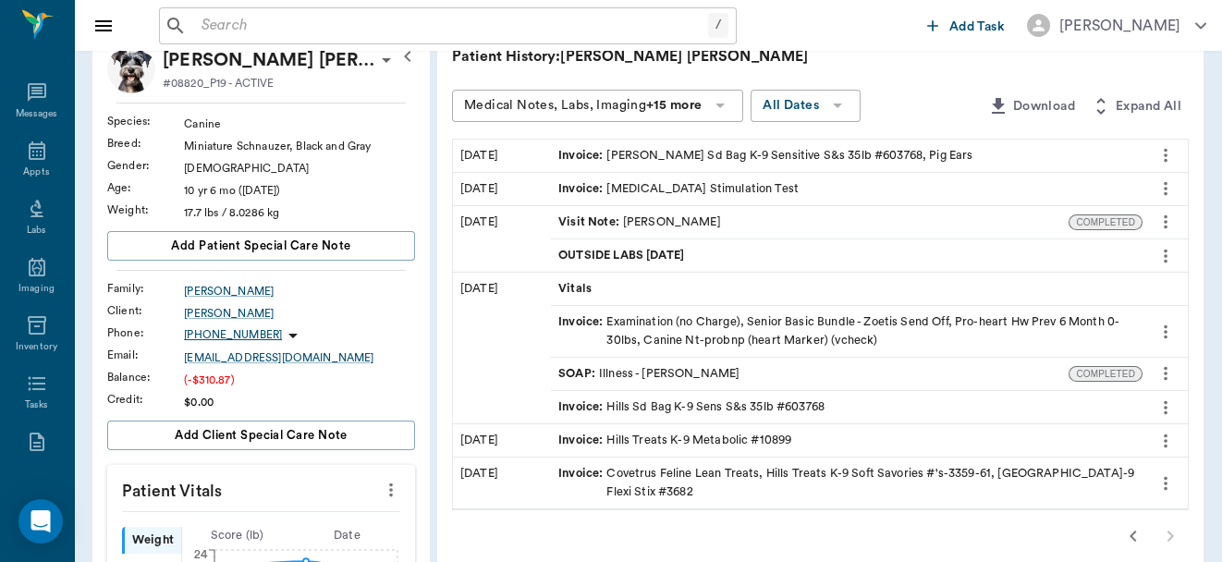
scroll to position [111, 0]
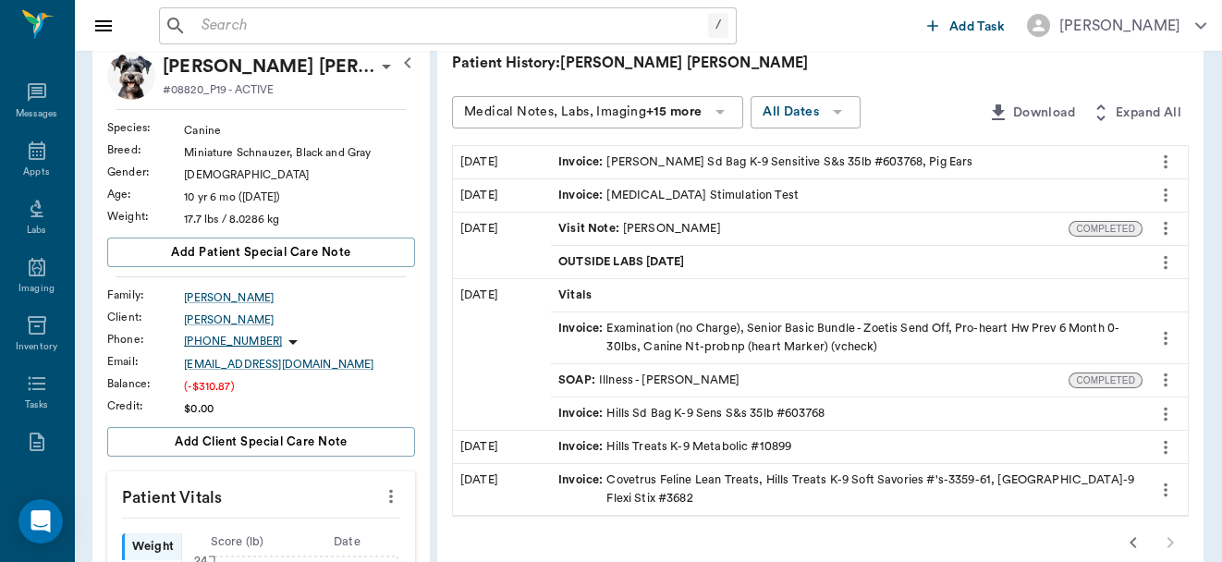
click at [685, 226] on div "Visit Note : [PERSON_NAME]" at bounding box center [639, 229] width 163 height 18
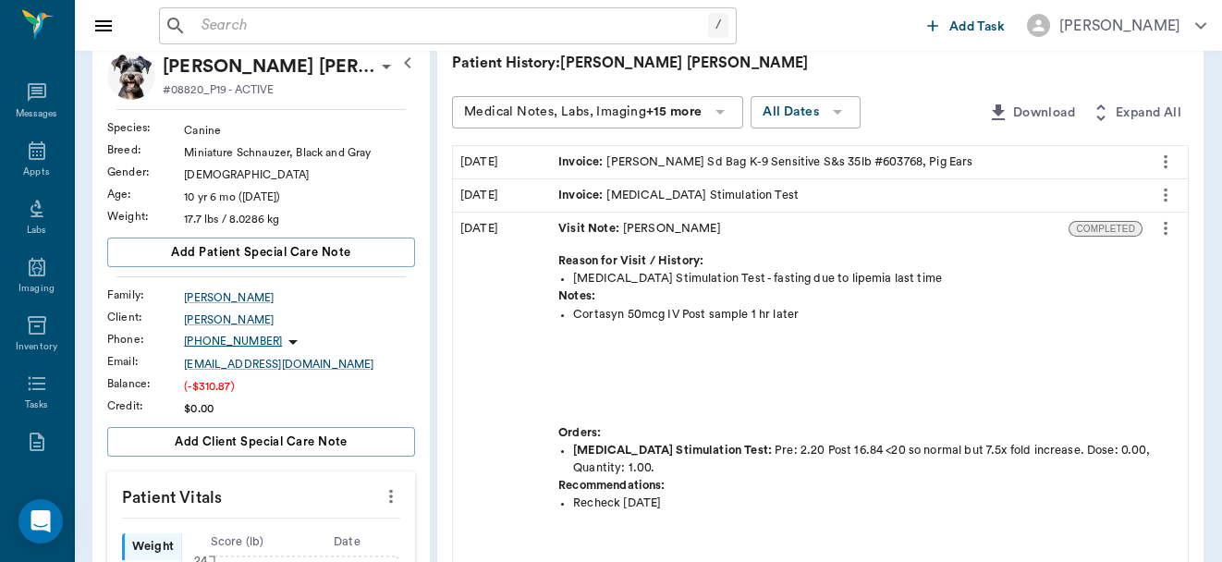
click at [685, 226] on div "Visit Note : [PERSON_NAME]" at bounding box center [639, 229] width 163 height 18
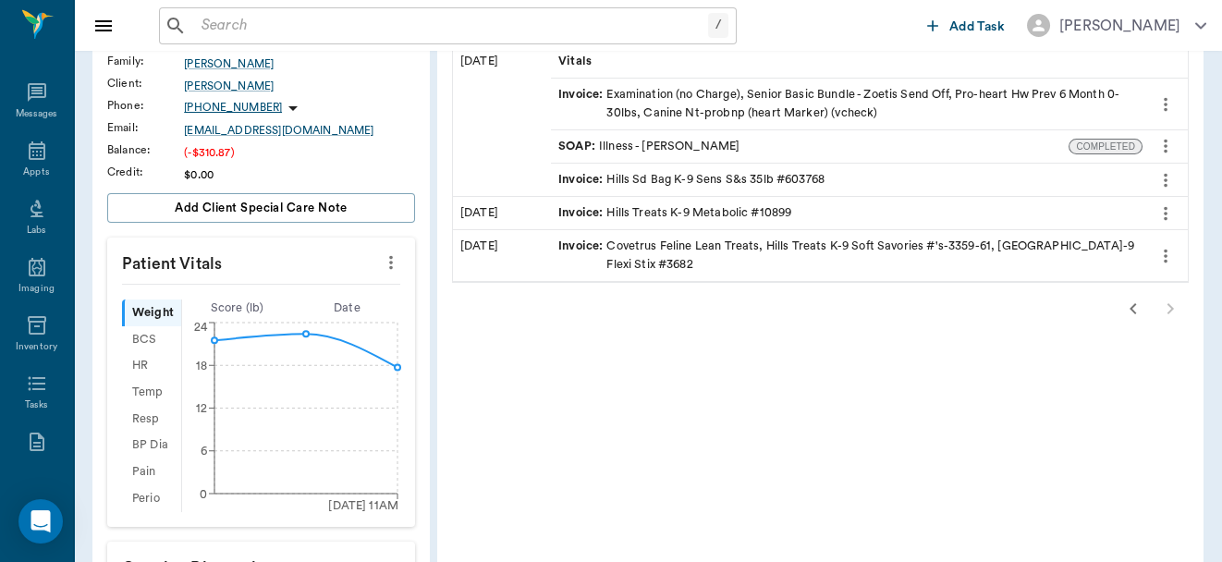
scroll to position [355, 0]
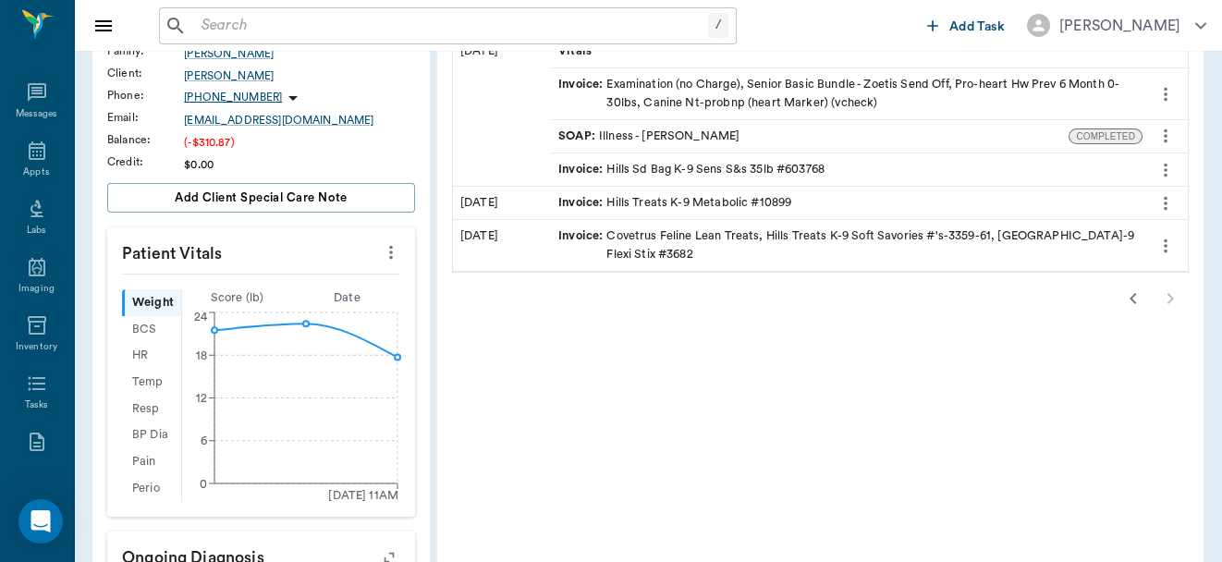
click at [1129, 297] on icon "button" at bounding box center [1133, 298] width 22 height 22
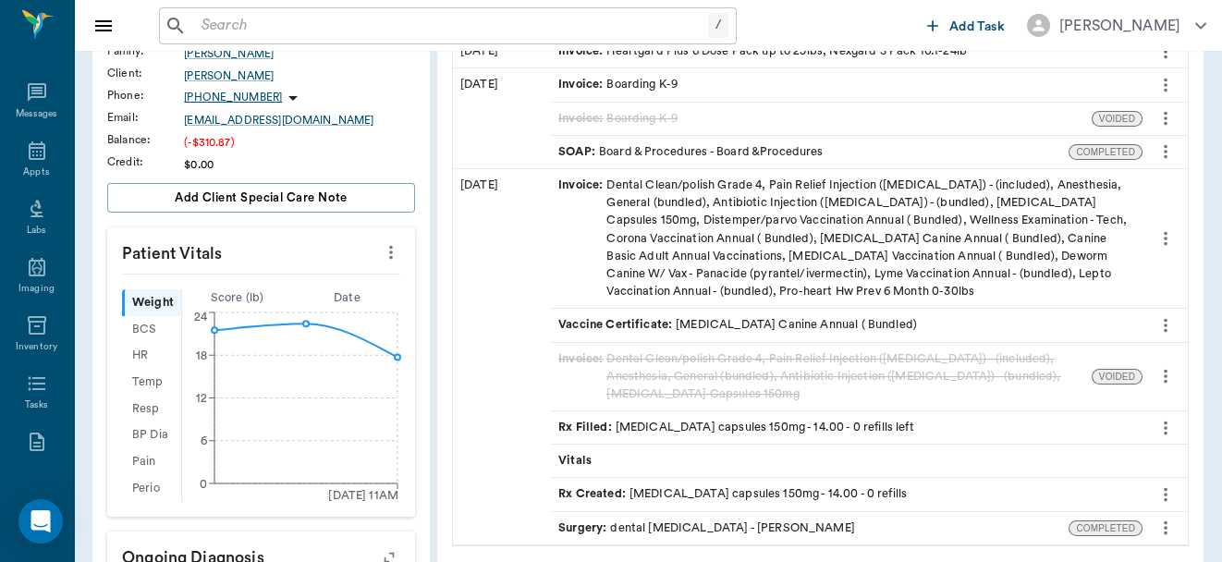
click at [958, 275] on div "Invoice : Dental Clean/polish Grade 4, Pain Relief Injection ([MEDICAL_DATA]) -…" at bounding box center [846, 239] width 577 height 124
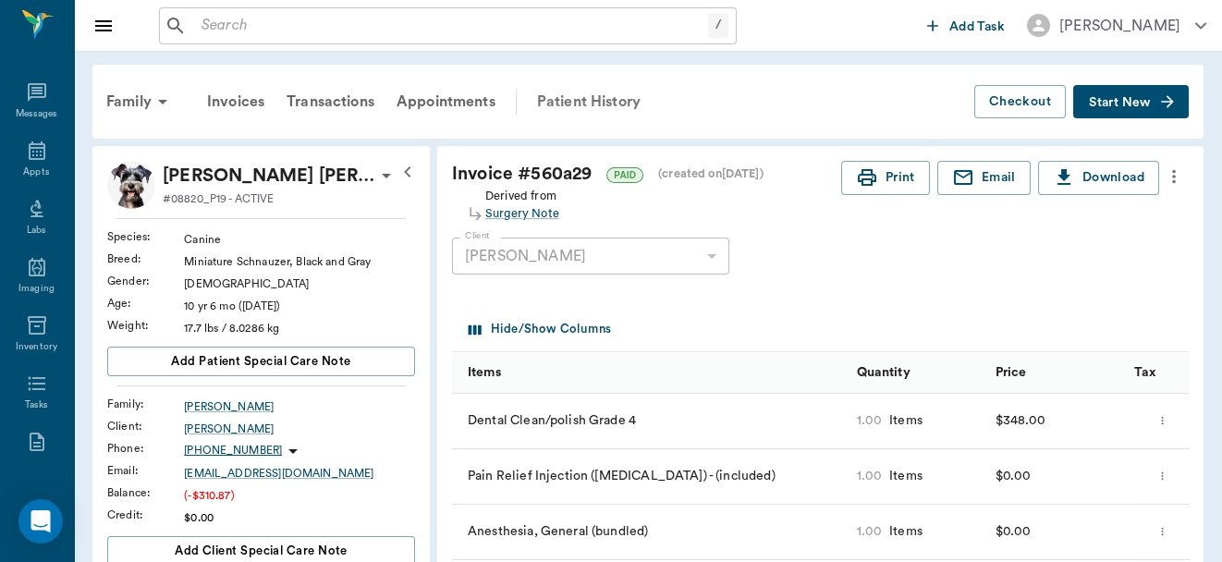
click at [596, 99] on div "Patient History" at bounding box center [589, 101] width 126 height 44
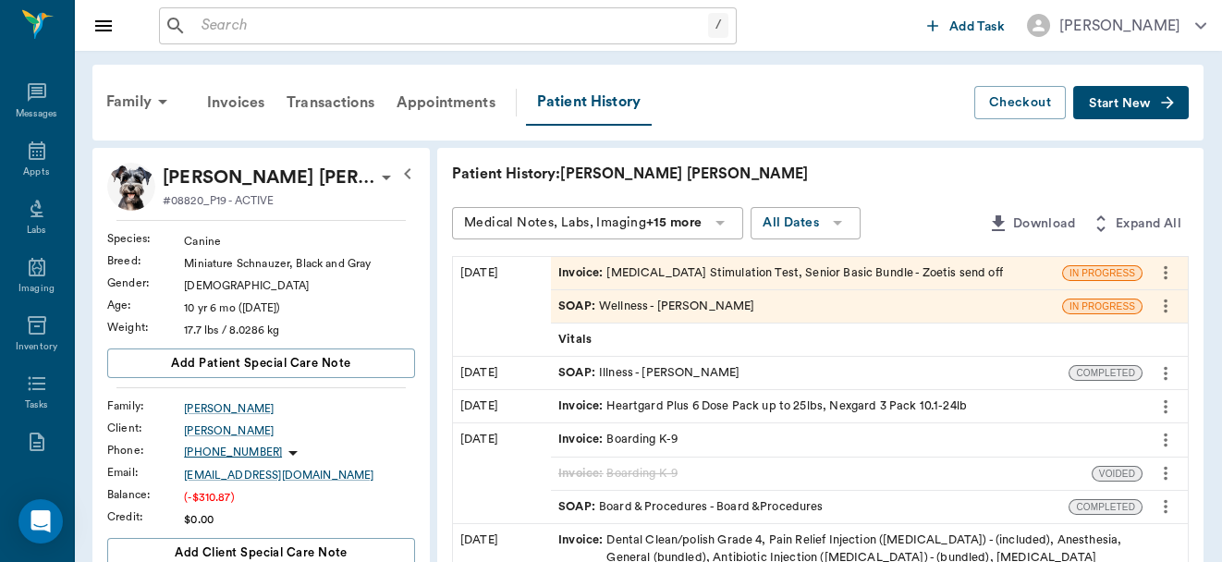
click at [692, 301] on div "SOAP : Wellness - [PERSON_NAME]" at bounding box center [656, 307] width 196 height 18
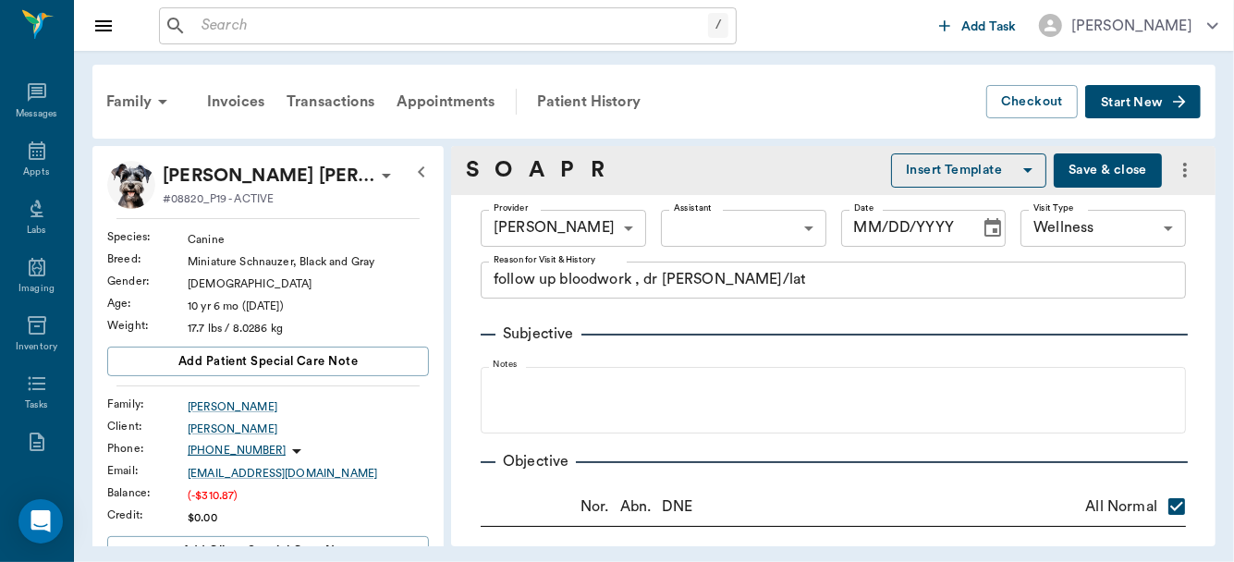
type input "63ec2f075fda476ae8351a4d"
type input "65d2be4f46e3a538d89b8c14"
type textarea "follow up bloodwork , dr [PERSON_NAME]/lat"
checkbox input "true"
radio input "true"
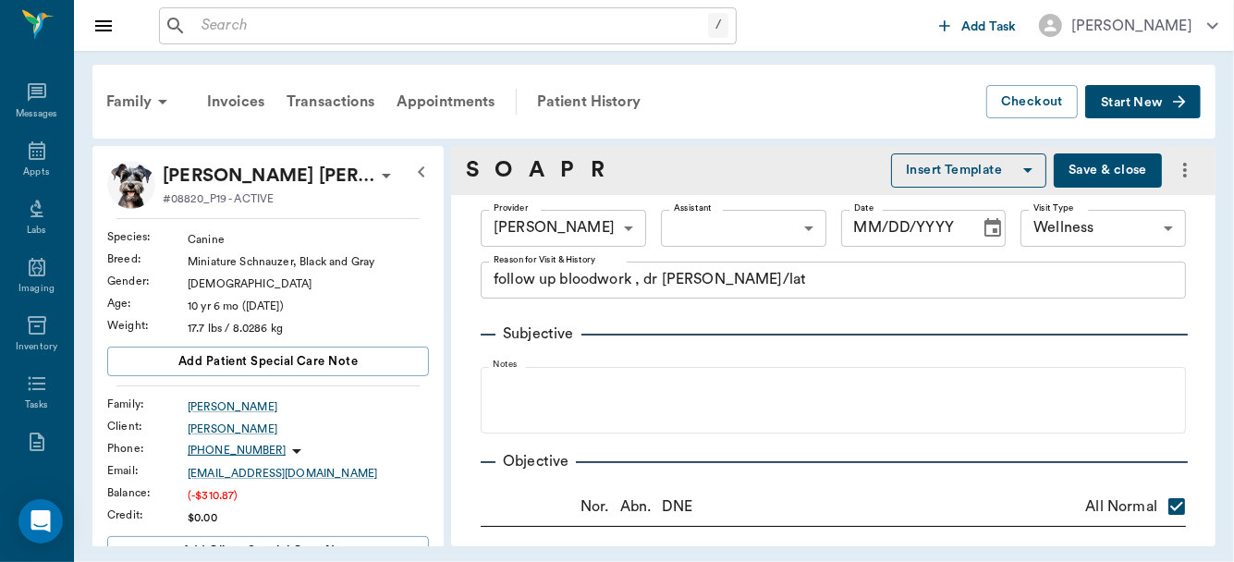
radio input "true"
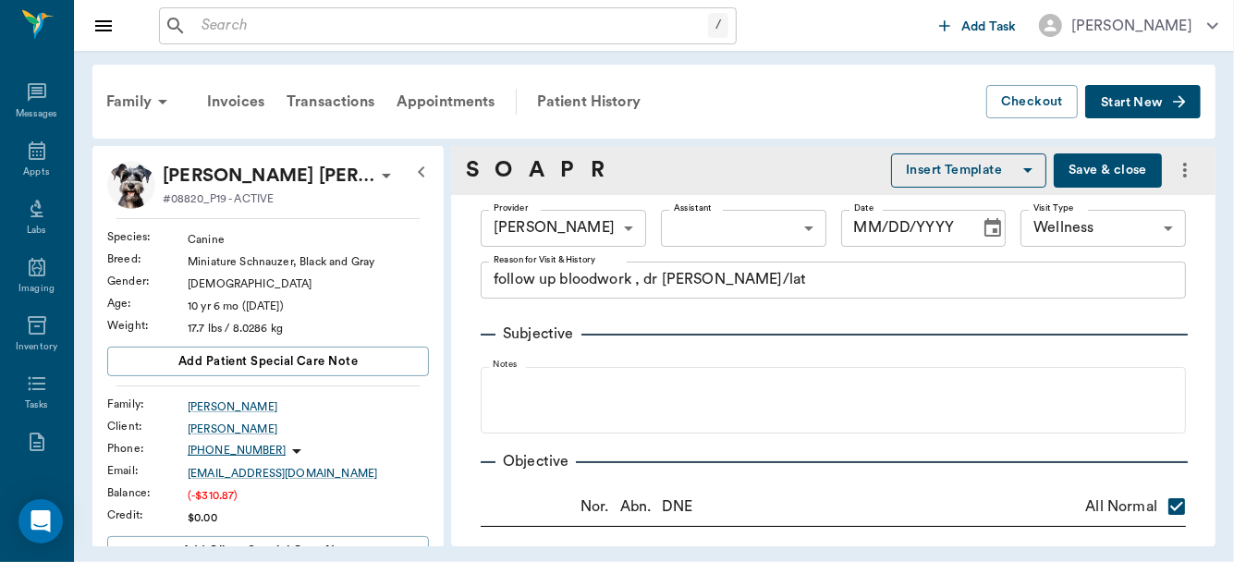
radio input "true"
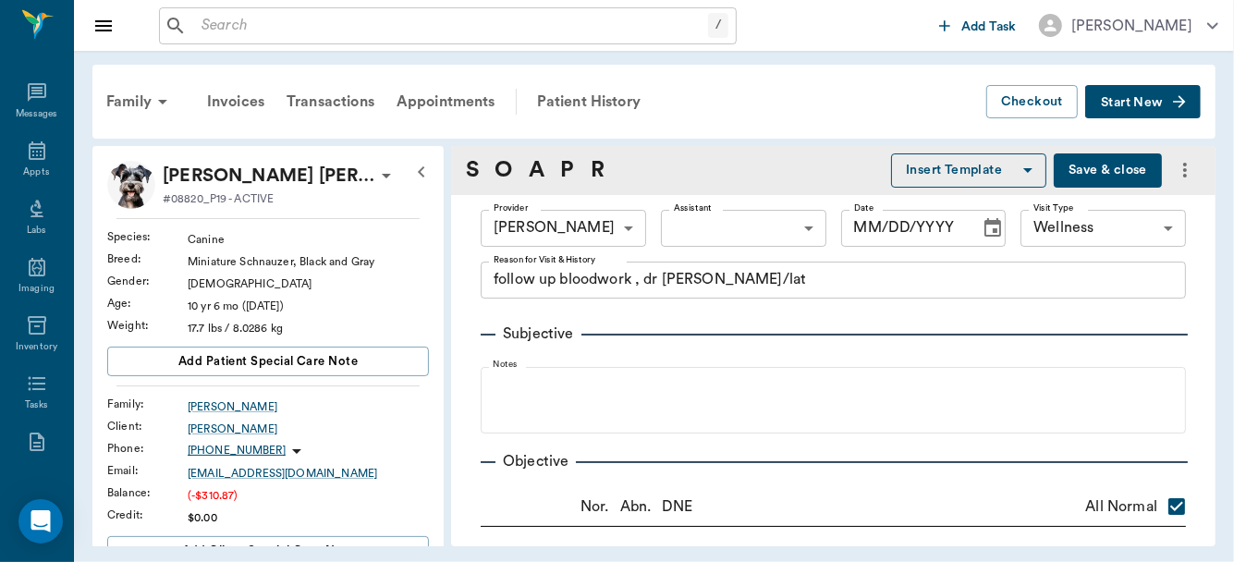
radio input "true"
type input "[DATE]"
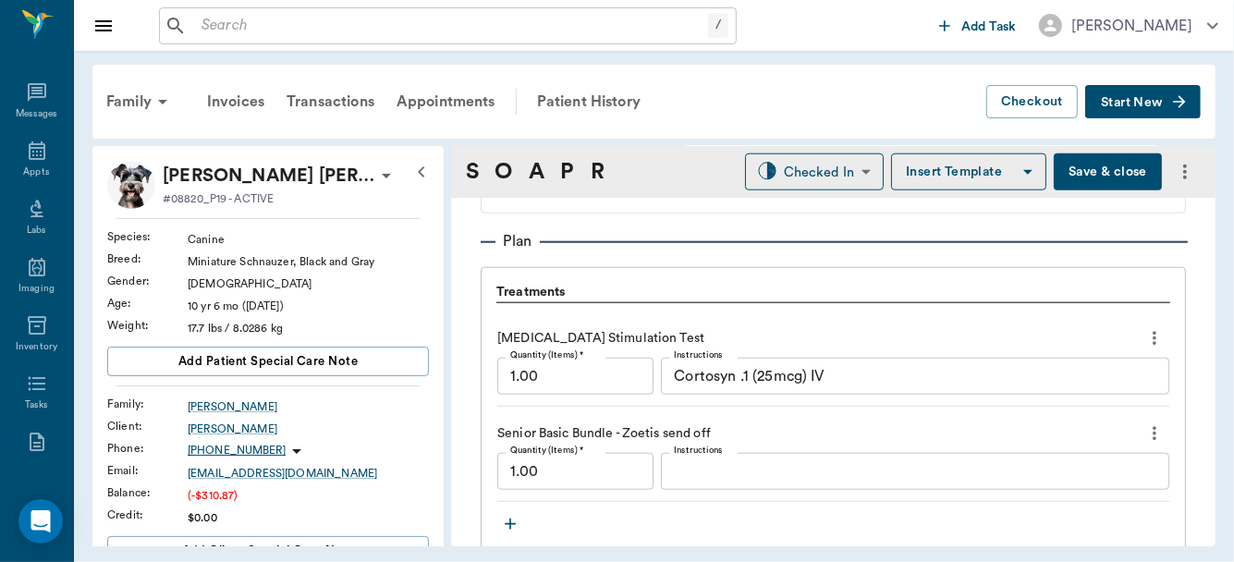
scroll to position [1277, 0]
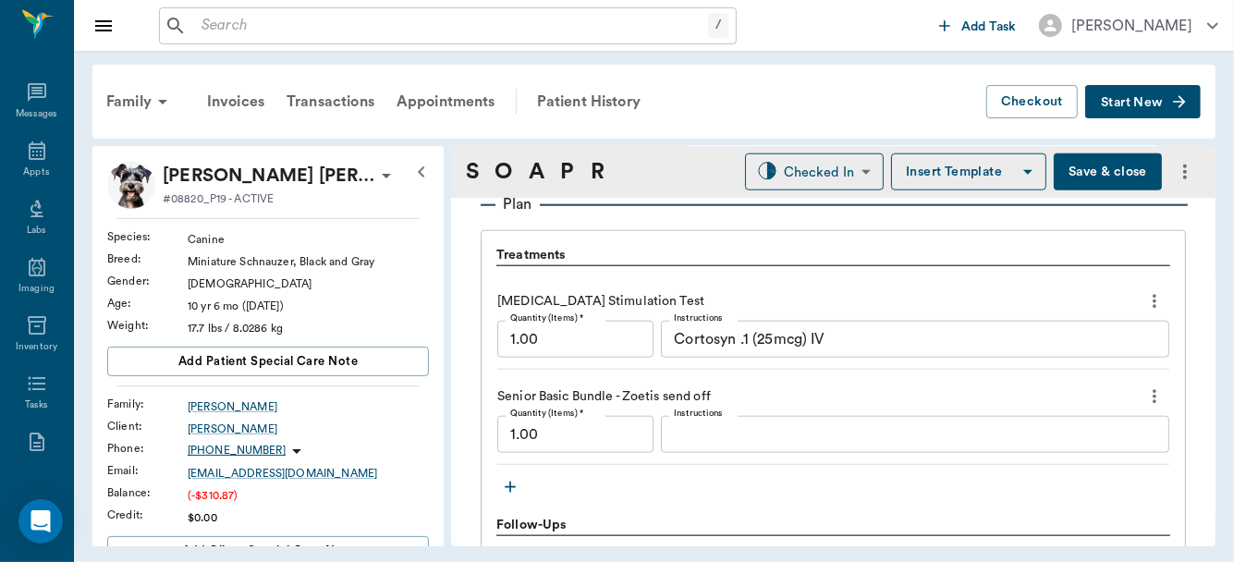
click at [893, 344] on textarea "Cortosyn .1 (25mcg) IV" at bounding box center [915, 339] width 483 height 21
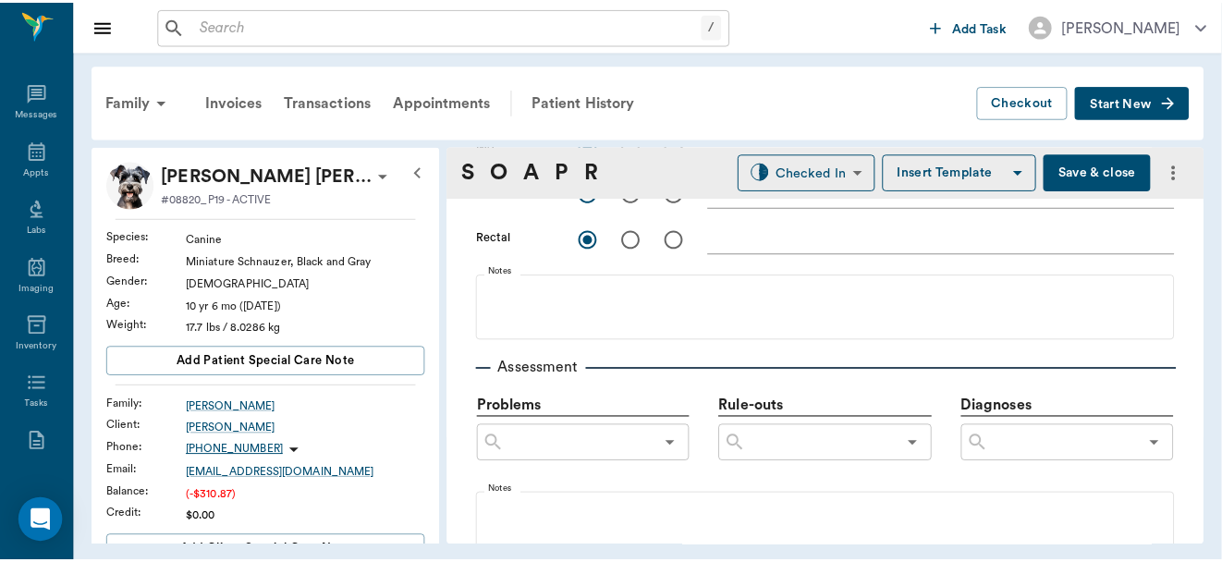
scroll to position [747, 0]
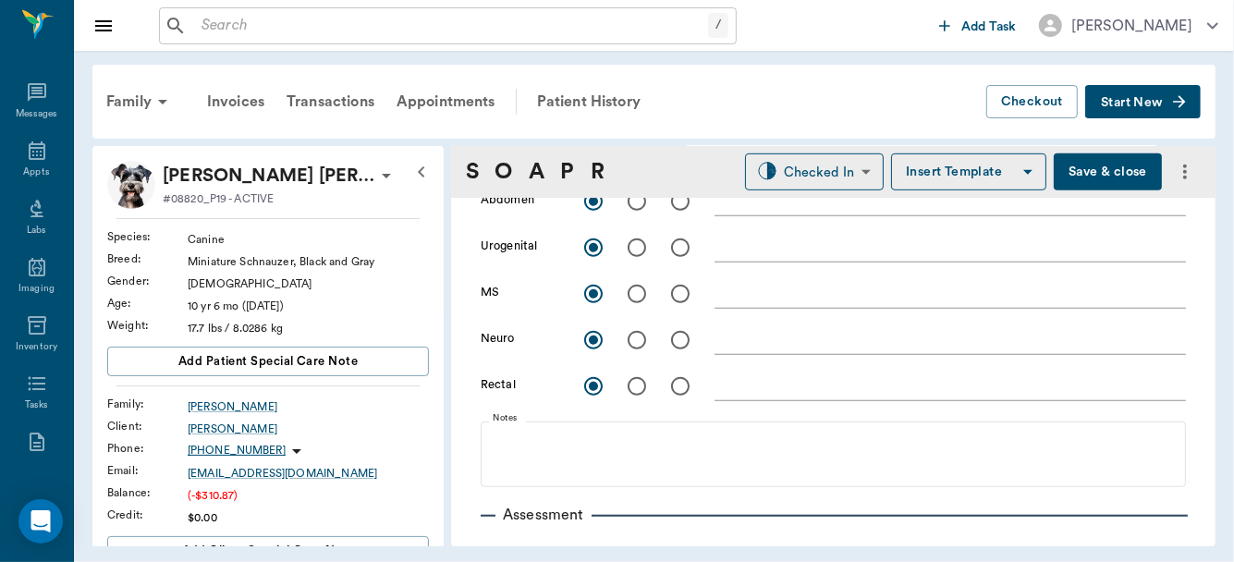
type textarea "Cortosyn .1 (25mcg) IV Pre [MEDICAL_DATA]: 1.87, Post [MEDICAL_DATA] 1 hr later…"
click at [1105, 162] on button "Save & close" at bounding box center [1108, 171] width 108 height 37
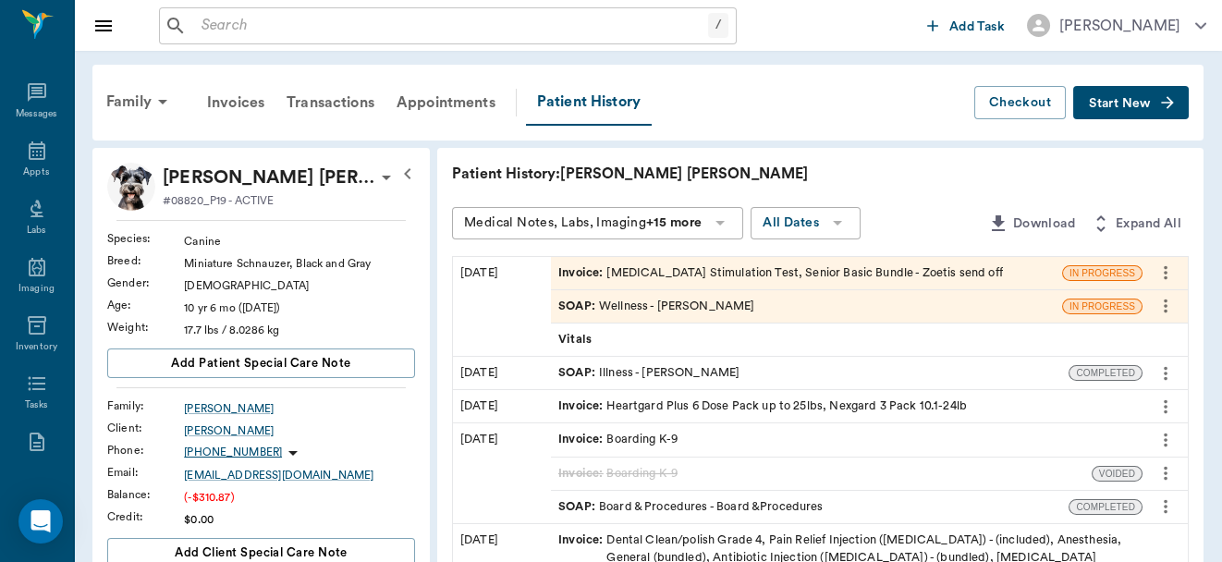
click at [767, 274] on div "Invoice : [MEDICAL_DATA] Stimulation Test, Senior Basic Bundle - Zoetis send off" at bounding box center [780, 273] width 445 height 18
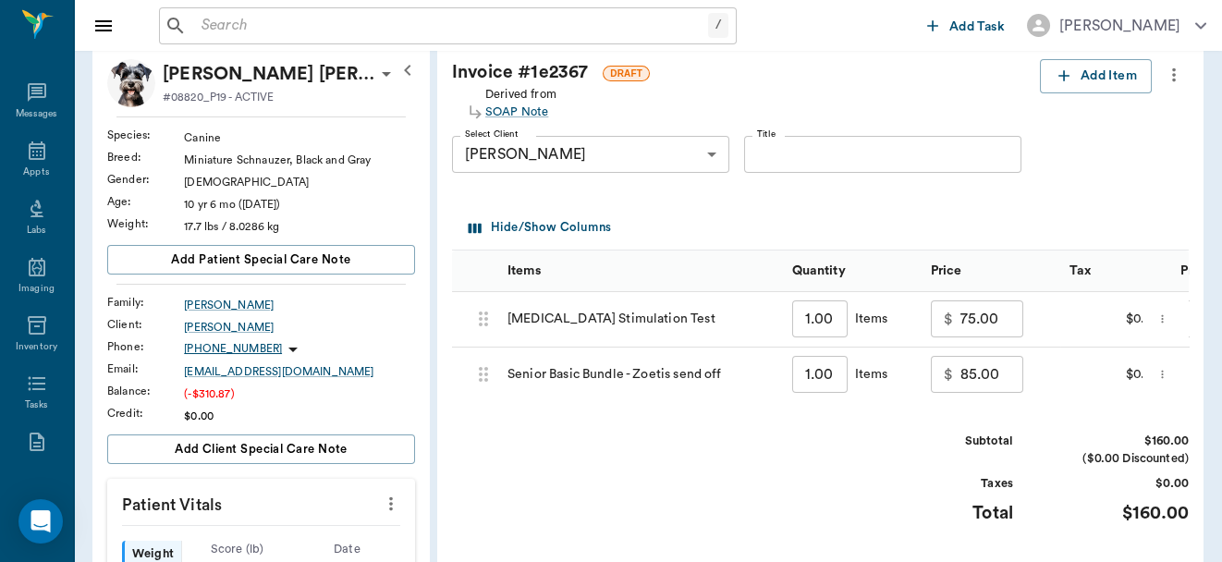
scroll to position [69, 0]
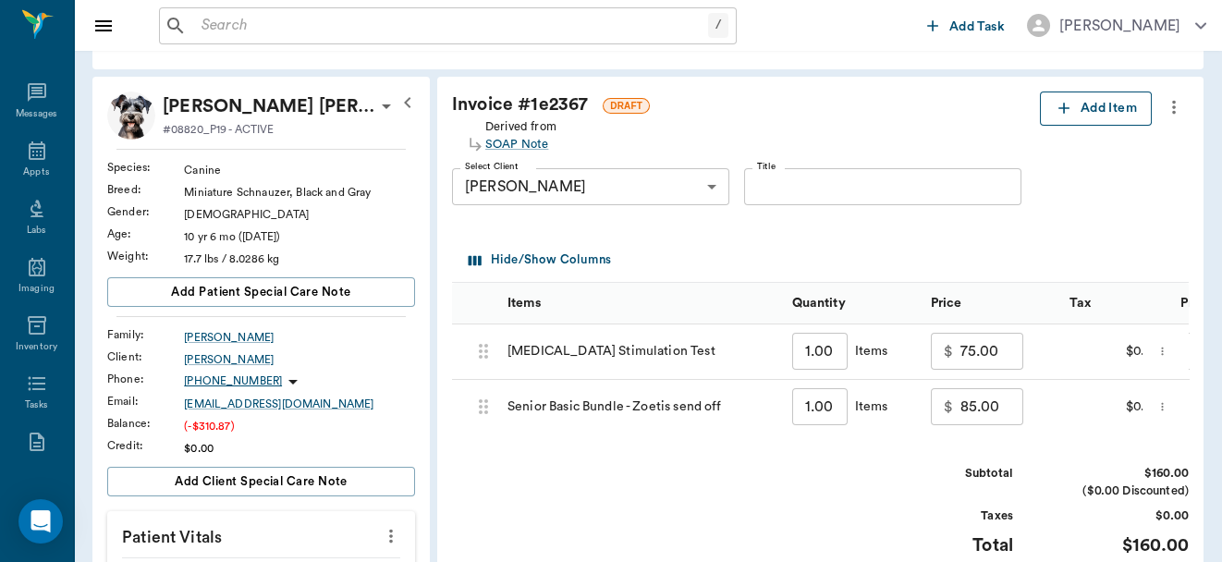
click at [1097, 108] on button "Add Item" at bounding box center [1096, 109] width 112 height 34
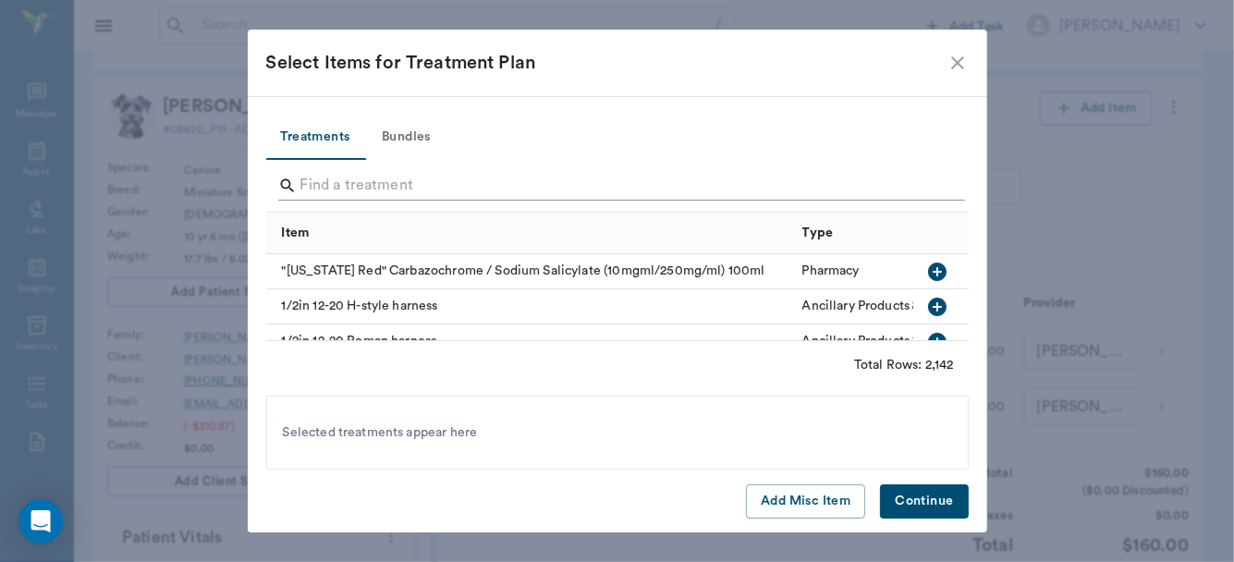
click at [436, 175] on input "Search" at bounding box center [618, 186] width 637 height 30
click at [787, 503] on button "Add Misc Item" at bounding box center [805, 501] width 119 height 34
click at [911, 499] on button "Continue" at bounding box center [924, 501] width 88 height 34
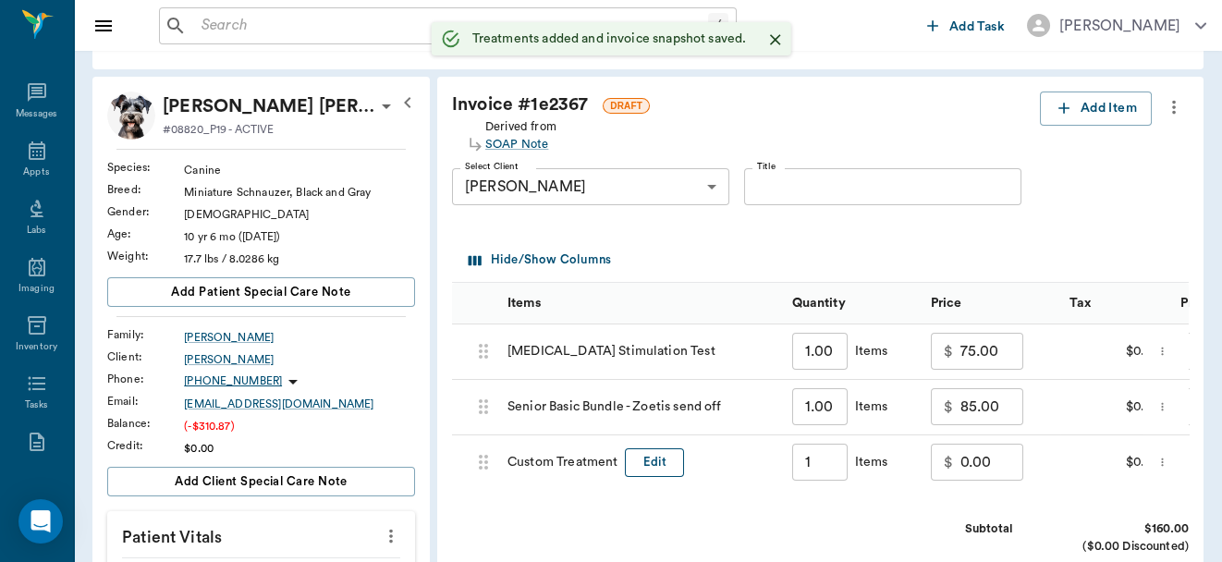
type input "1.00"
click at [660, 469] on button "Edit" at bounding box center [654, 462] width 59 height 29
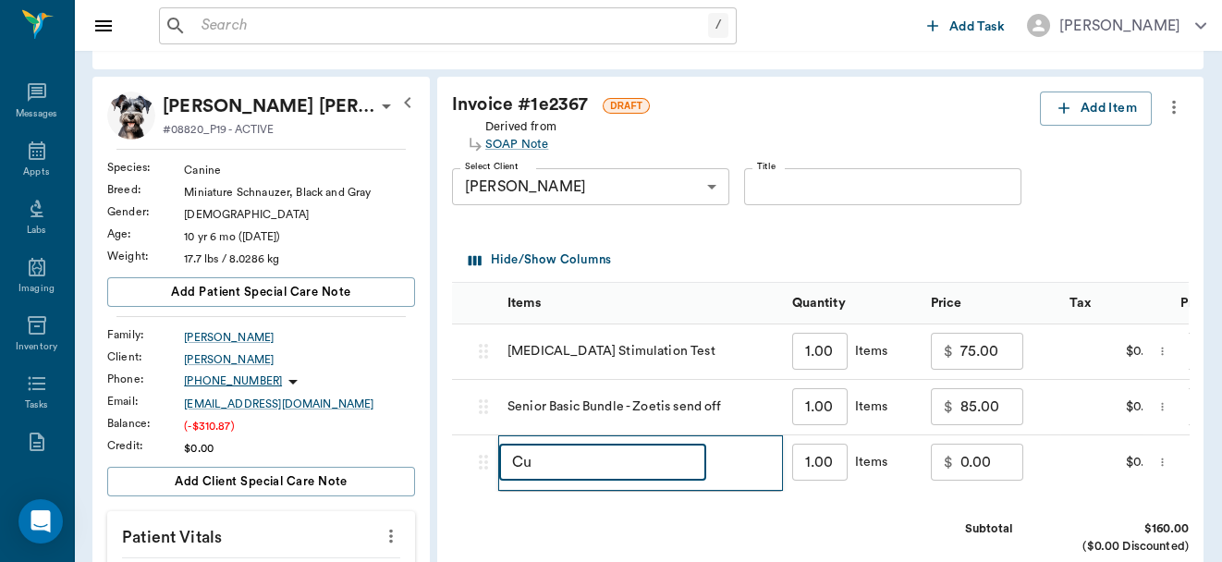
type input "C"
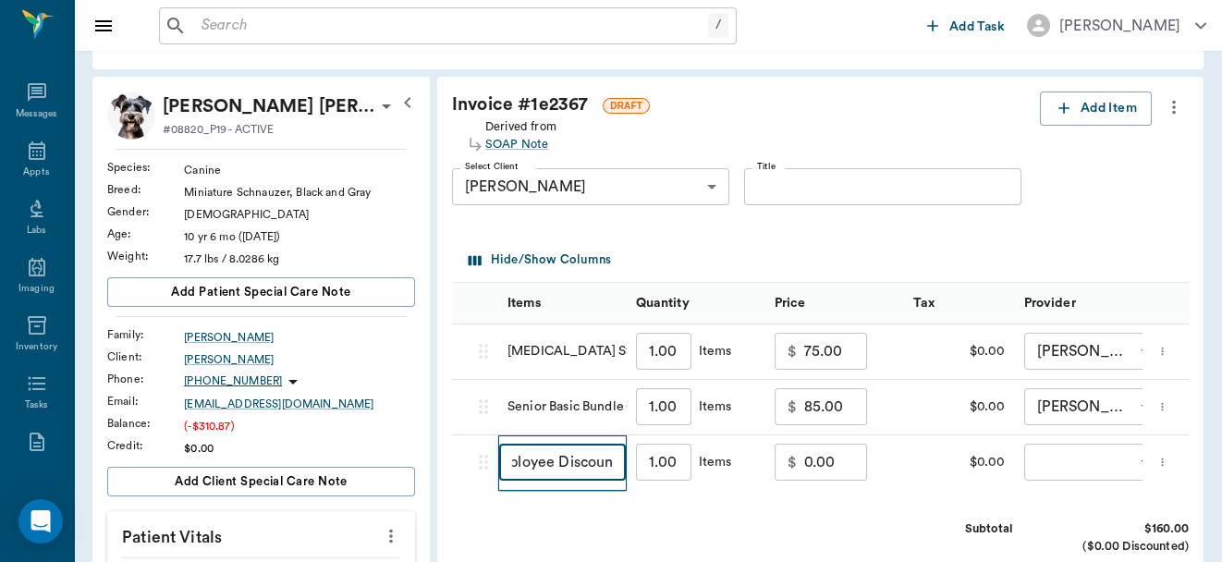
scroll to position [0, 30]
type input "Employee Discount"
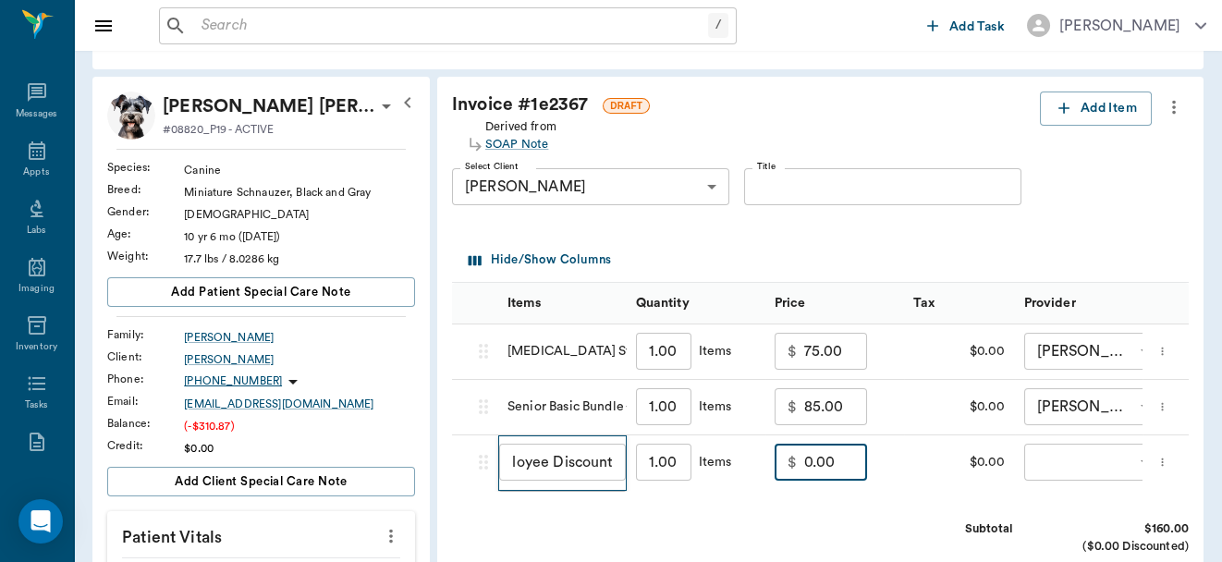
scroll to position [0, 0]
click at [826, 459] on input "0.00" at bounding box center [835, 462] width 63 height 37
type input "-48.00"
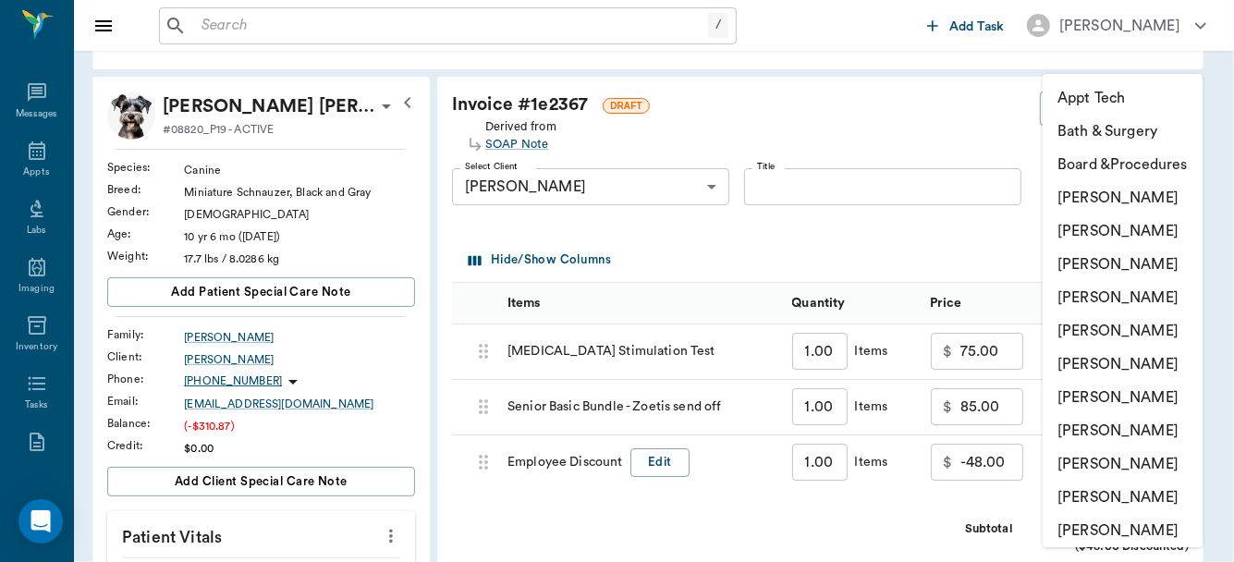
click at [1126, 302] on li "[PERSON_NAME]" at bounding box center [1123, 297] width 160 height 33
type input "none-63ec2f075fda476ae8351a4d"
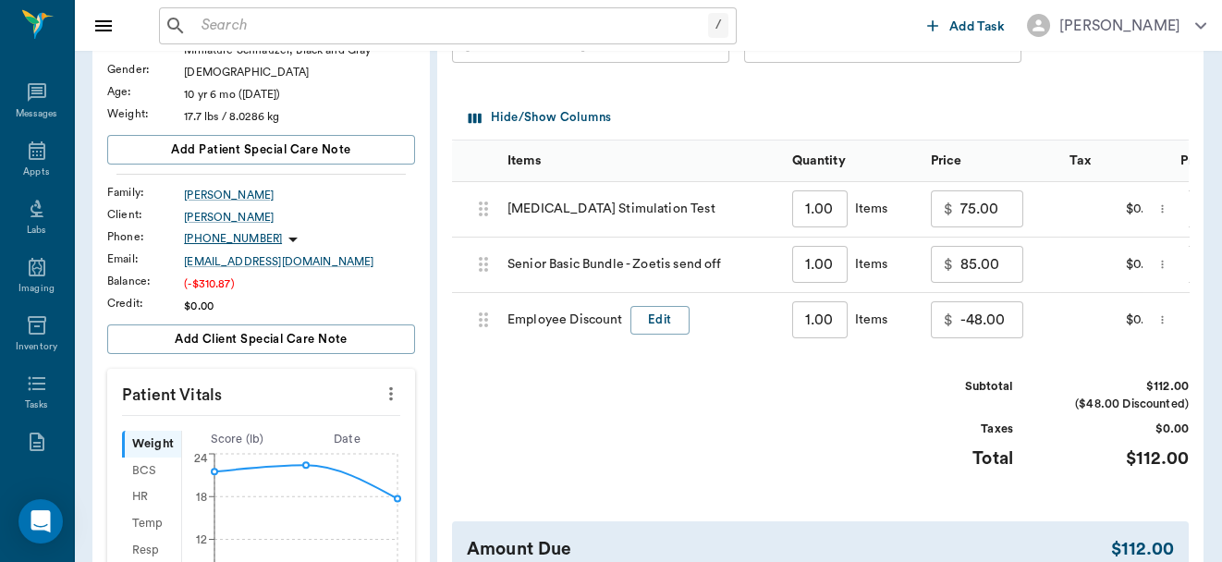
scroll to position [419, 0]
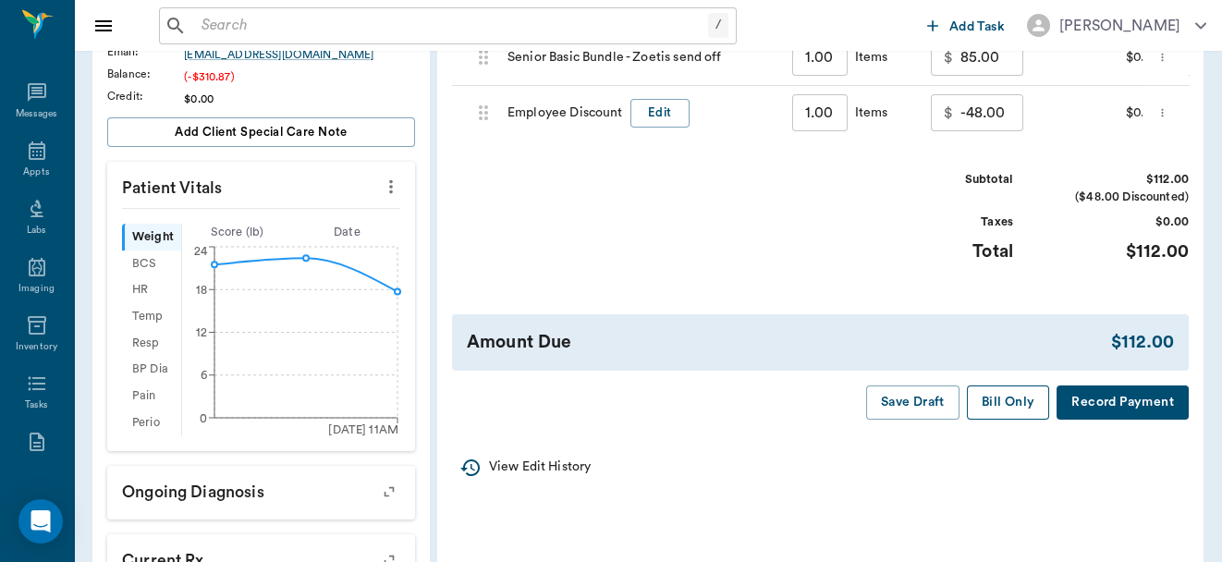
click at [1002, 418] on button "Bill Only" at bounding box center [1008, 402] width 83 height 34
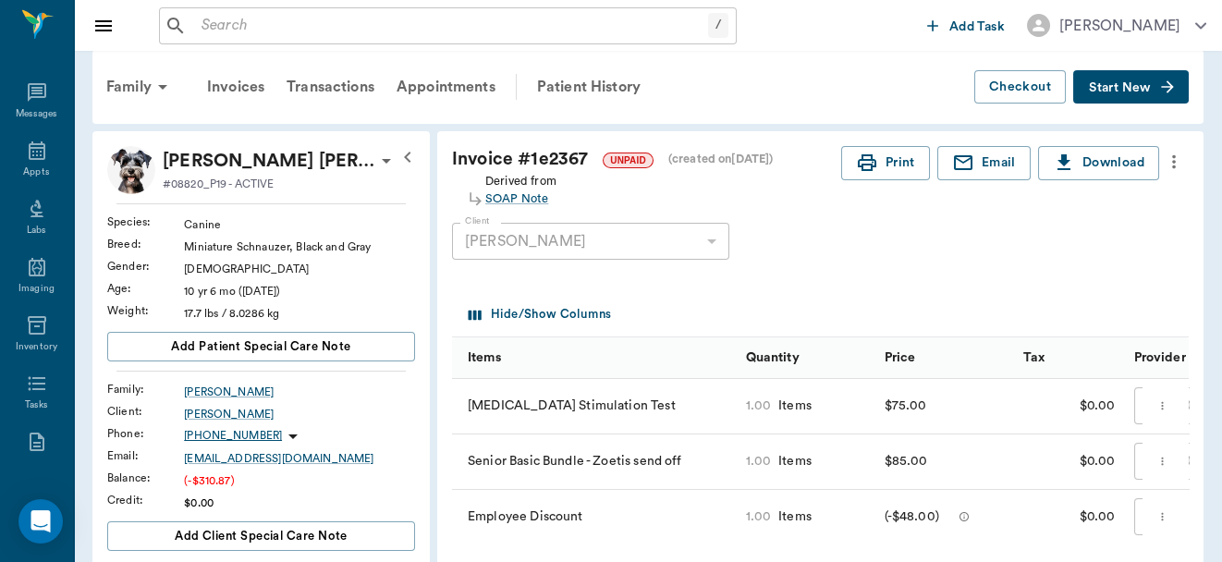
scroll to position [0, 0]
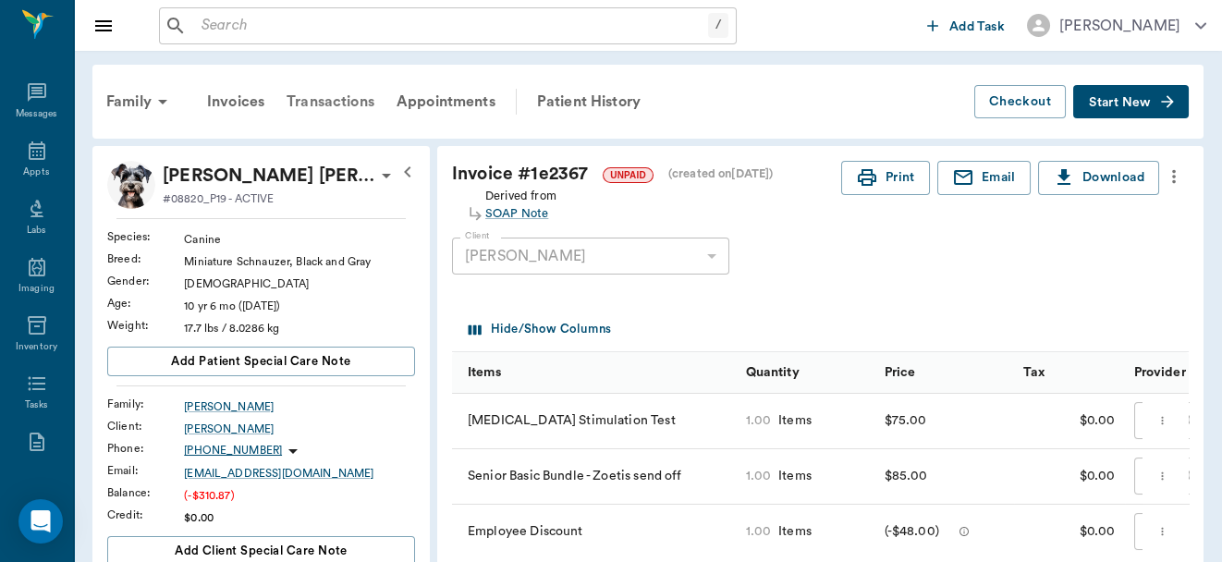
click at [336, 102] on div "Transactions" at bounding box center [330, 101] width 110 height 44
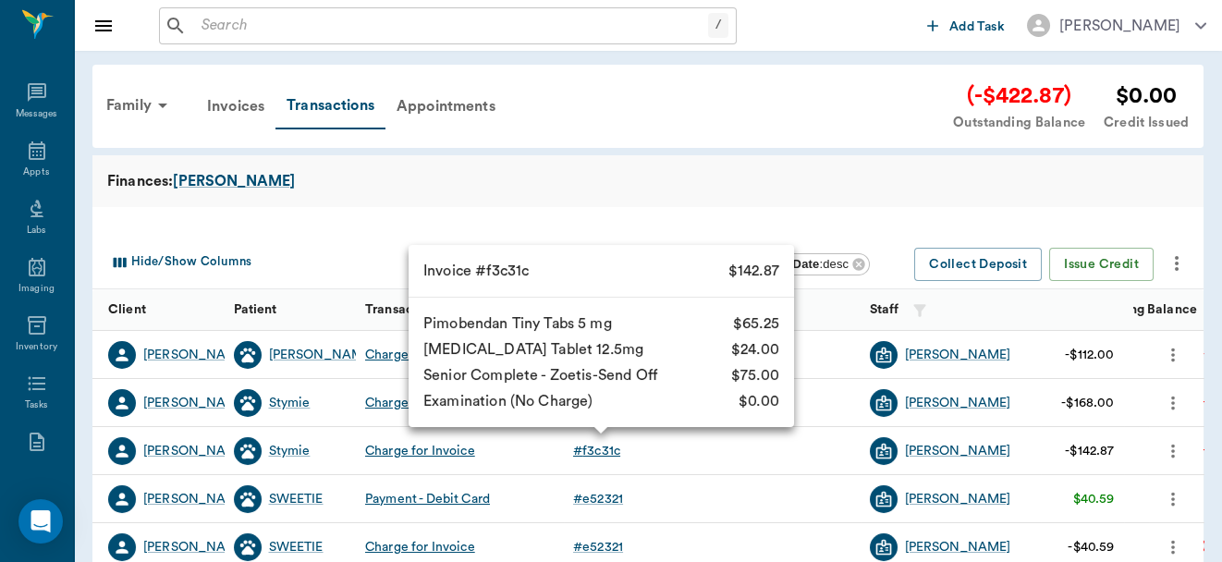
click at [591, 452] on div "# f3c31c" at bounding box center [596, 451] width 47 height 18
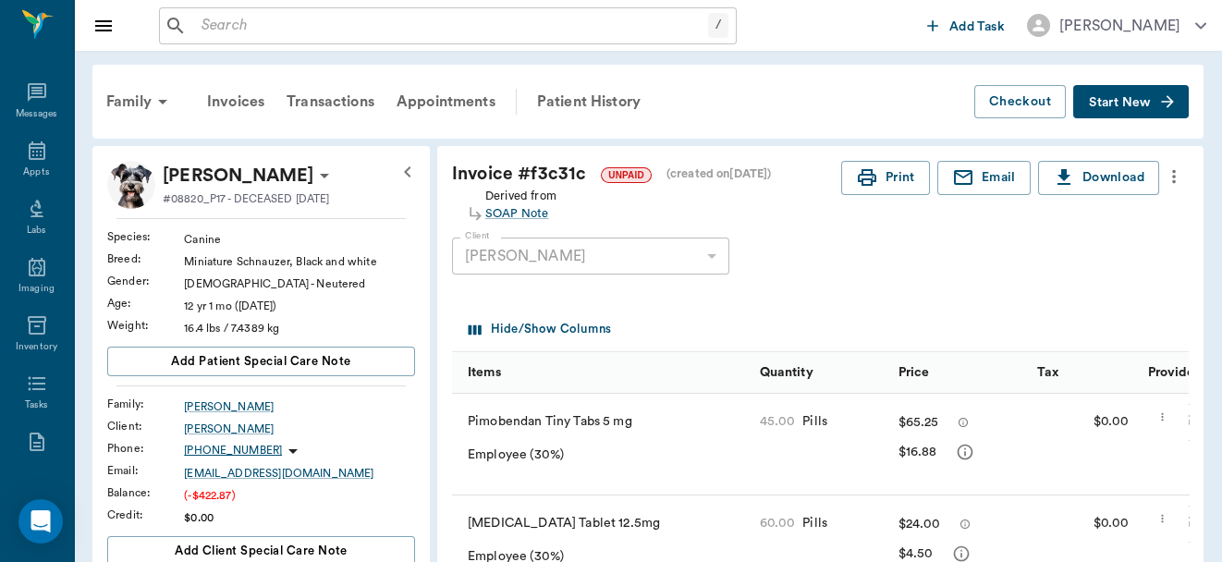
click at [822, 127] on div "Family Invoices Transactions Appointments Patient History Checkout Start New" at bounding box center [647, 102] width 1111 height 74
click at [29, 158] on icon at bounding box center [37, 150] width 17 height 18
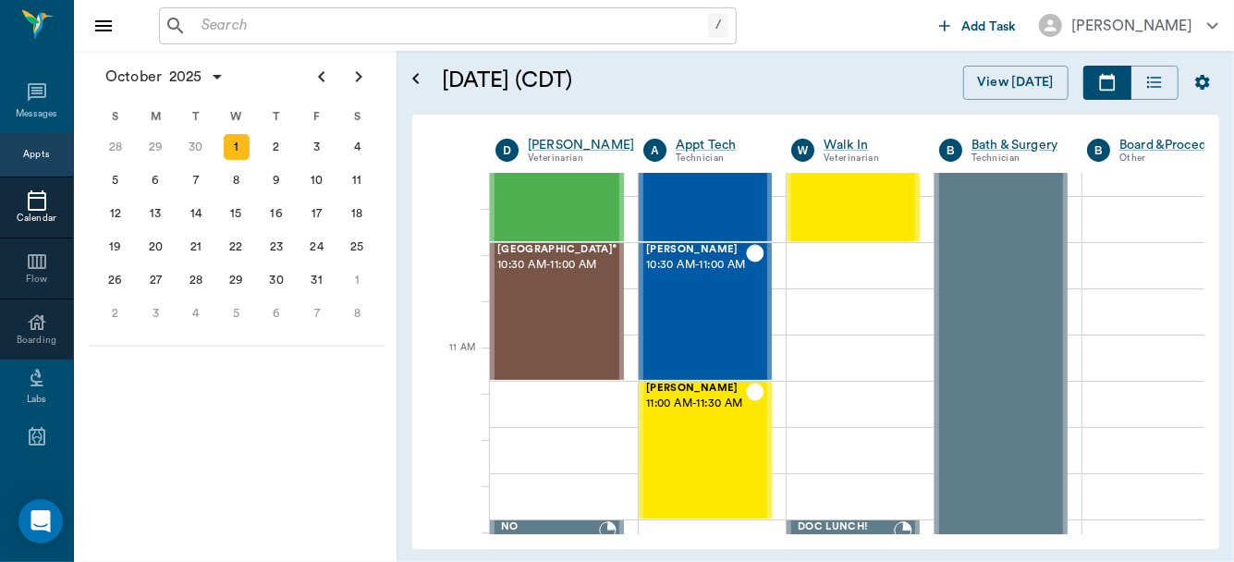
scroll to position [558, 0]
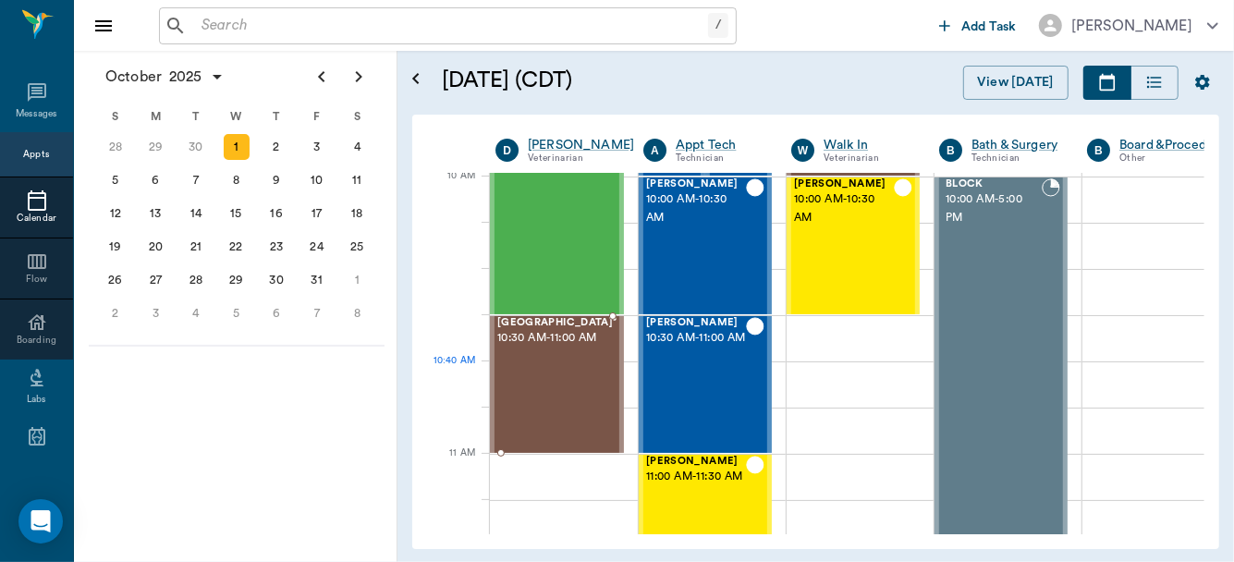
click at [550, 375] on div "Lovey Street 10:30 AM - 11:00 AM" at bounding box center [555, 384] width 116 height 135
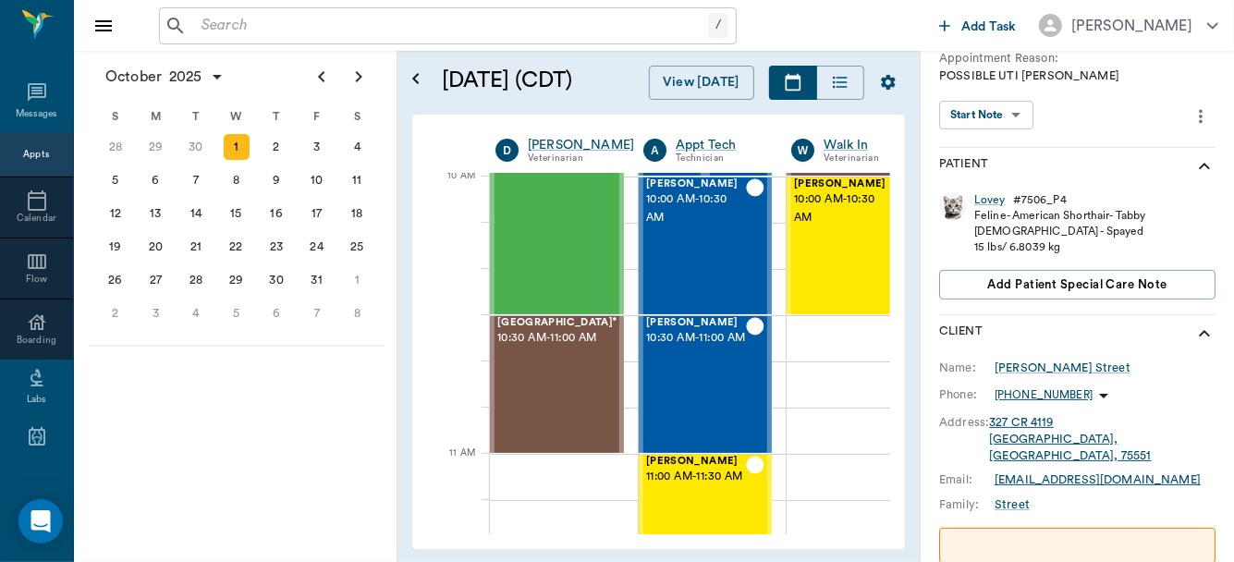
scroll to position [139, 0]
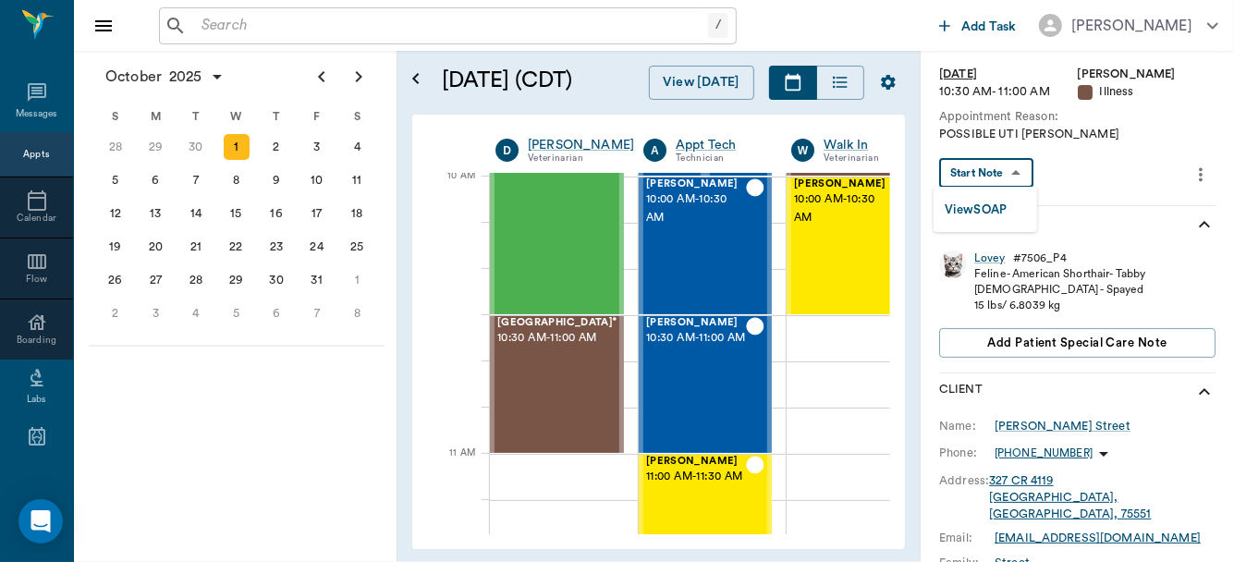
click at [999, 169] on body "/ ​ Add Task Dr. Bert Ellsworth Nectar Messages Appts Calendar Flow Boarding La…" at bounding box center [617, 281] width 1234 height 562
click at [989, 198] on div "View SOAP" at bounding box center [976, 209] width 63 height 23
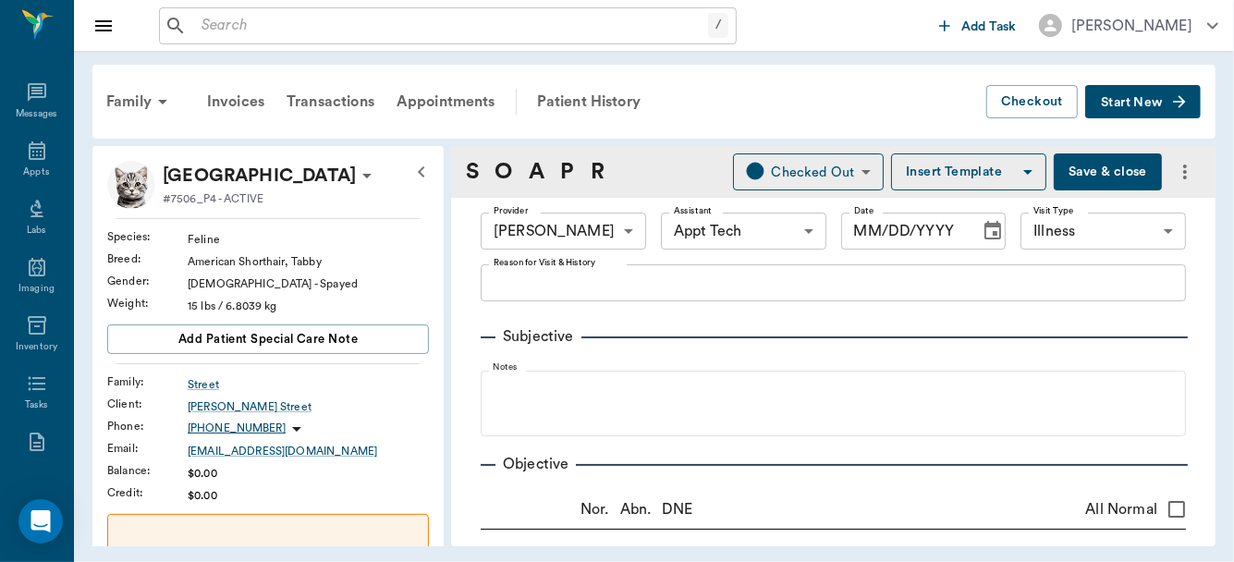
type input "63ec2f075fda476ae8351a4d"
type input "63ec2f075fda476ae8351a4c"
type input "65d2be4f46e3a538d89b8c15"
type input "[DATE]"
type textarea "POSSIBLE UTI LORY"
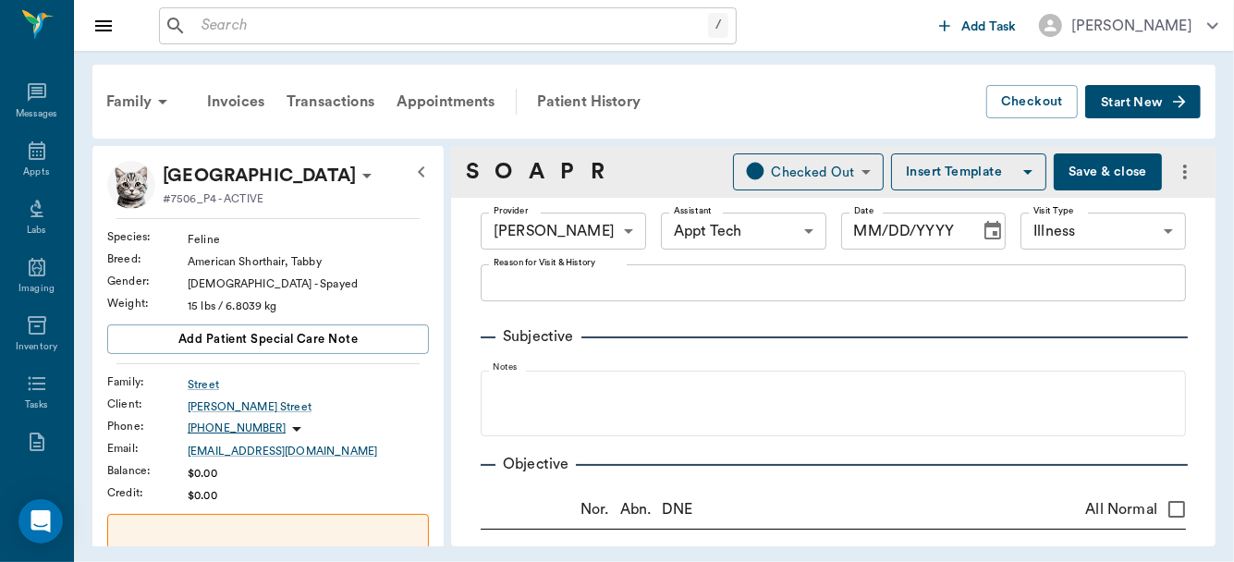
type textarea "SG over 1.060 High"
type input "1.00"
type input "0.55"
type input "1.00"
type textarea "MP20 Dex 1.2"
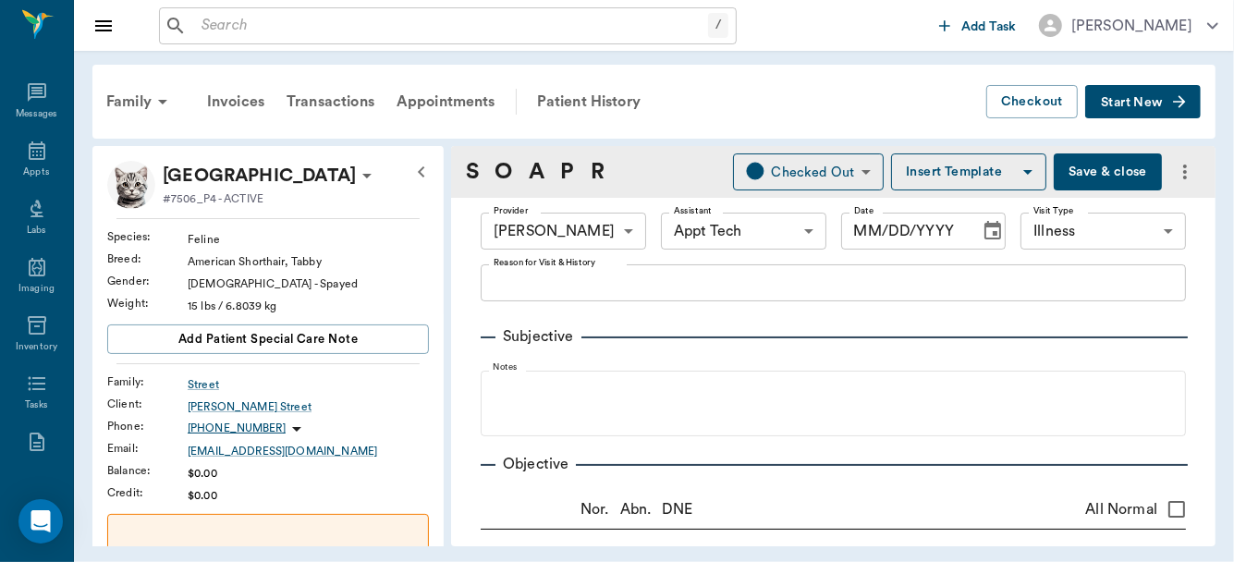
type input "1.00"
type textarea "LRS 200ml"
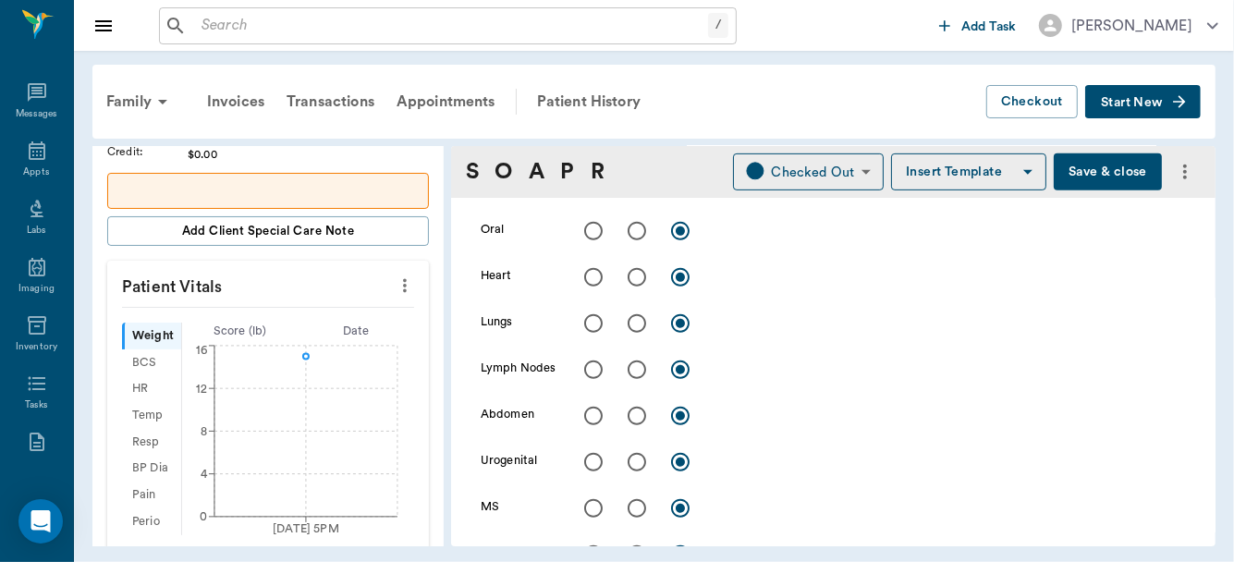
scroll to position [627, 0]
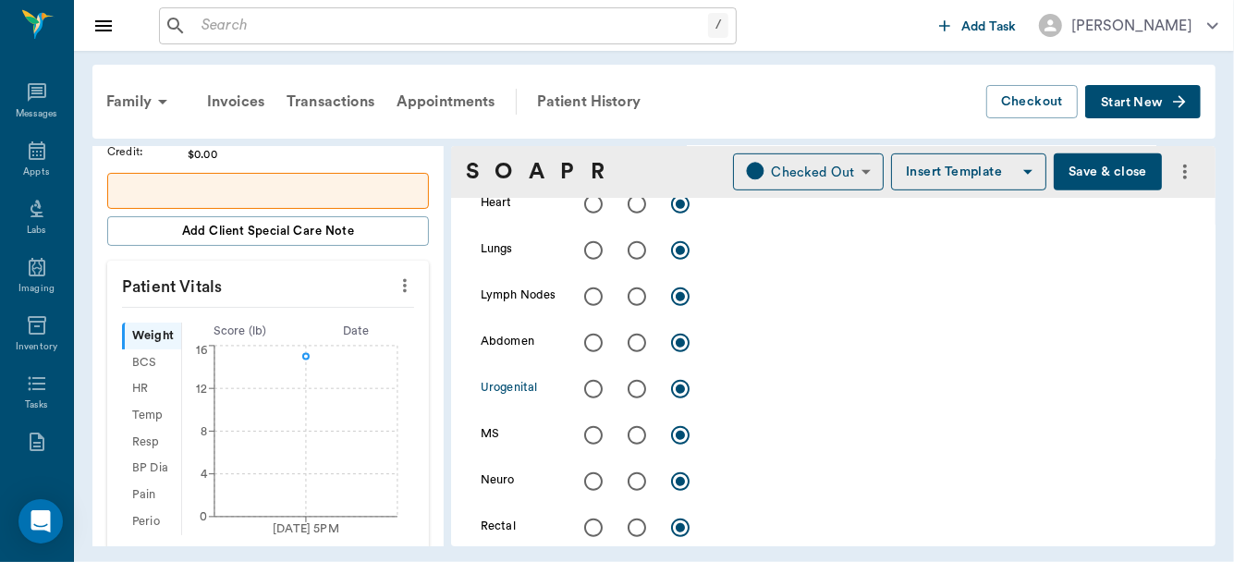
click at [633, 385] on input "radio" at bounding box center [637, 389] width 39 height 39
radio input "true"
click at [744, 389] on textarea at bounding box center [950, 388] width 471 height 21
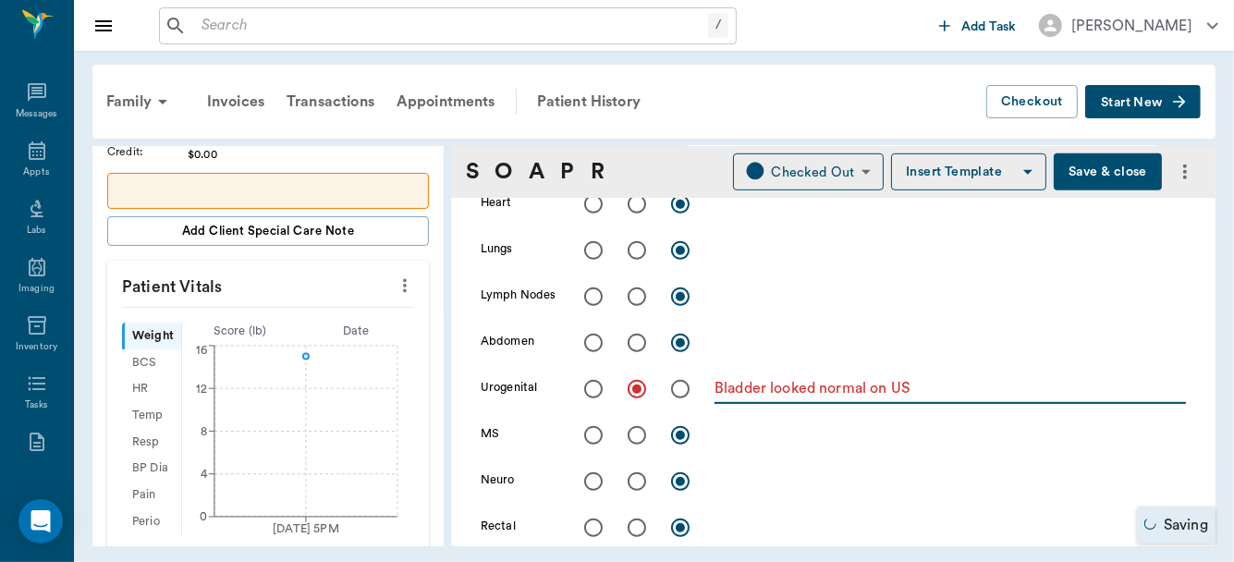
click at [937, 389] on textarea "Bladder looked normal on US" at bounding box center [950, 388] width 471 height 21
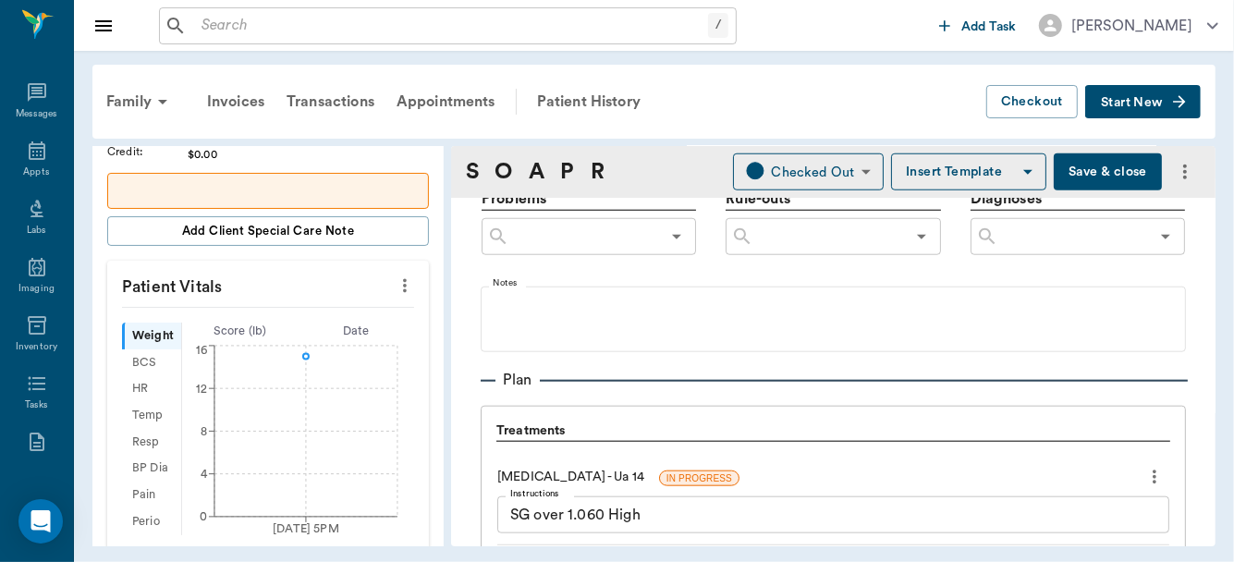
scroll to position [1063, 0]
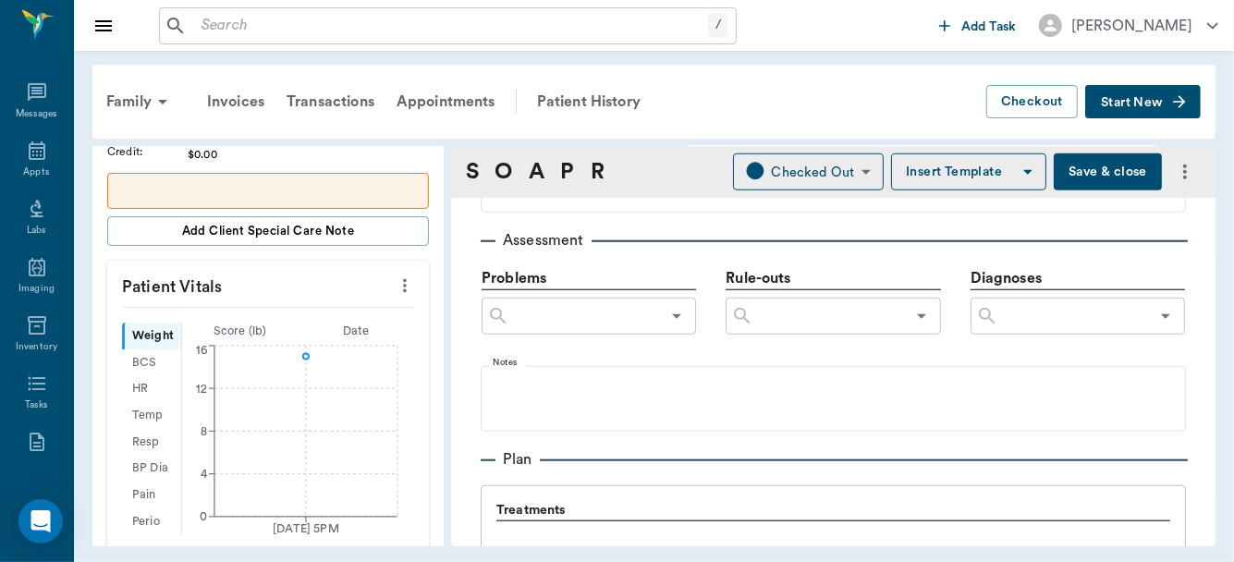
click at [1084, 329] on div "​" at bounding box center [1078, 316] width 214 height 37
type textarea "Bladder looked normal on US, Cysto performed, urine appeared normal"
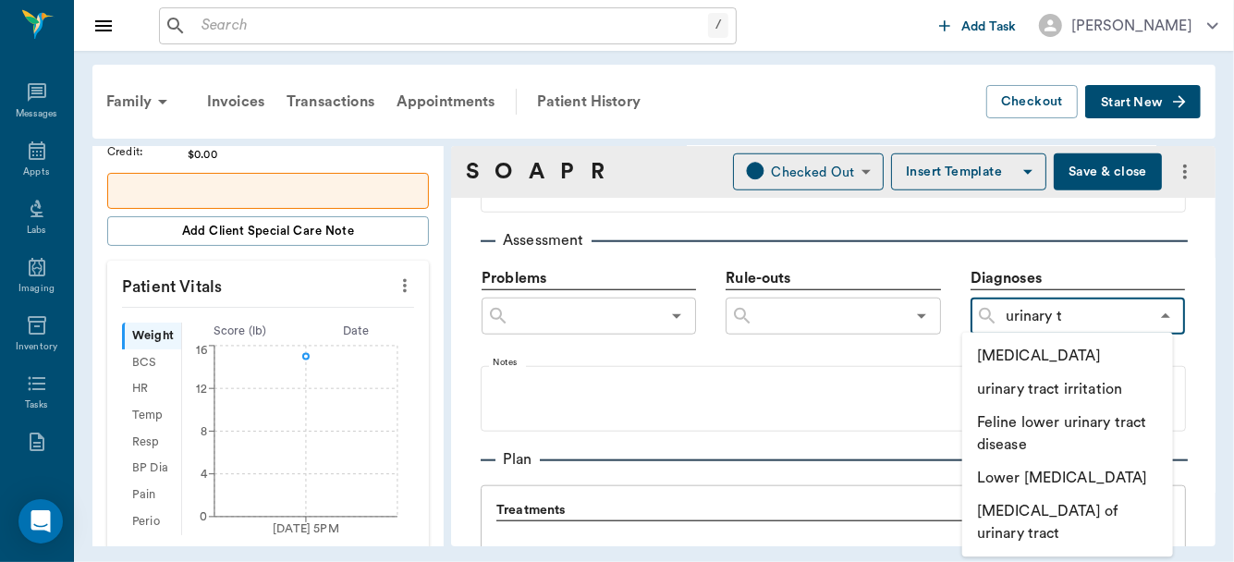
type input "urinary tr"
click at [1078, 347] on li "Urinary tract infection" at bounding box center [1067, 355] width 211 height 33
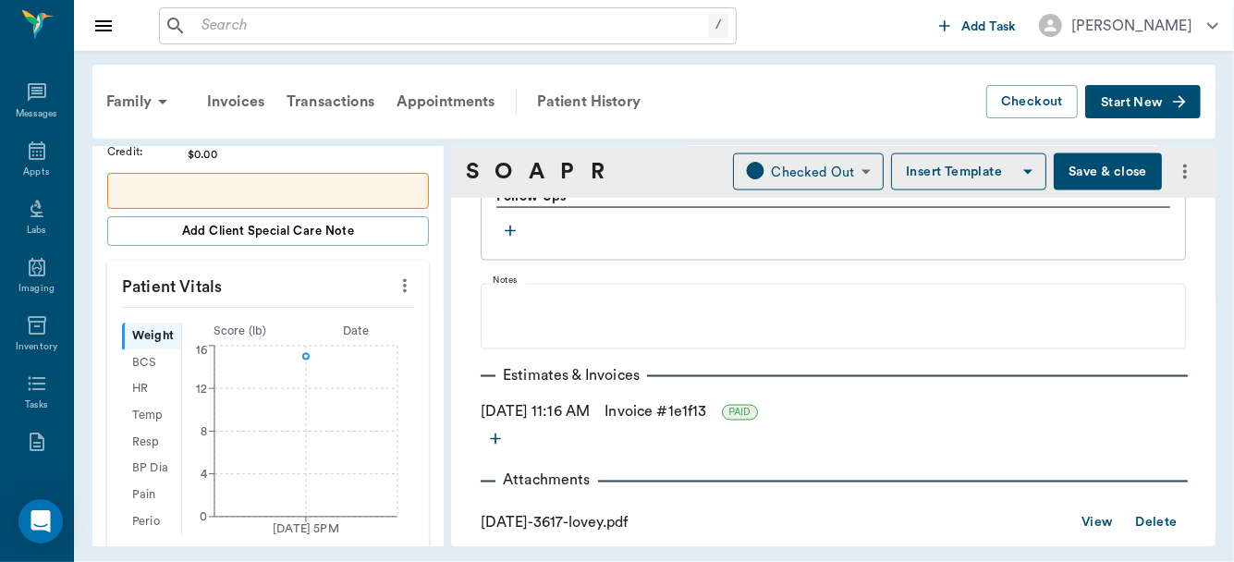
scroll to position [1974, 0]
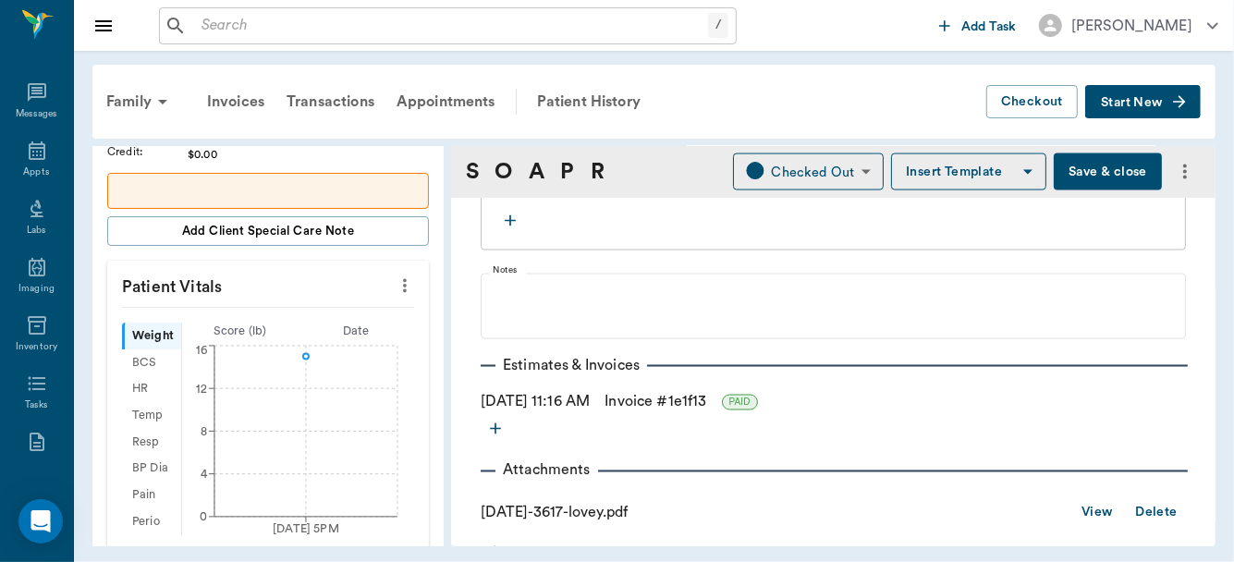
click at [1082, 507] on link "View" at bounding box center [1097, 513] width 31 height 23
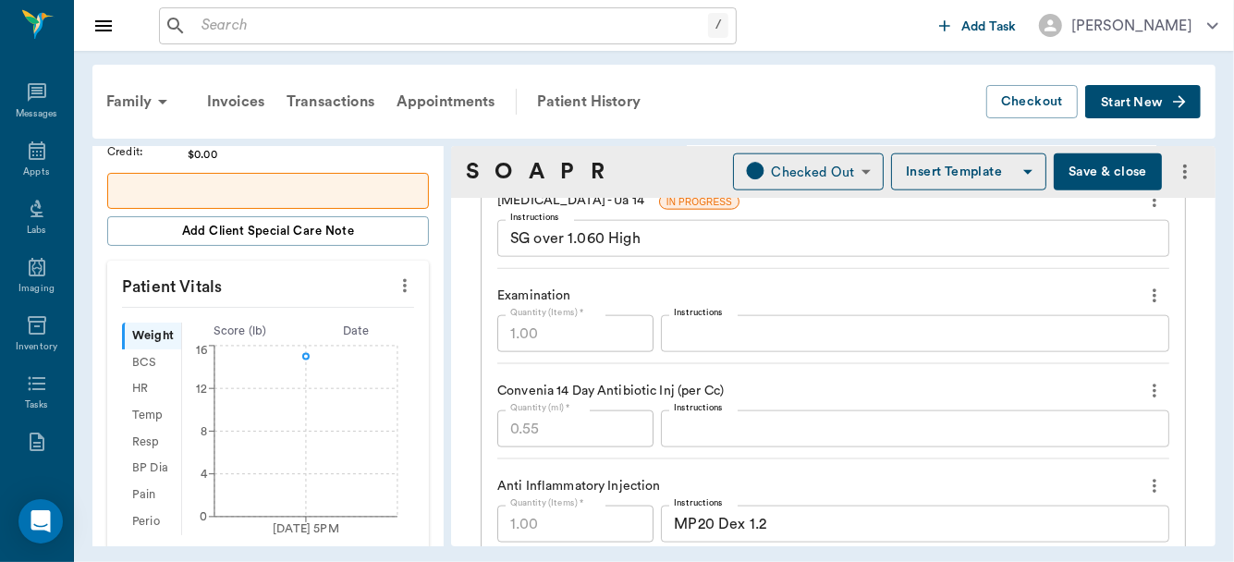
scroll to position [1386, 0]
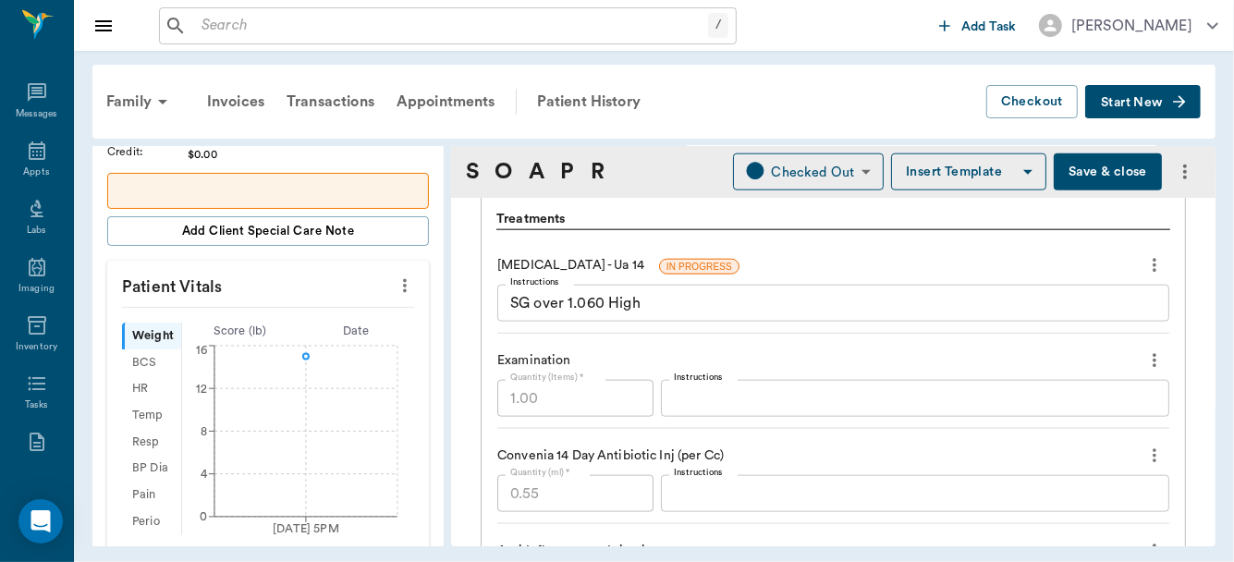
click at [701, 305] on textarea "SG over 1.060 High" at bounding box center [833, 303] width 646 height 21
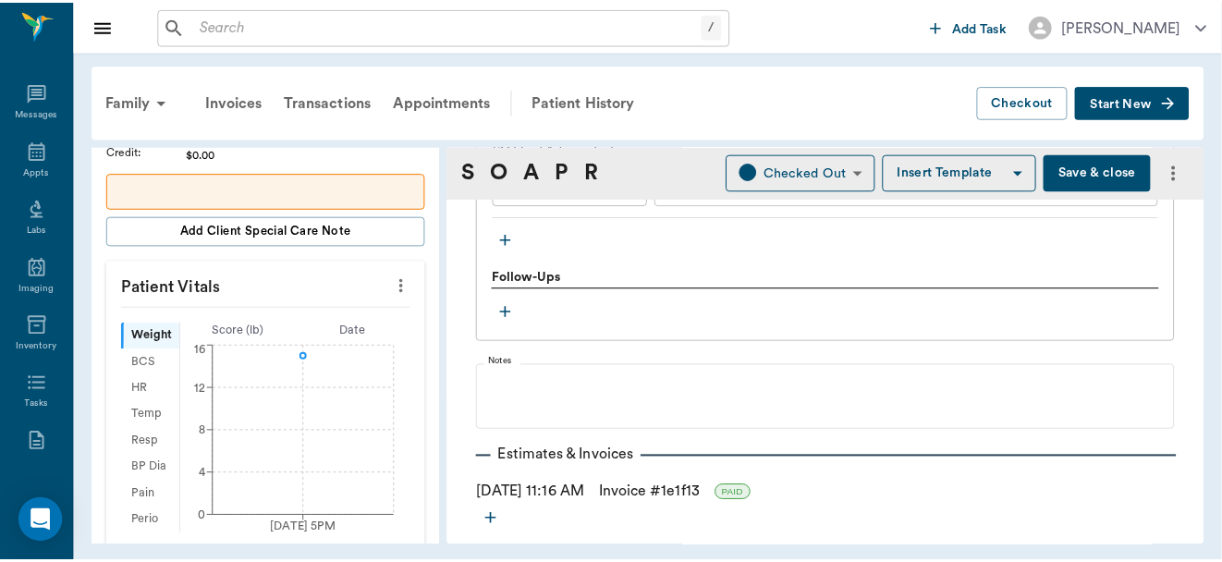
scroll to position [1902, 0]
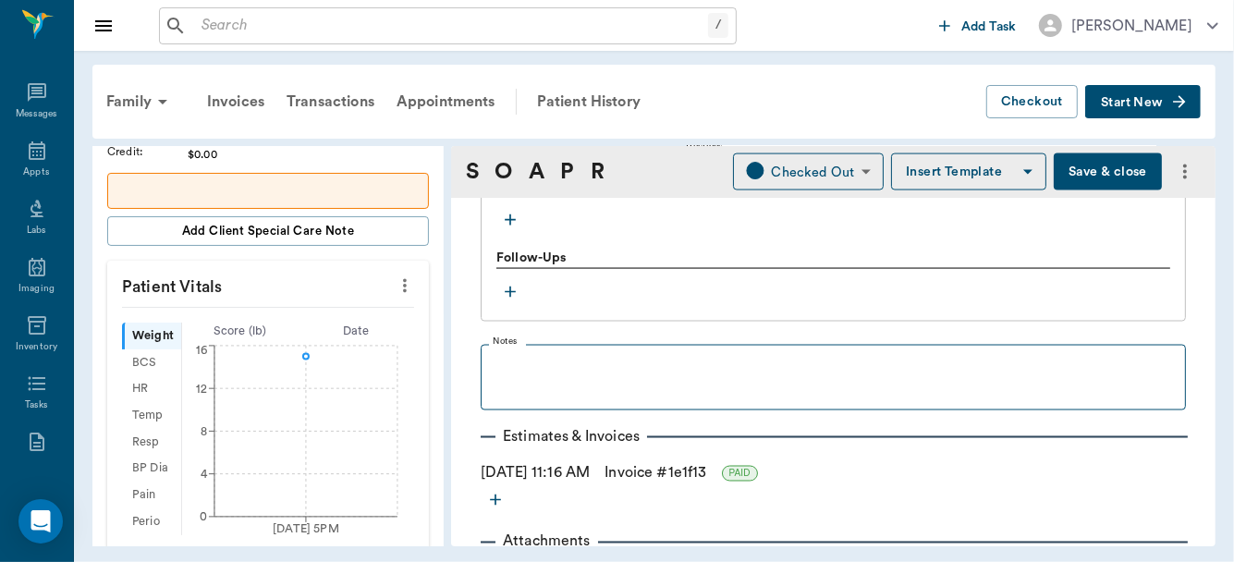
type textarea "SG over 1.060 High, LEU +++, PRO ++, pH 6.5, MA>, UPC >.2<.5"
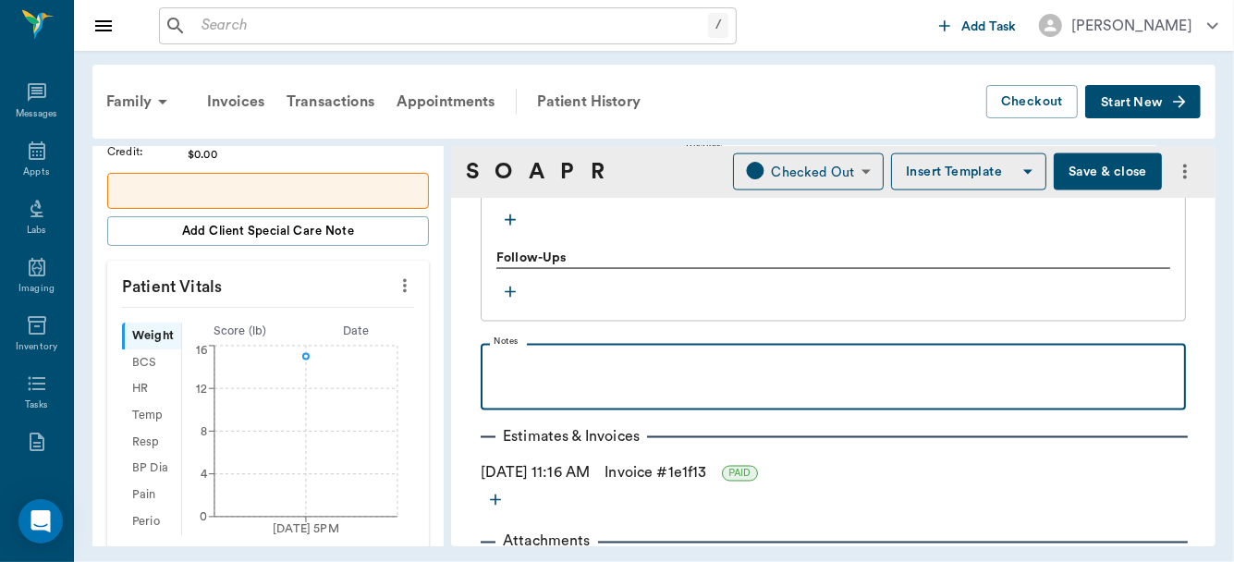
click at [582, 367] on p at bounding box center [833, 364] width 687 height 22
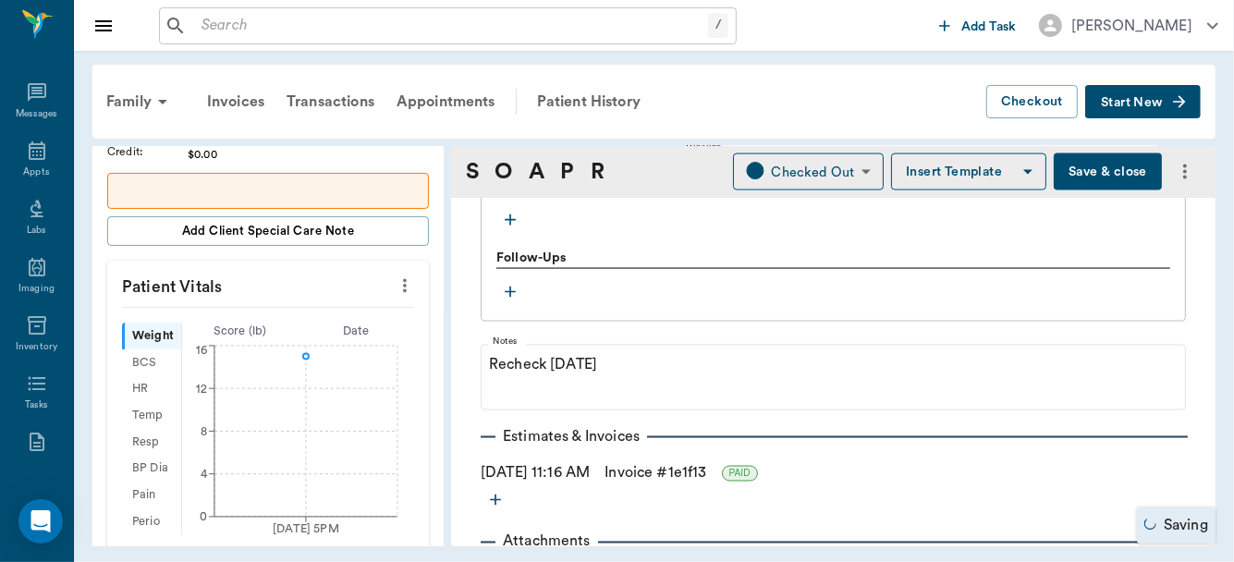
click at [1073, 181] on button "Save & close" at bounding box center [1108, 171] width 108 height 37
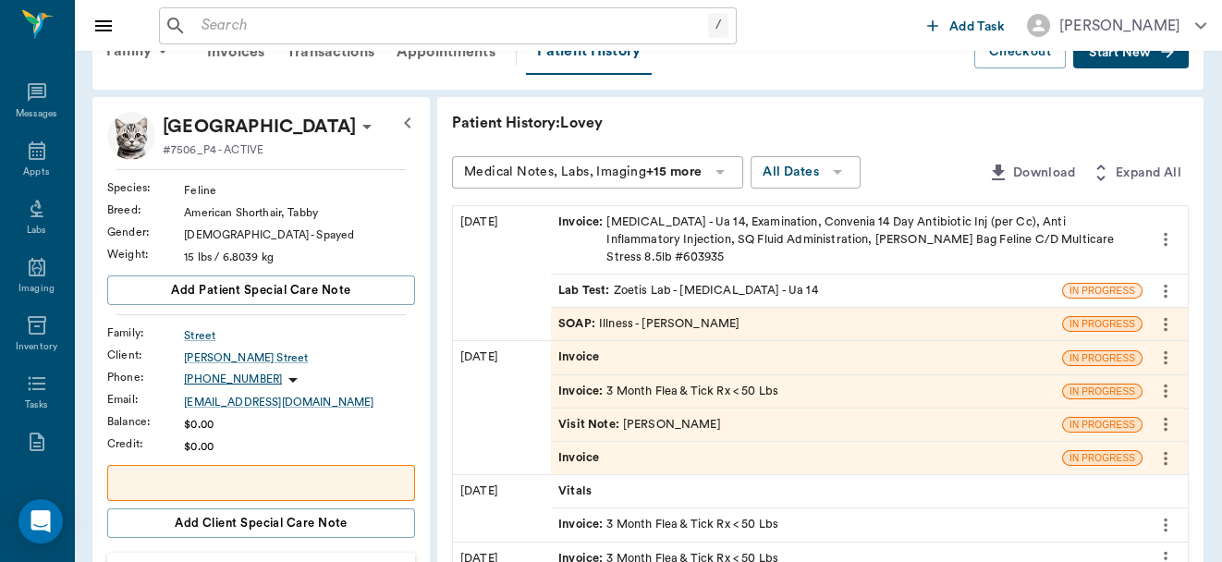
scroll to position [92, 0]
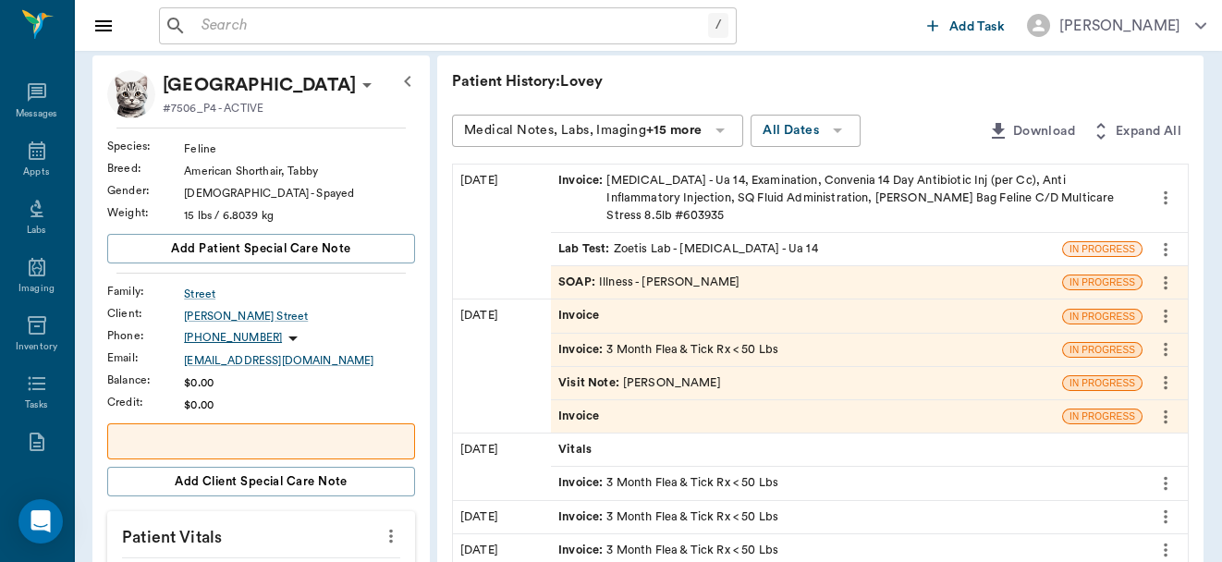
click at [637, 300] on div "Invoice" at bounding box center [806, 316] width 511 height 32
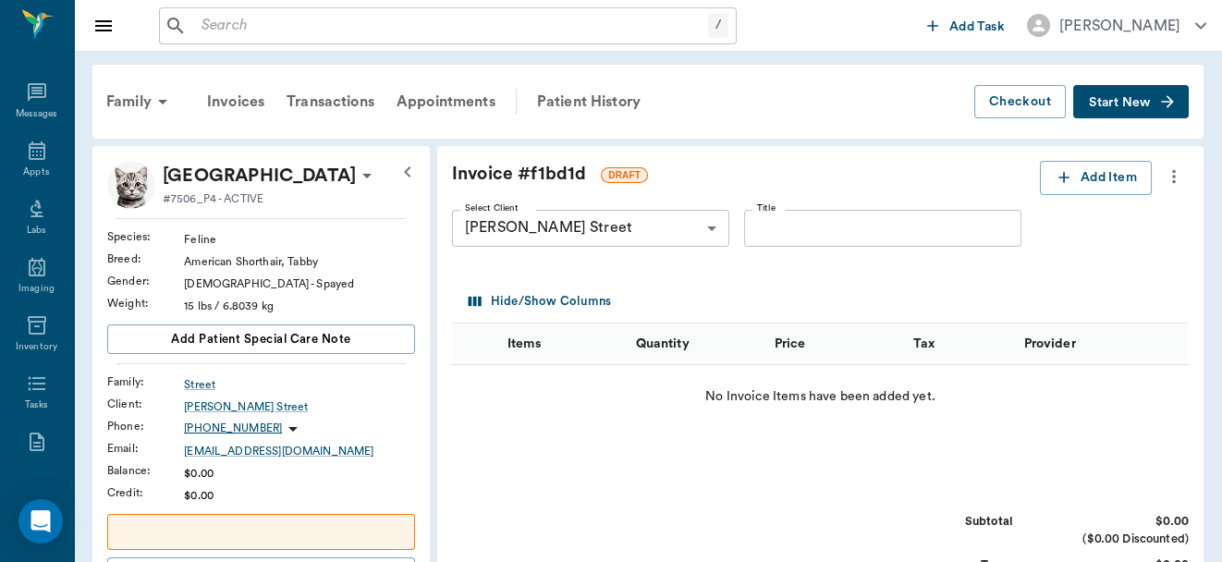
click at [1170, 177] on icon "more" at bounding box center [1174, 176] width 20 height 22
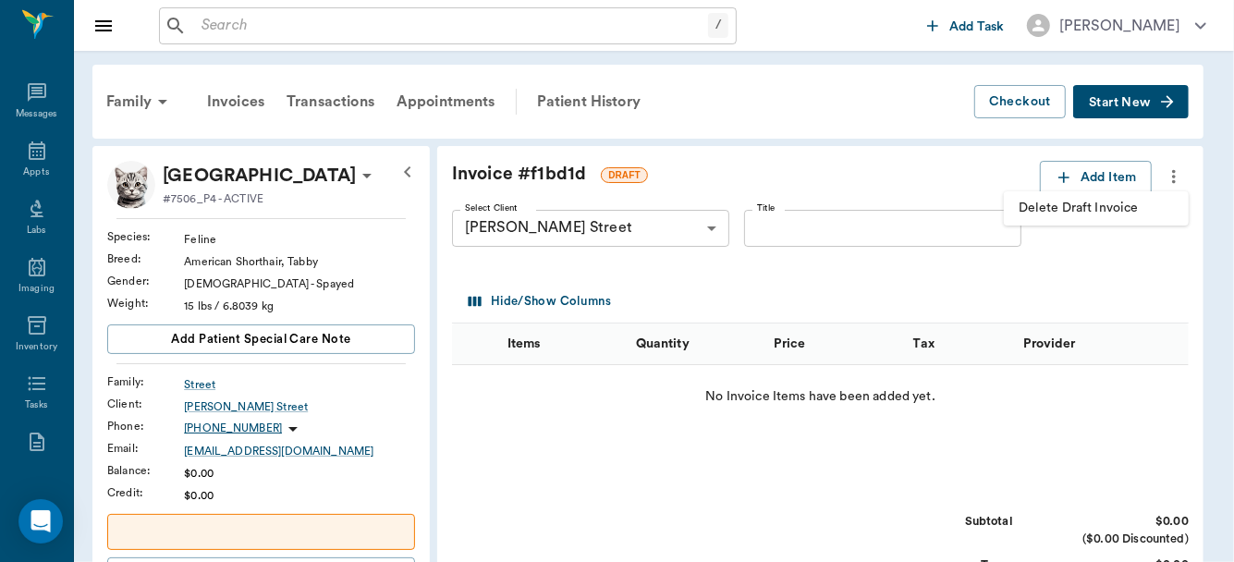
click at [1133, 210] on span "Delete Draft Invoice" at bounding box center [1096, 208] width 155 height 19
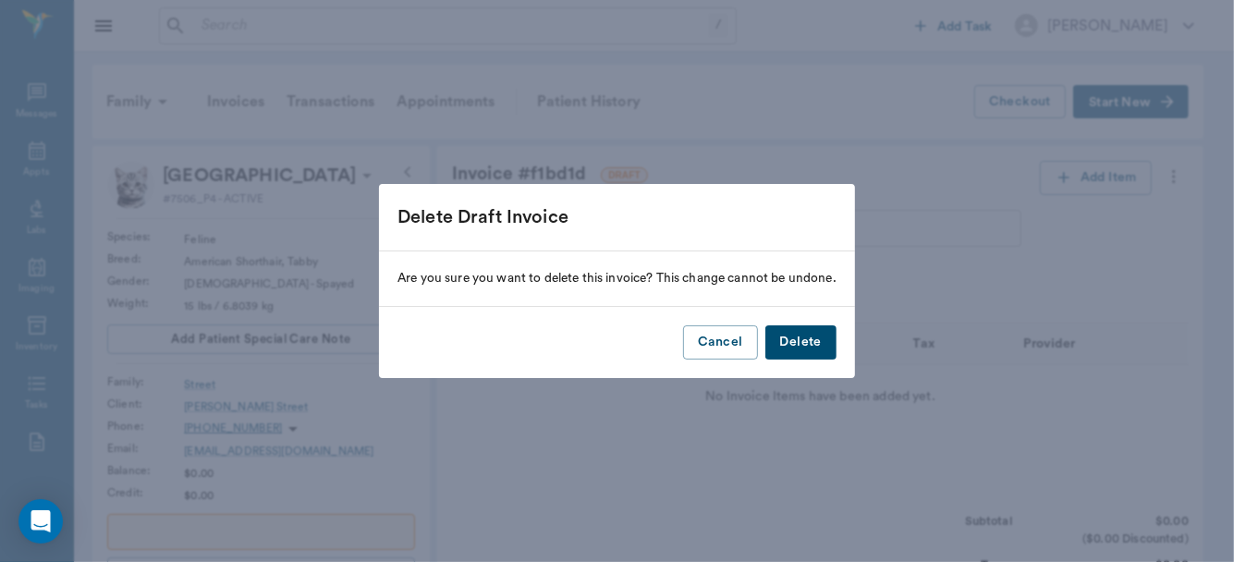
click at [799, 342] on button "Delete" at bounding box center [800, 342] width 71 height 34
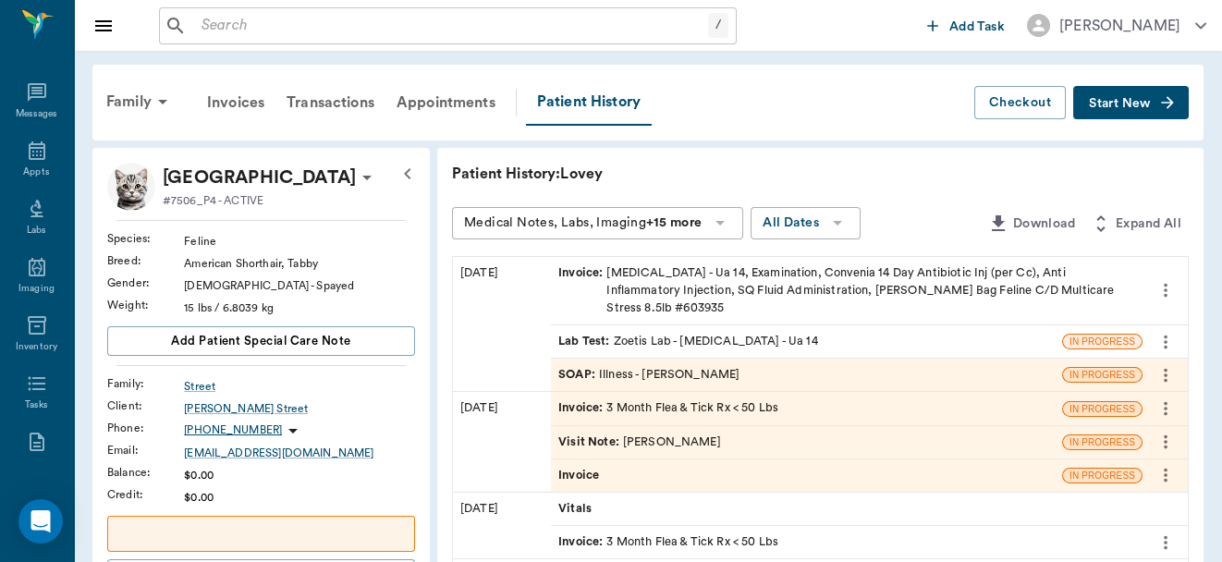
click at [663, 434] on div "Visit Note : Christy Dudley" at bounding box center [639, 443] width 163 height 18
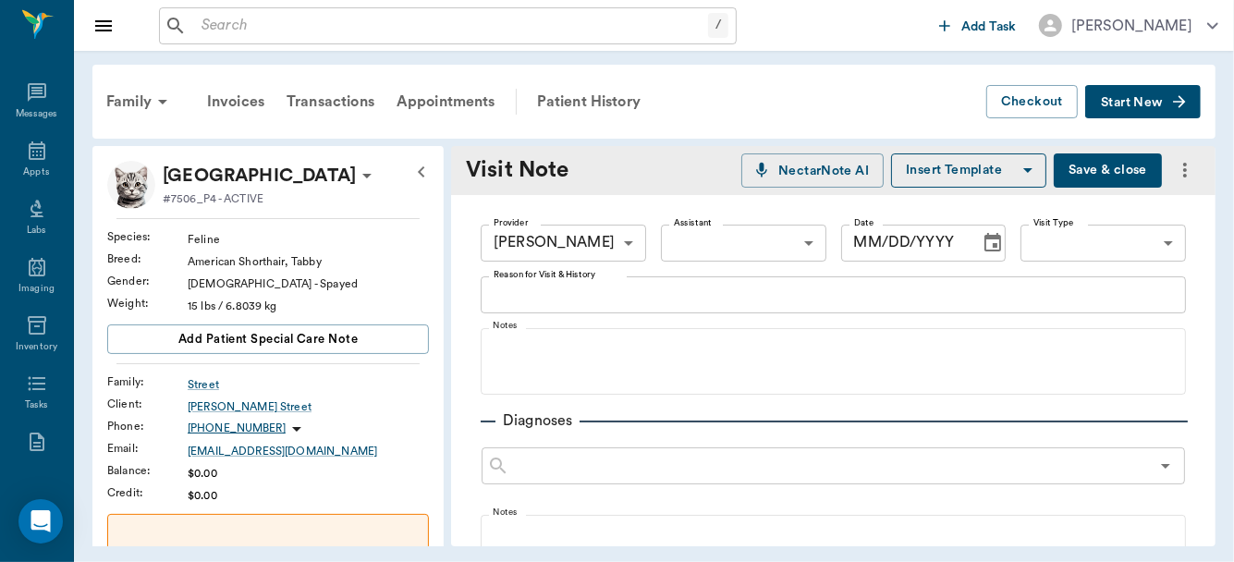
type input "63ec2e2852e12b0ba117910e"
type input "[DATE]"
type input "1.00"
type input "0"
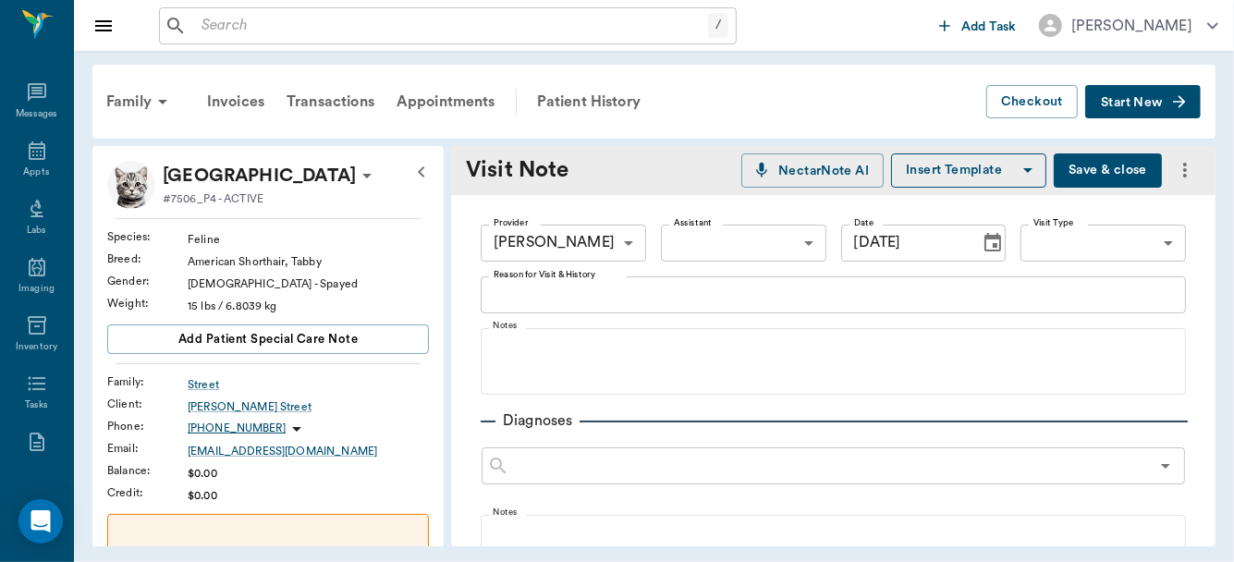
drag, startPoint x: 1048, startPoint y: 194, endPoint x: 1088, endPoint y: 168, distance: 47.4
click at [1088, 168] on div "Visit Note NectarNote AI Insert Template Save & close" at bounding box center [833, 170] width 764 height 49
click at [1088, 168] on button "Save & close" at bounding box center [1108, 170] width 108 height 34
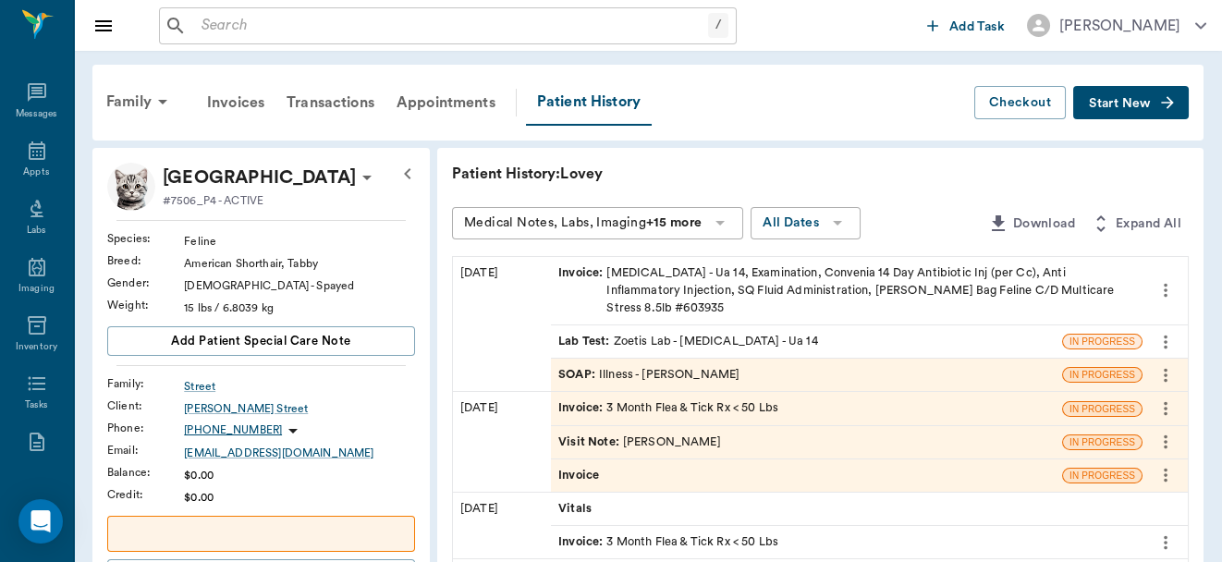
click at [972, 465] on div "Invoice" at bounding box center [806, 475] width 511 height 32
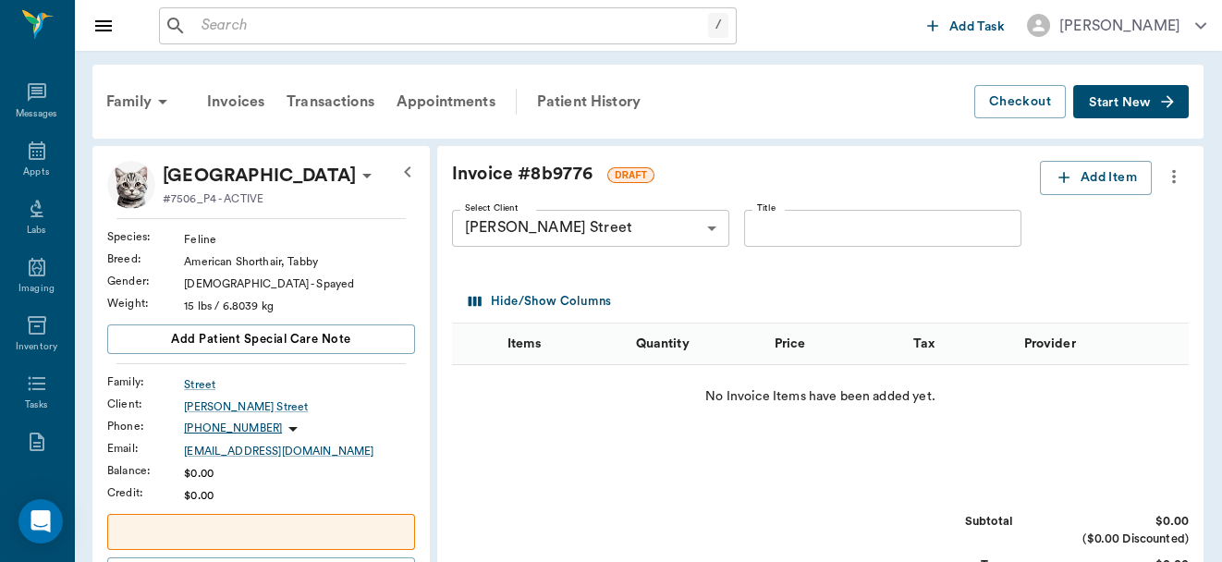
click at [1175, 177] on icon "more" at bounding box center [1174, 176] width 20 height 22
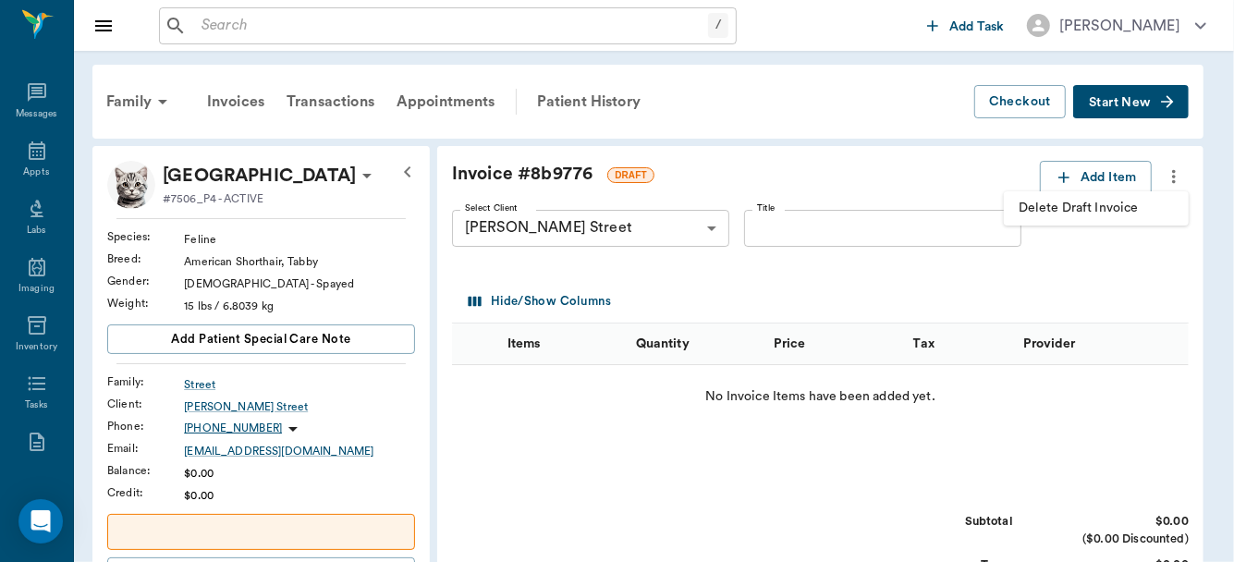
click at [1114, 214] on span "Delete Draft Invoice" at bounding box center [1096, 208] width 155 height 19
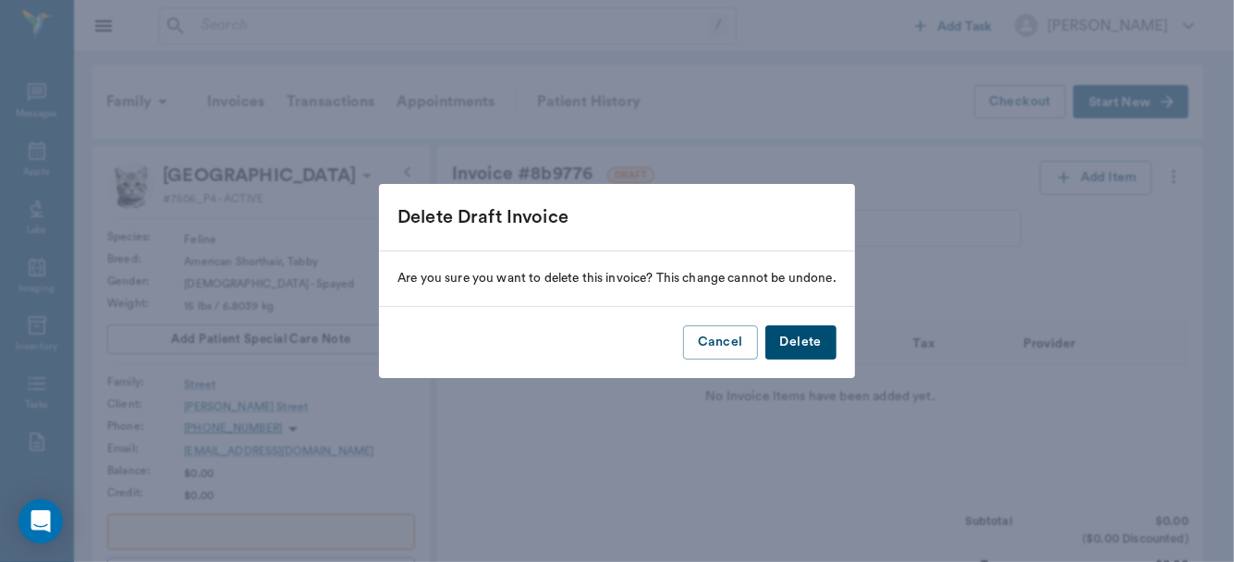
click at [817, 354] on button "Delete" at bounding box center [800, 342] width 71 height 34
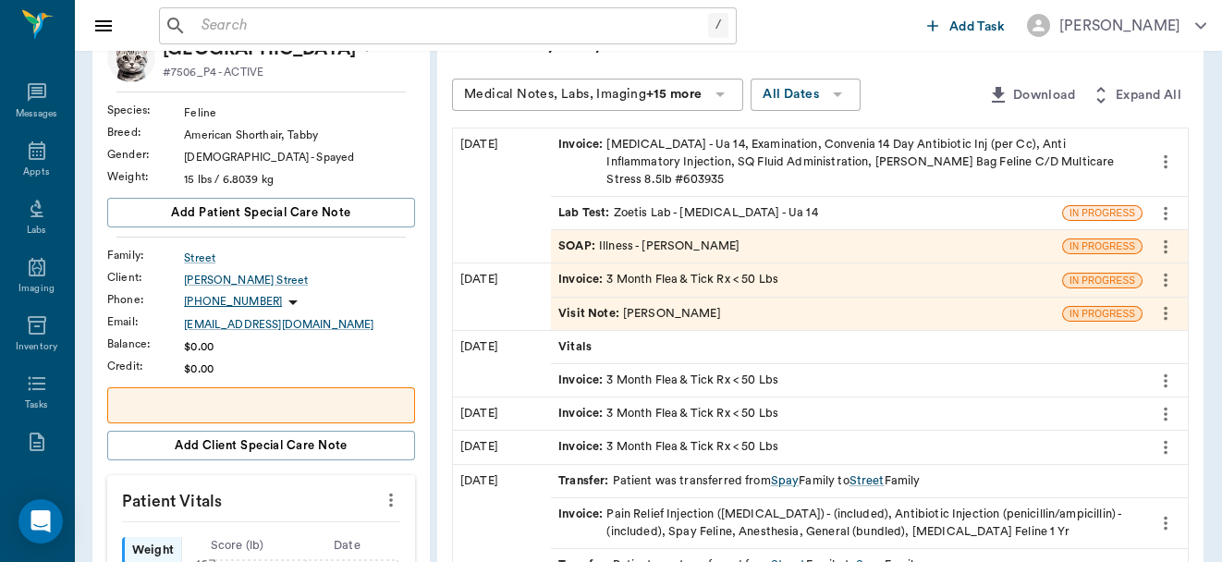
scroll to position [134, 0]
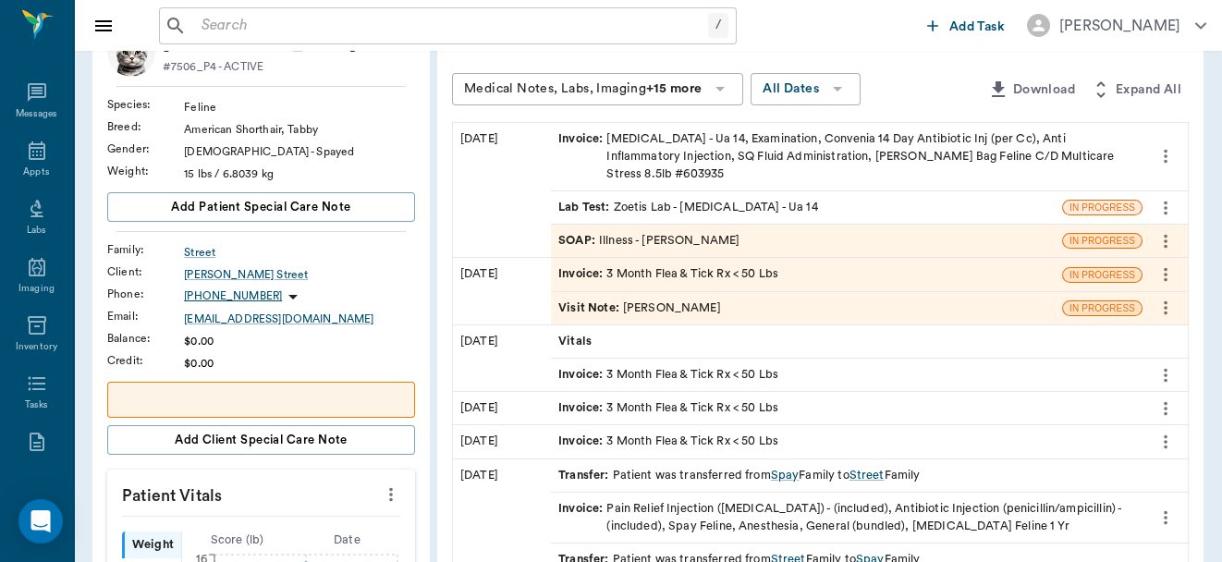
click at [397, 484] on icon "more" at bounding box center [391, 494] width 20 height 22
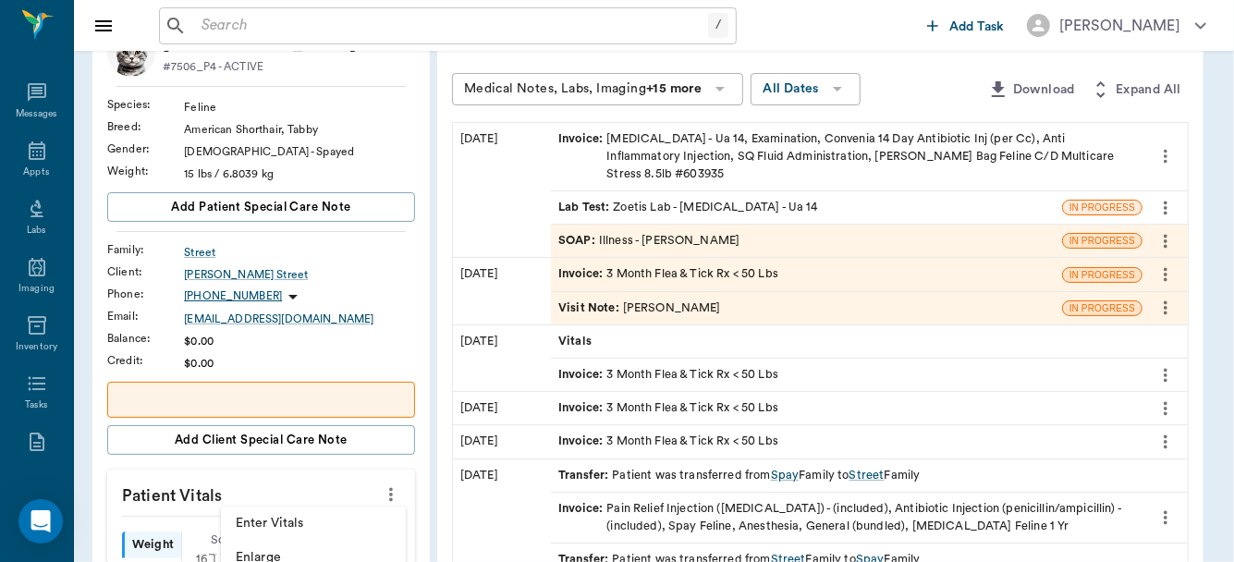
click at [360, 520] on span "Enter Vitals" at bounding box center [313, 523] width 155 height 19
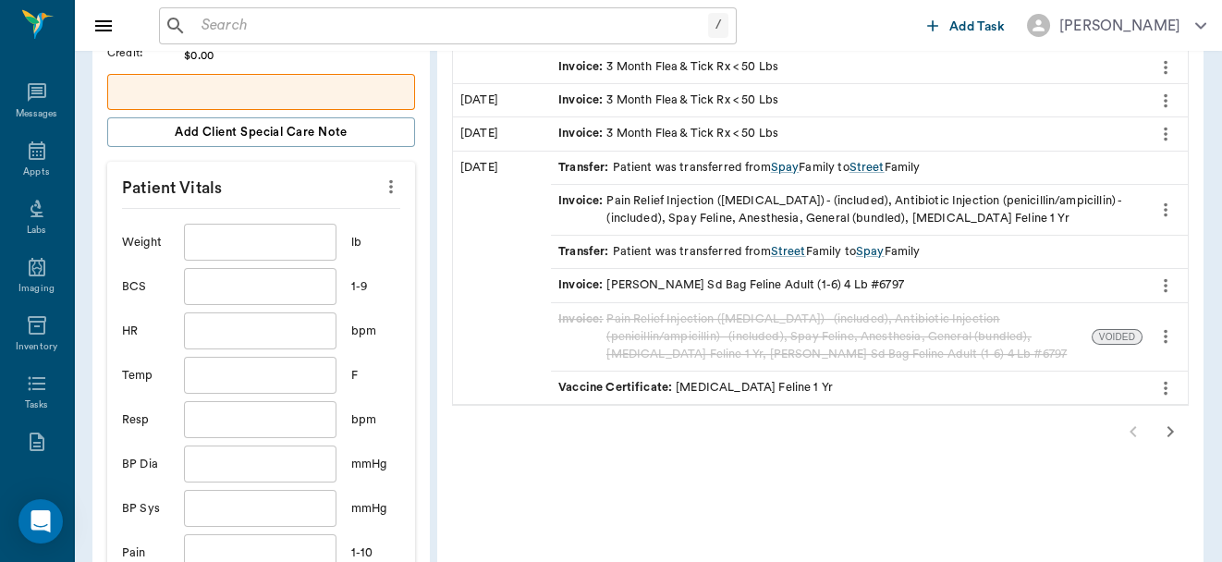
scroll to position [440, 0]
click at [295, 244] on input "text" at bounding box center [260, 244] width 152 height 37
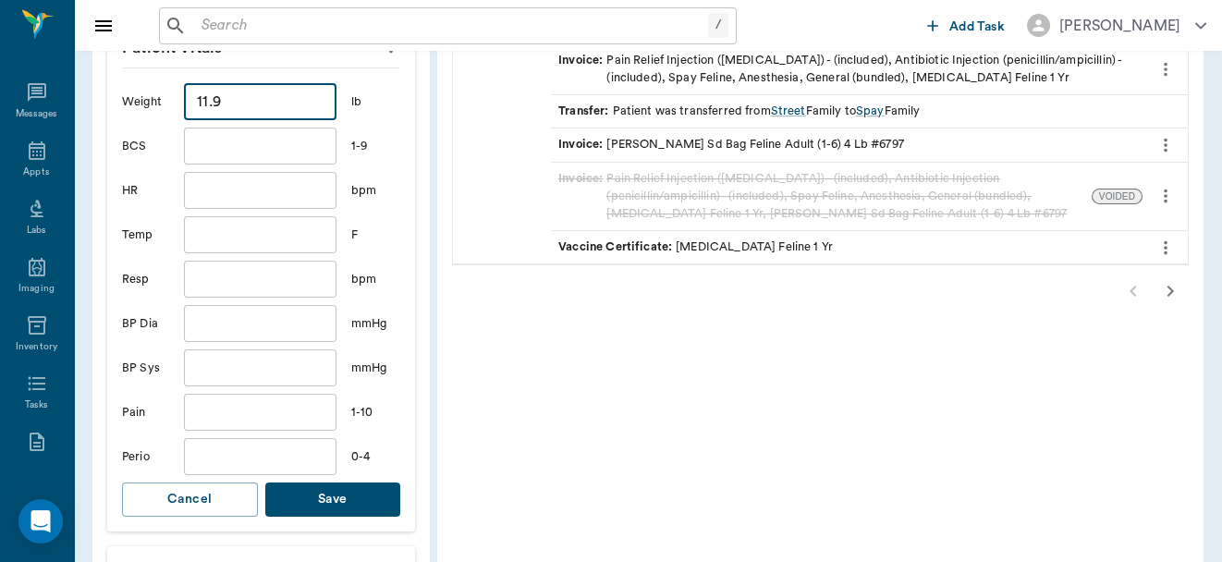
scroll to position [649, 0]
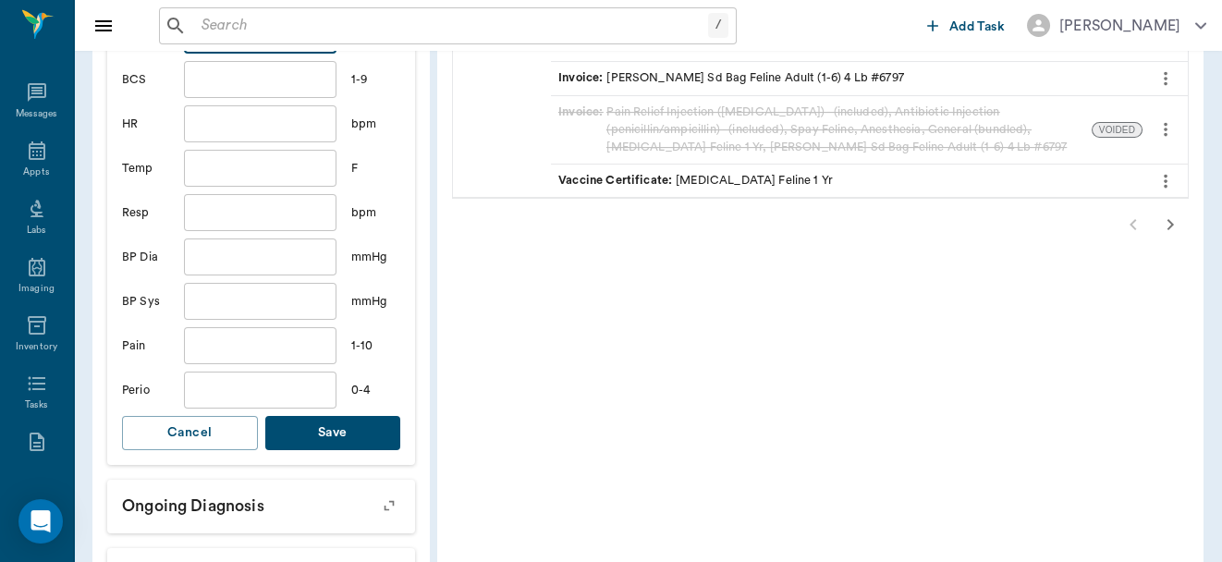
type input "11.9"
click at [336, 426] on button "Save" at bounding box center [333, 433] width 136 height 34
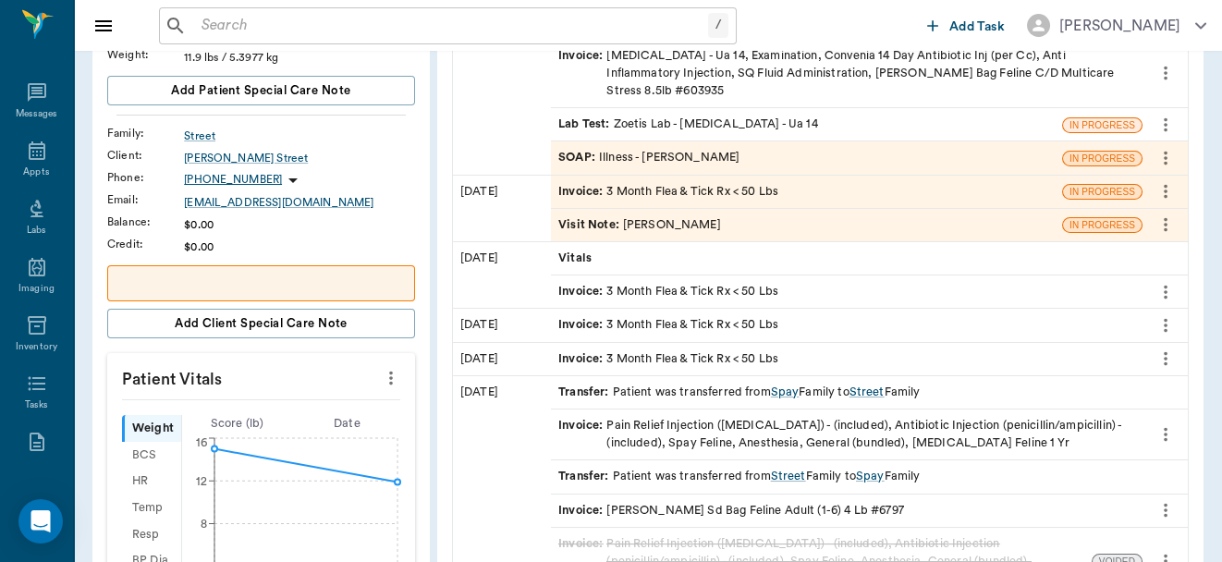
scroll to position [55, 0]
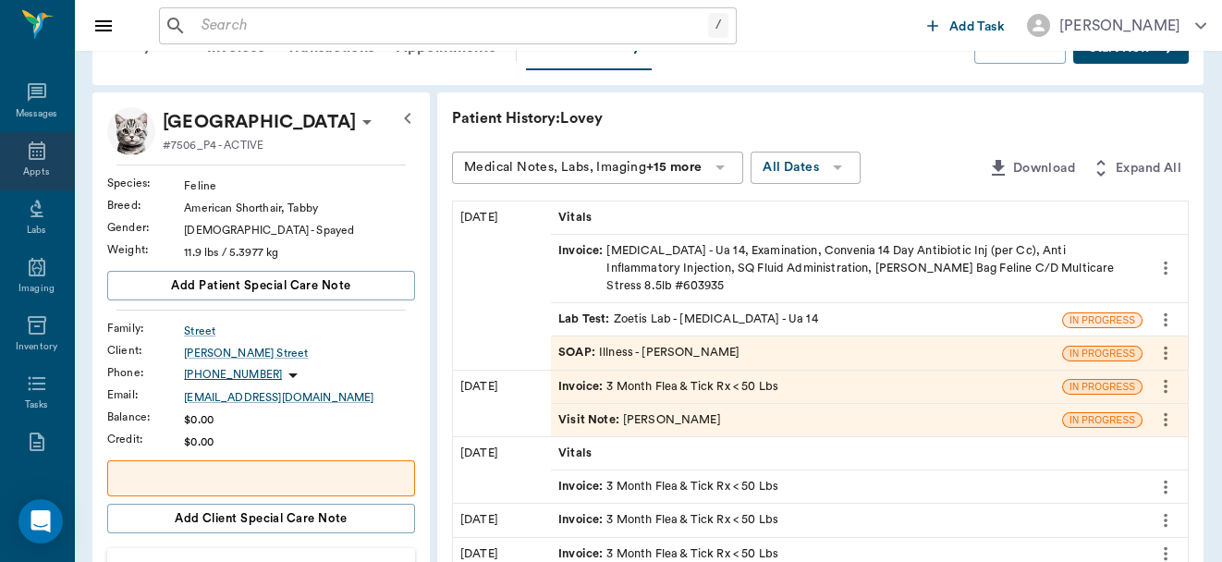
click at [31, 155] on icon at bounding box center [37, 150] width 17 height 18
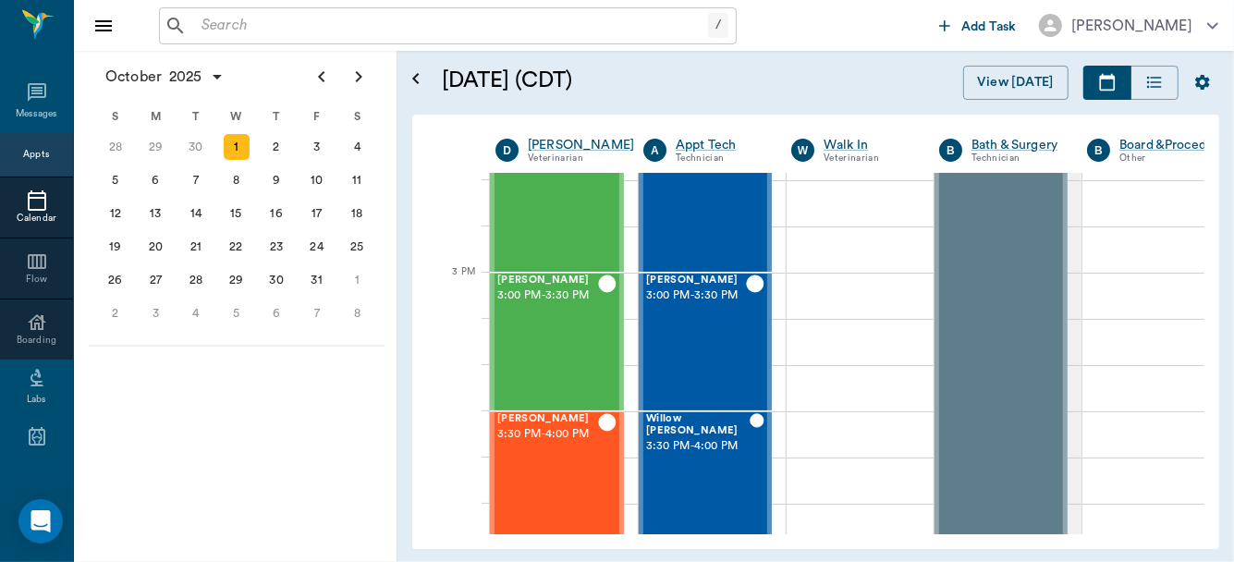
scroll to position [1711, 0]
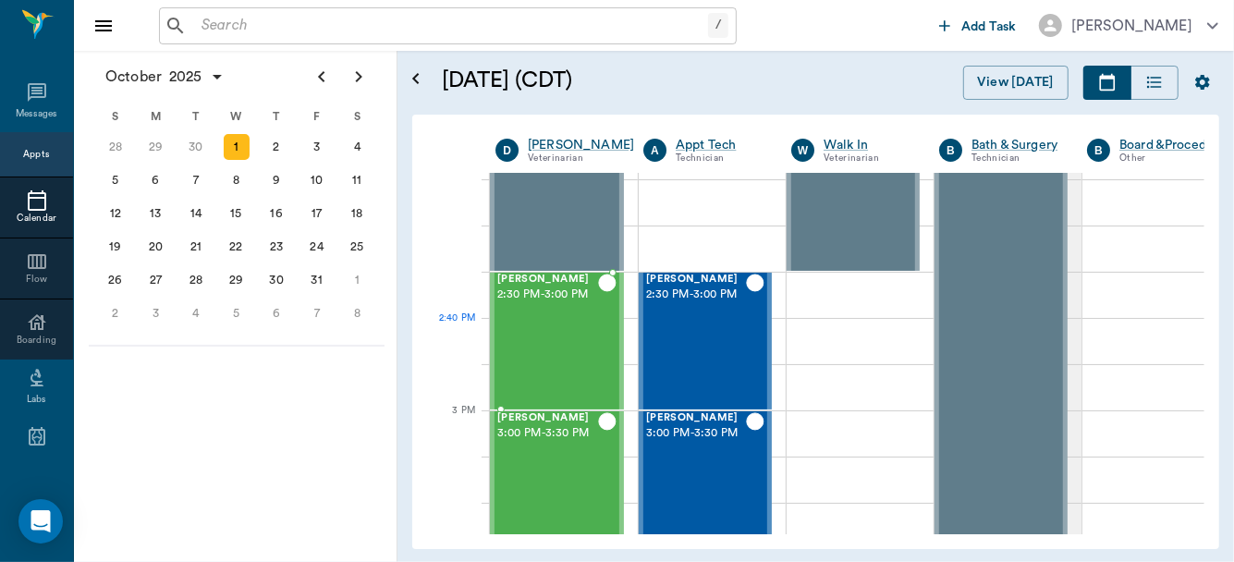
click at [585, 318] on div "Bella Morgan 2:30 PM - 3:00 PM" at bounding box center [547, 341] width 101 height 135
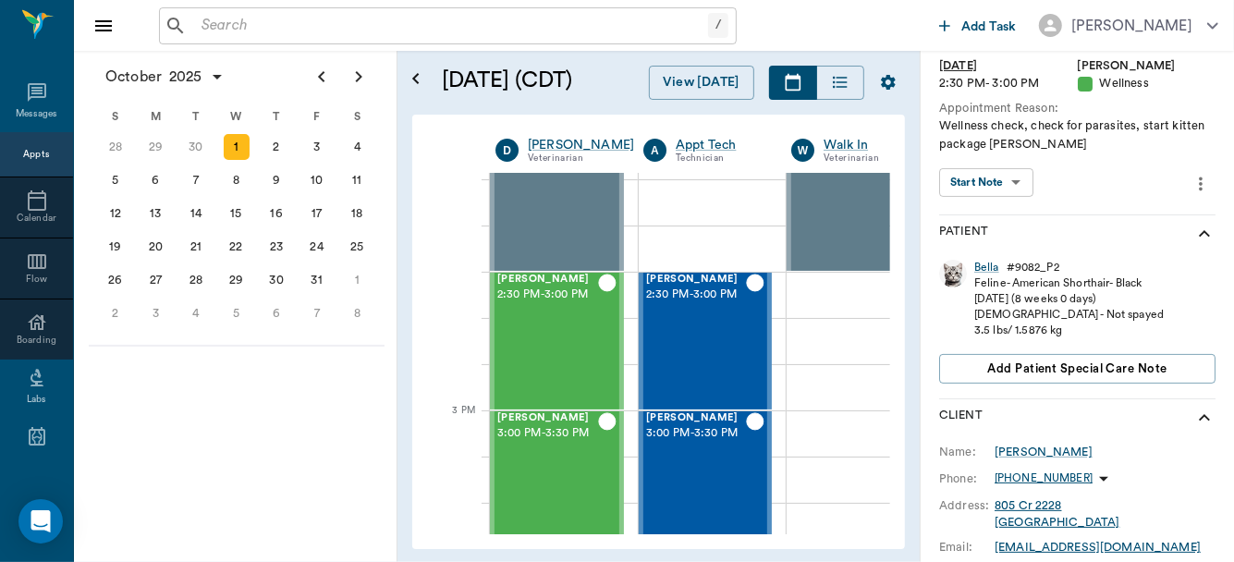
scroll to position [169, 0]
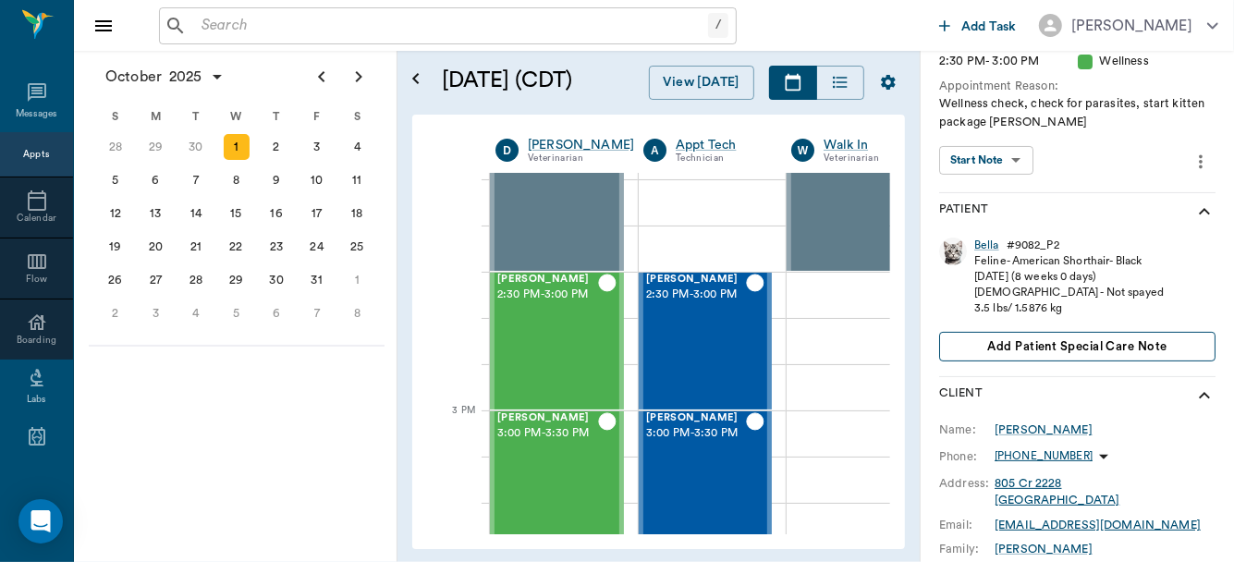
click at [1032, 337] on span "Add patient Special Care Note" at bounding box center [1076, 346] width 179 height 20
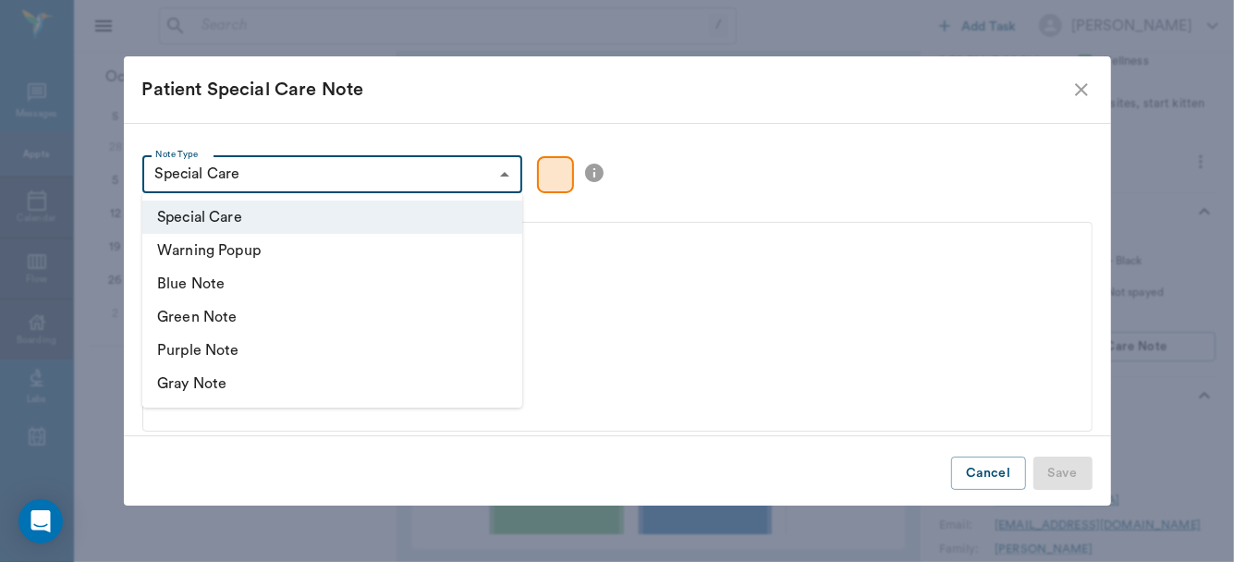
click at [505, 171] on body "/ ​ Add Task Dr. Bert Ellsworth Nectar Messages Appts Calendar Flow Boarding La…" at bounding box center [617, 281] width 1234 height 562
click at [429, 226] on li "Special Care" at bounding box center [332, 217] width 380 height 33
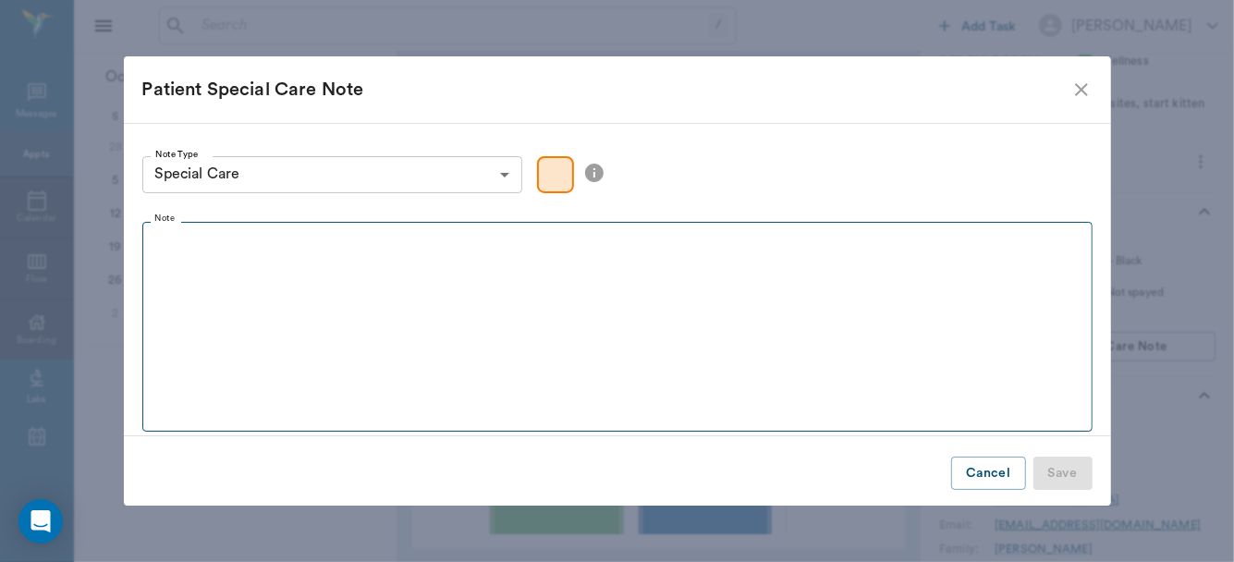
click at [344, 279] on fieldset "Note" at bounding box center [617, 323] width 950 height 218
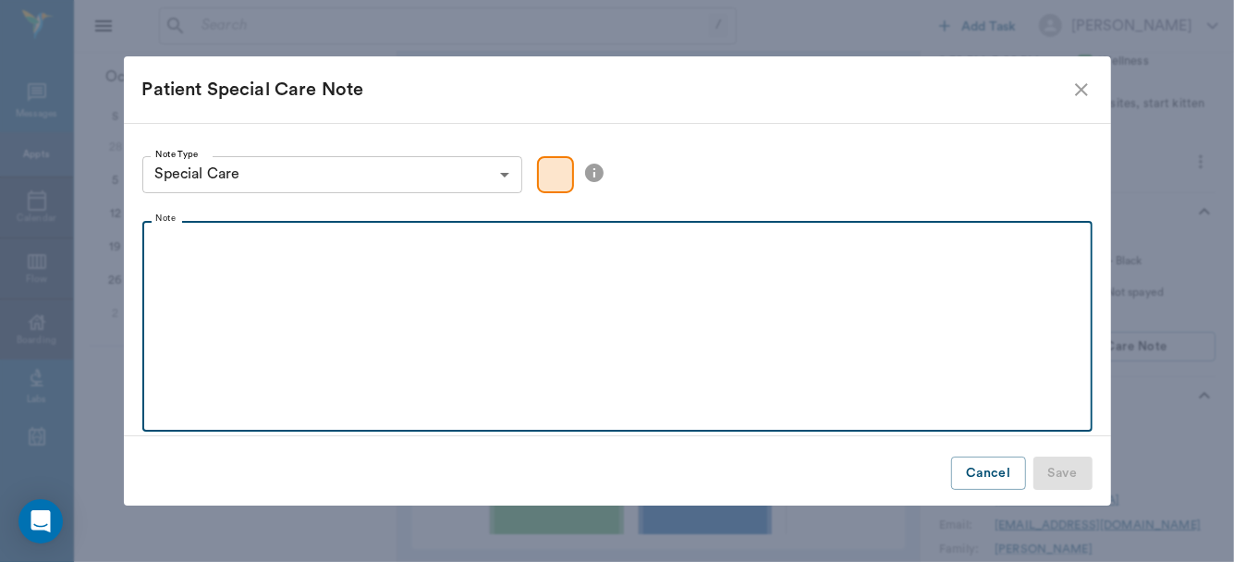
click at [281, 262] on div at bounding box center [618, 253] width 932 height 46
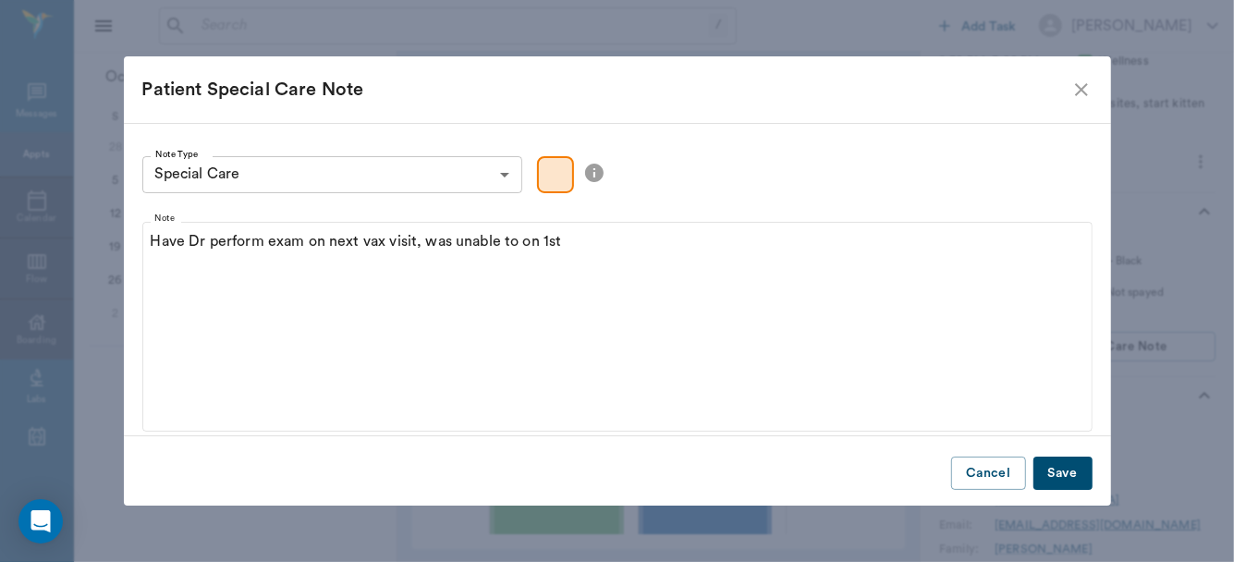
click at [1049, 463] on button "Save" at bounding box center [1062, 474] width 59 height 34
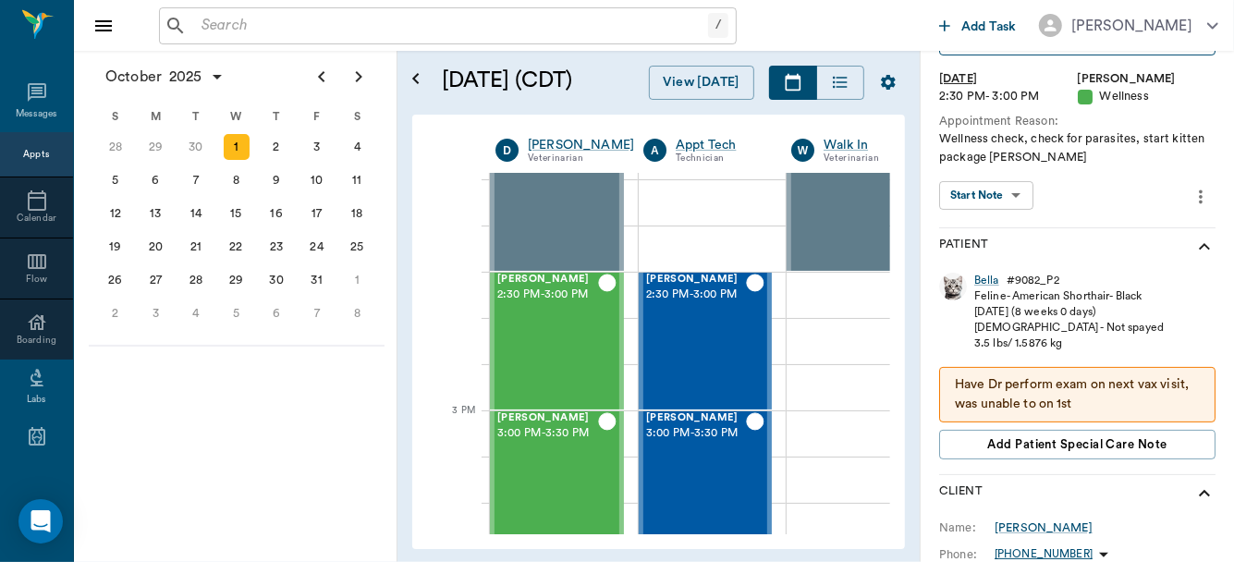
scroll to position [63, 0]
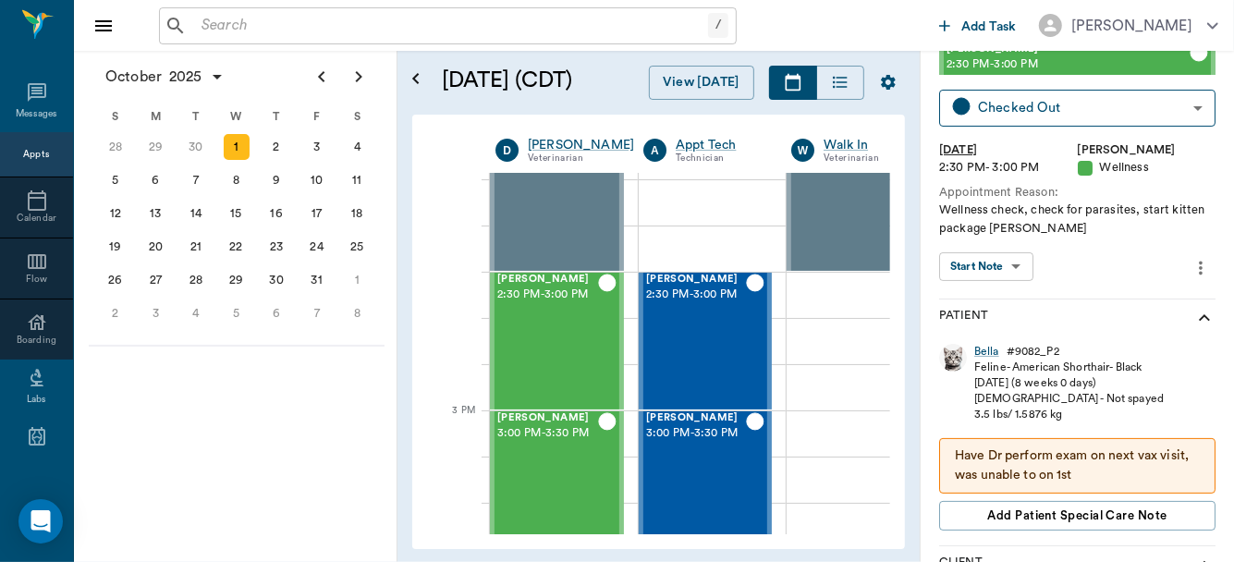
click at [1009, 257] on body "/ ​ Add Task Dr. Bert Ellsworth Nectar Messages Appts Calendar Flow Boarding La…" at bounding box center [617, 281] width 1234 height 562
click at [994, 295] on button "View SOAP" at bounding box center [976, 303] width 63 height 21
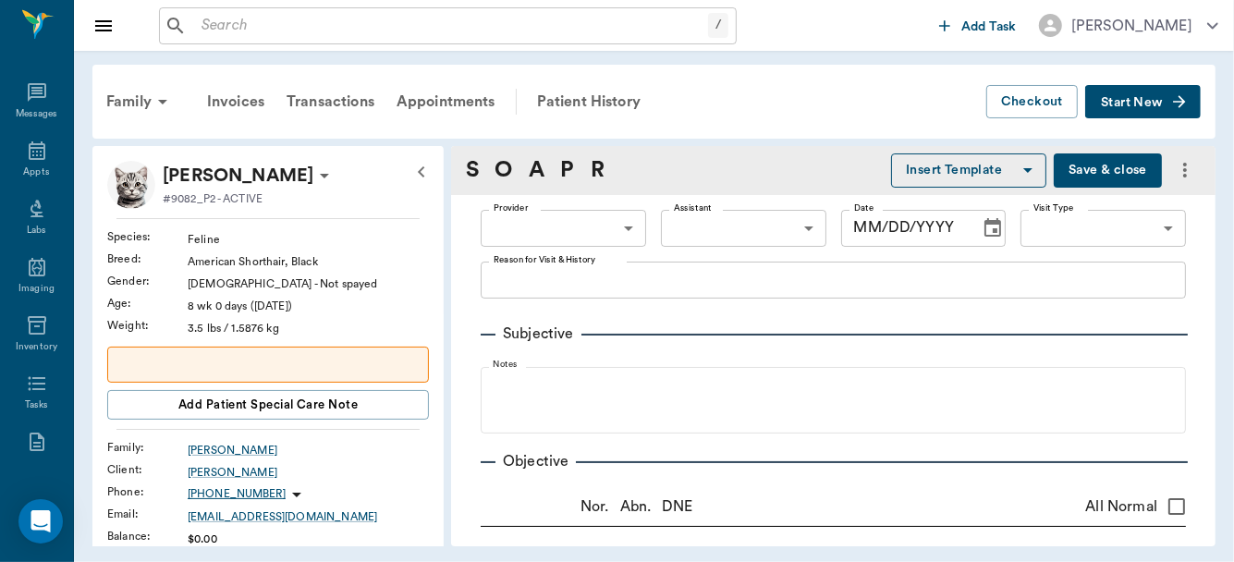
type input "63ec2f075fda476ae8351a4d"
type input "642ef10e332a41444de2bad1"
type input "65d2be4f46e3a538d89b8c14"
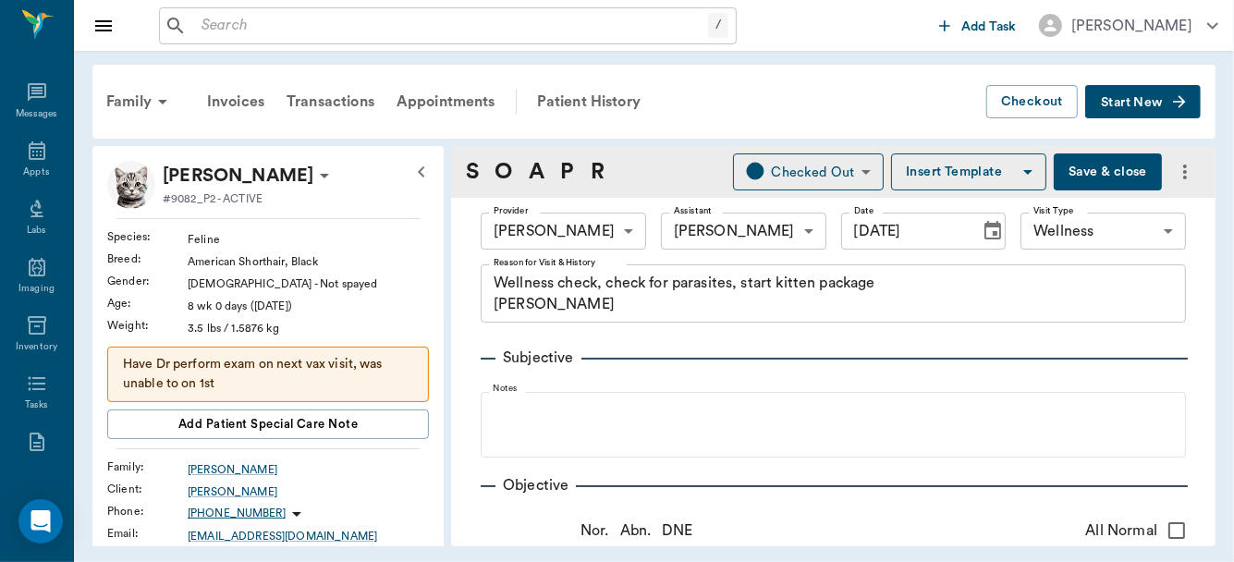
type input "[DATE]"
type textarea "Wellness check, check for parasites, start kitten package Christy"
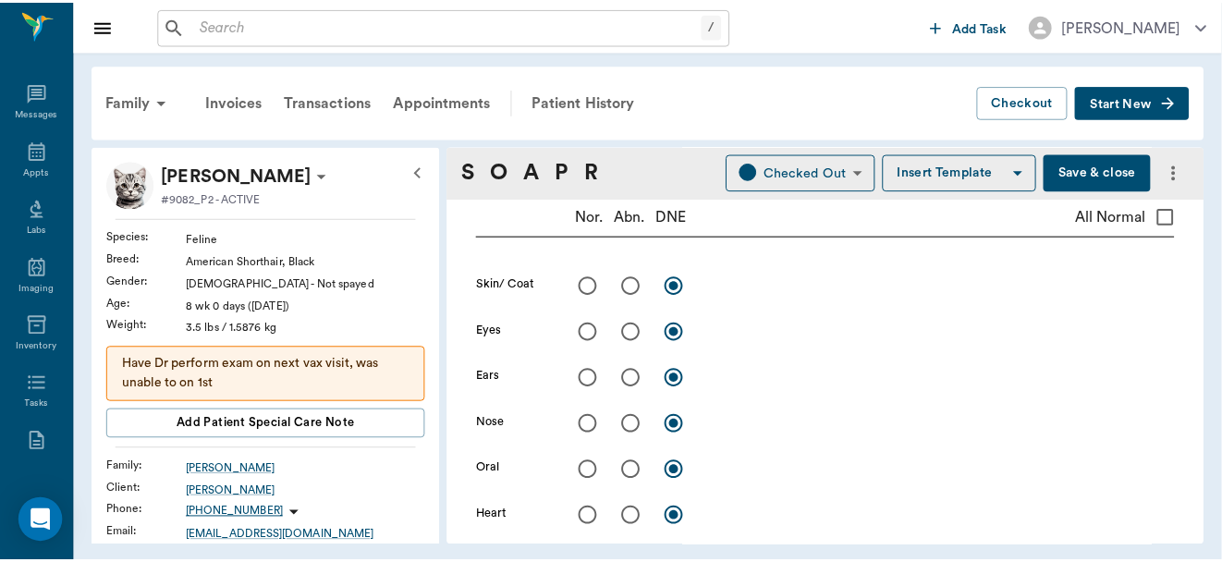
scroll to position [287, 0]
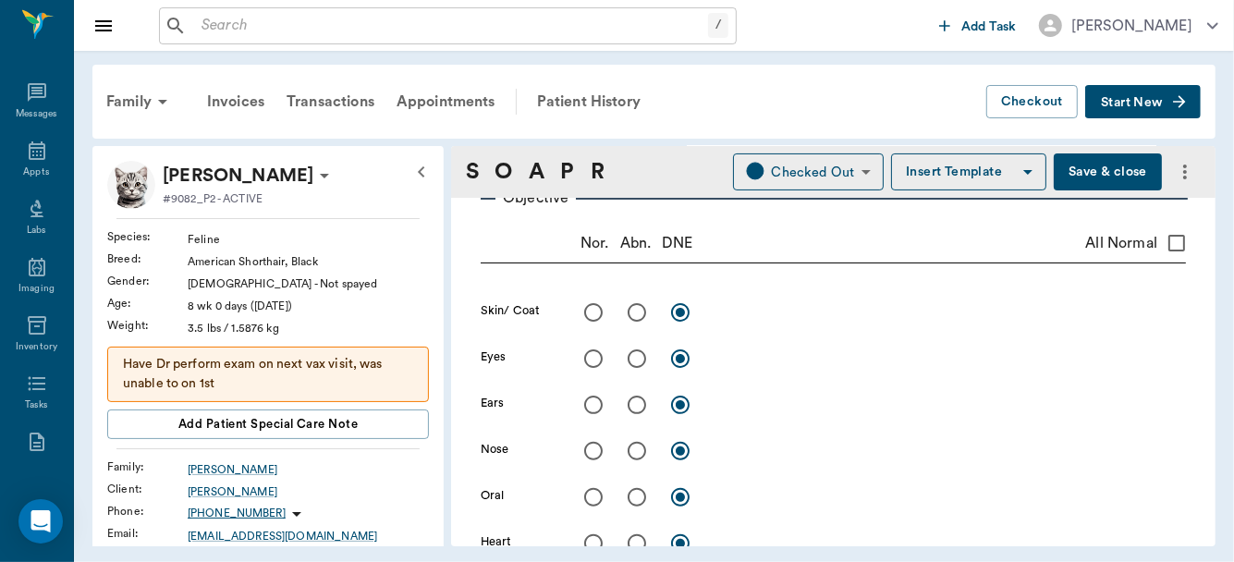
click at [642, 312] on input "radio" at bounding box center [637, 312] width 39 height 39
radio input "true"
click at [731, 318] on textarea at bounding box center [950, 311] width 471 height 21
type textarea "crustys on tail"
click at [1081, 167] on button "Save & close" at bounding box center [1108, 171] width 108 height 37
